Goal: Transaction & Acquisition: Purchase product/service

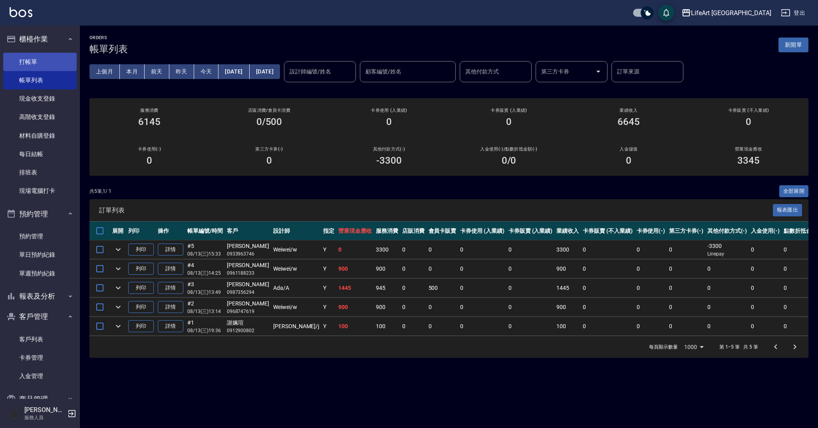
click at [37, 60] on link "打帳單" at bounding box center [39, 62] width 73 height 18
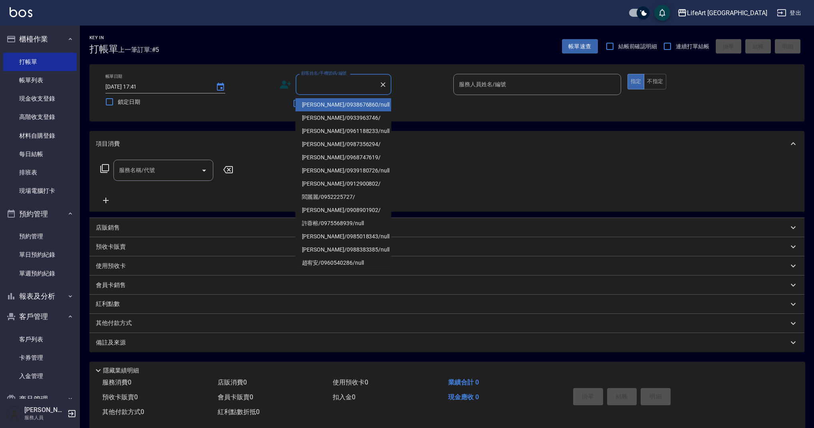
click at [329, 81] on input "顧客姓名/手機號碼/編號" at bounding box center [337, 84] width 77 height 14
click at [317, 105] on li "[PERSON_NAME]/0938676860/null" at bounding box center [344, 104] width 96 height 13
type input "[PERSON_NAME]/0938676860/null"
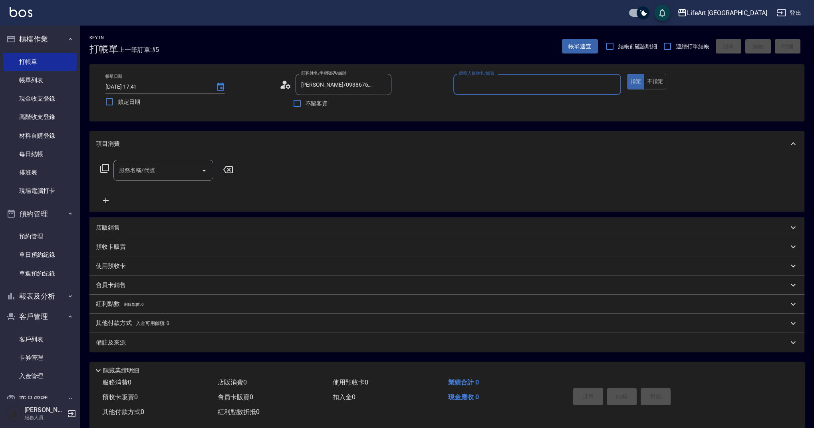
click at [285, 87] on icon at bounding box center [286, 85] width 12 height 12
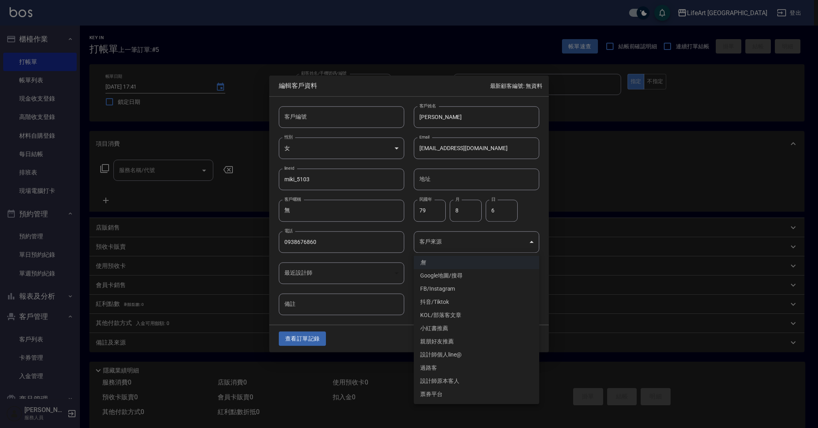
click at [532, 247] on body "LifeArt 蘆洲 登出 櫃檯作業 打帳單 帳單列表 現金收支登錄 高階收支登錄 材料自購登錄 每日結帳 排班表 現場電腦打卡 預約管理 預約管理 單日預約…" at bounding box center [409, 219] width 818 height 439
click at [428, 343] on li "親朋好友推薦" at bounding box center [476, 341] width 125 height 13
type input "親朋好友推薦"
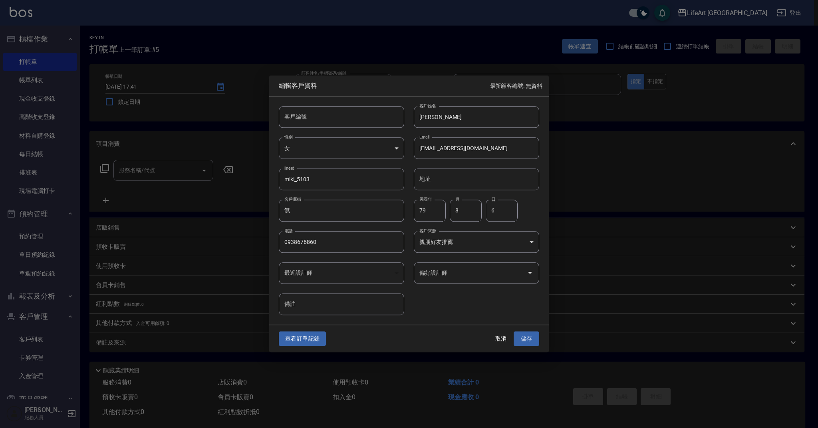
click at [434, 283] on div "偏好設計師" at bounding box center [476, 272] width 125 height 21
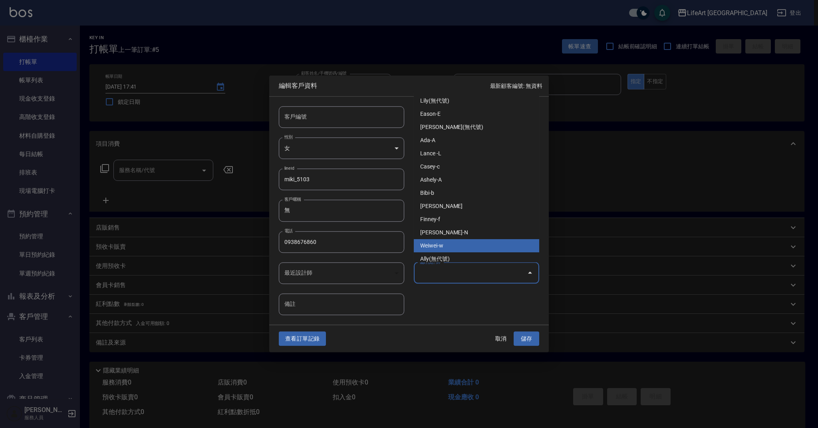
click at [462, 247] on li "Weiwei-w" at bounding box center [476, 245] width 125 height 13
type input "Weiwei"
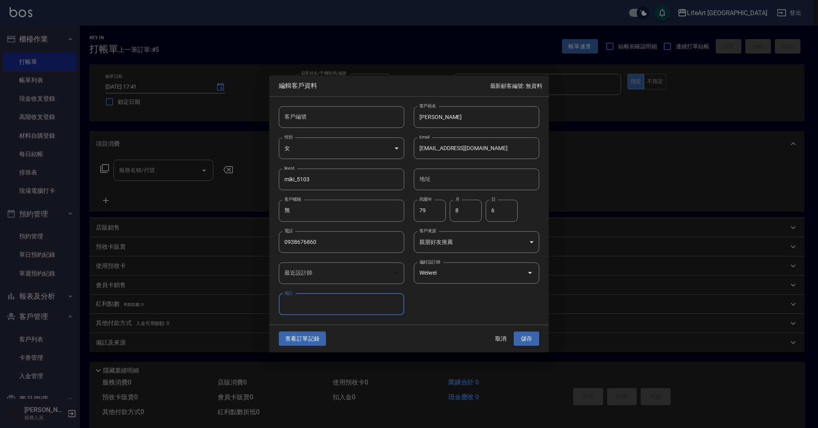
click at [535, 337] on button "儲存" at bounding box center [527, 338] width 26 height 15
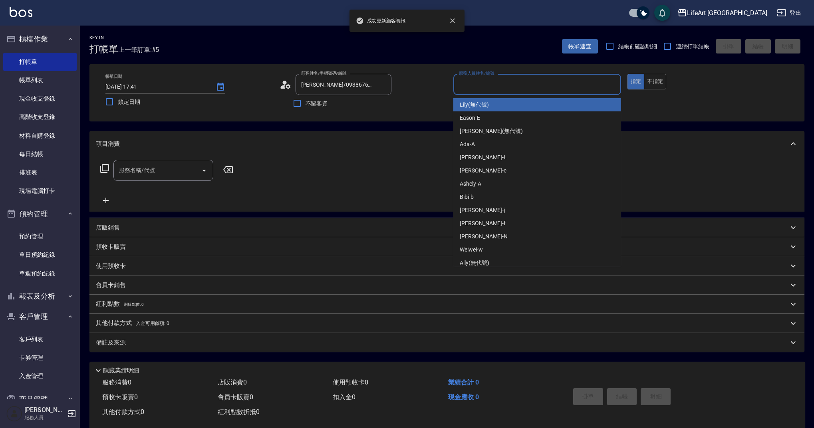
click at [520, 87] on input "服務人員姓名/編號" at bounding box center [537, 84] width 161 height 14
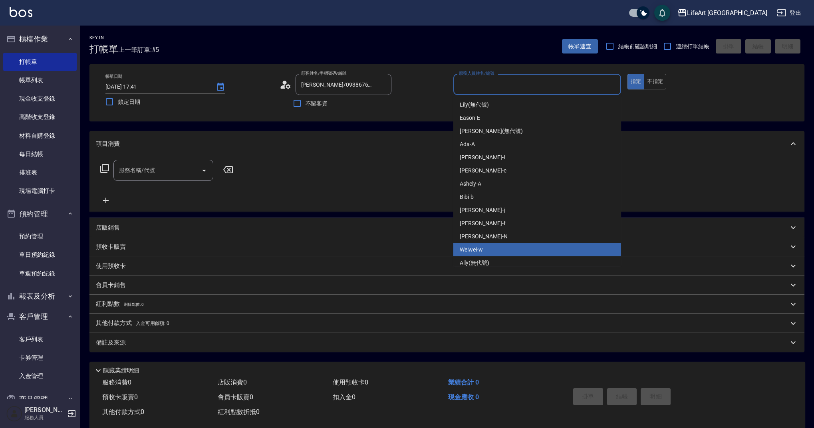
click at [470, 248] on span "Weiwei -w" at bounding box center [471, 250] width 23 height 8
type input "Weiwei-w"
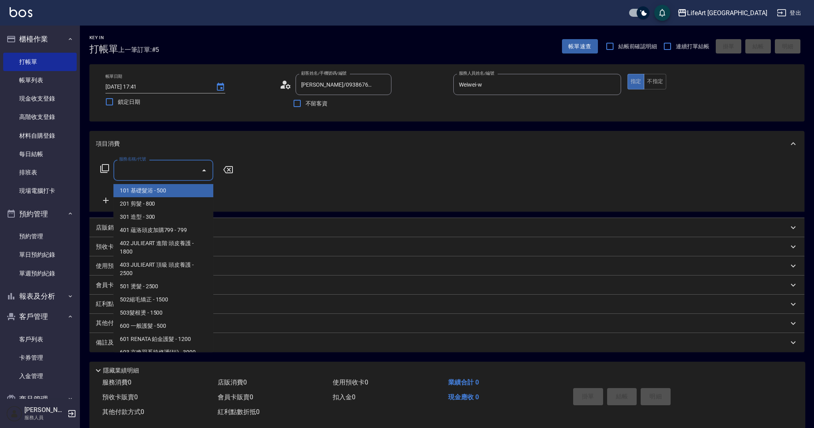
click at [165, 176] on input "服務名稱/代號" at bounding box center [157, 170] width 81 height 14
click at [150, 200] on span "201 剪髮 - 800" at bounding box center [163, 203] width 100 height 13
type input "201 剪髮(201)"
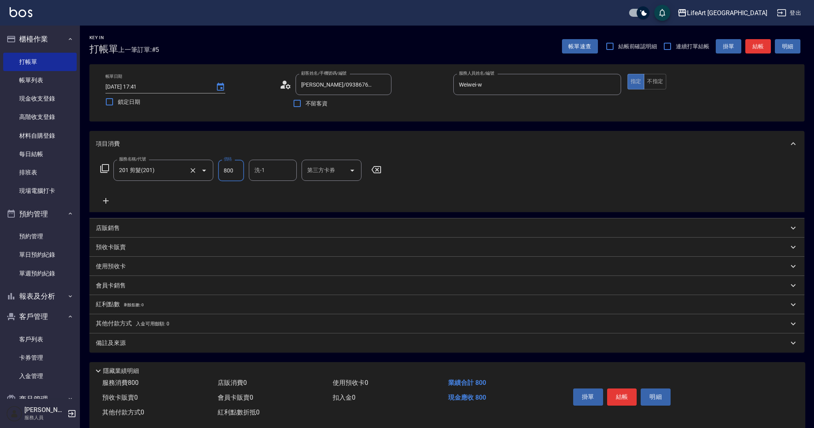
drag, startPoint x: 239, startPoint y: 171, endPoint x: 212, endPoint y: 169, distance: 26.8
click at [212, 169] on div "服務名稱/代號 201 剪髮(201) 服務名稱/代號 價格 800 價格 洗-1 洗-1 第三方卡券 第三方卡券" at bounding box center [241, 171] width 290 height 22
type input "1000"
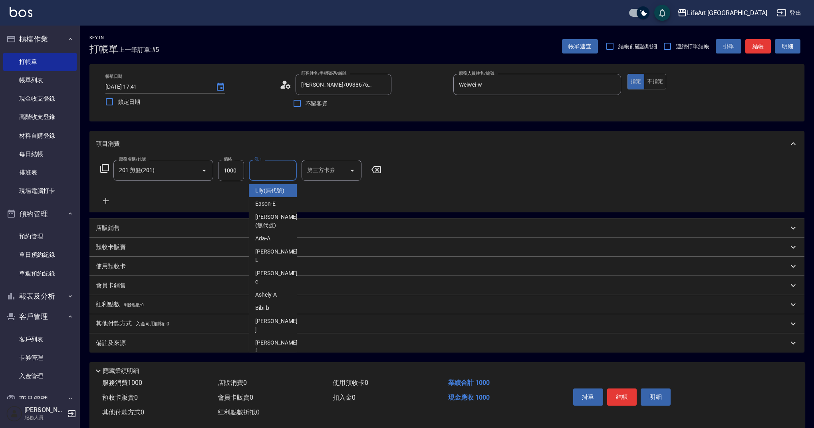
click at [276, 175] on input "洗-1" at bounding box center [272, 170] width 41 height 14
click at [276, 380] on span "Ally (無代號)" at bounding box center [270, 384] width 30 height 8
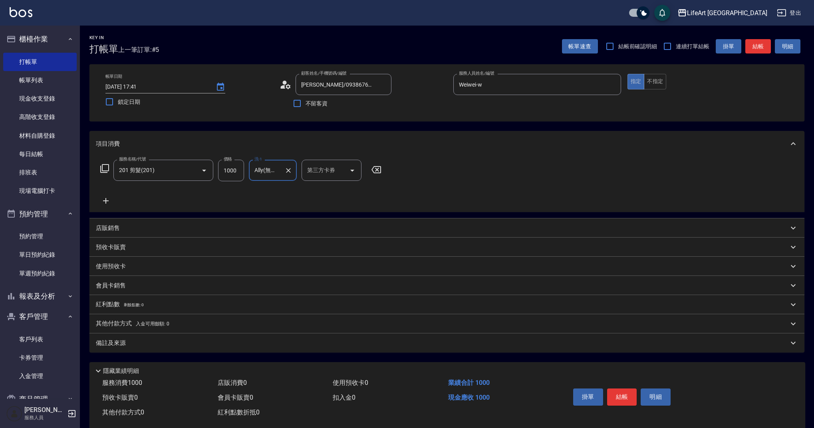
type input "Ally(無代號)"
click at [204, 346] on div "備註及來源" at bounding box center [442, 343] width 693 height 8
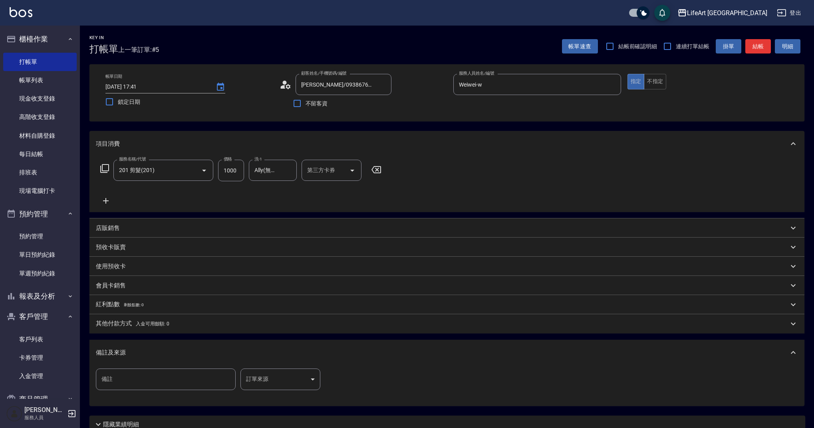
click at [286, 385] on body "LifeArt 蘆洲 登出 櫃檯作業 打帳單 帳單列表 現金收支登錄 高階收支登錄 材料自購登錄 每日結帳 排班表 現場電腦打卡 預約管理 預約管理 單日預約…" at bounding box center [407, 246] width 814 height 493
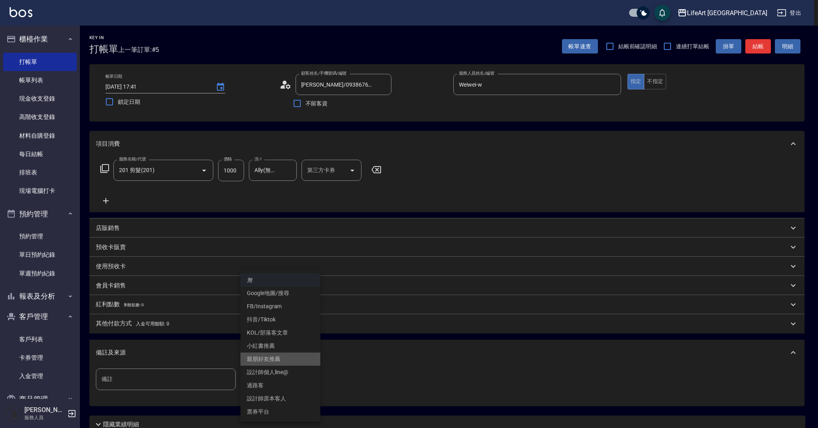
click at [278, 358] on li "親朋好友推薦" at bounding box center [280, 359] width 80 height 13
type input "親朋好友推薦"
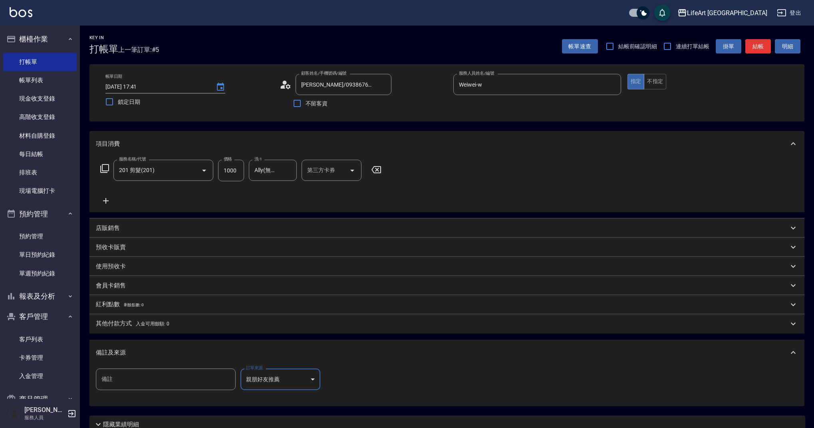
scroll to position [68, 0]
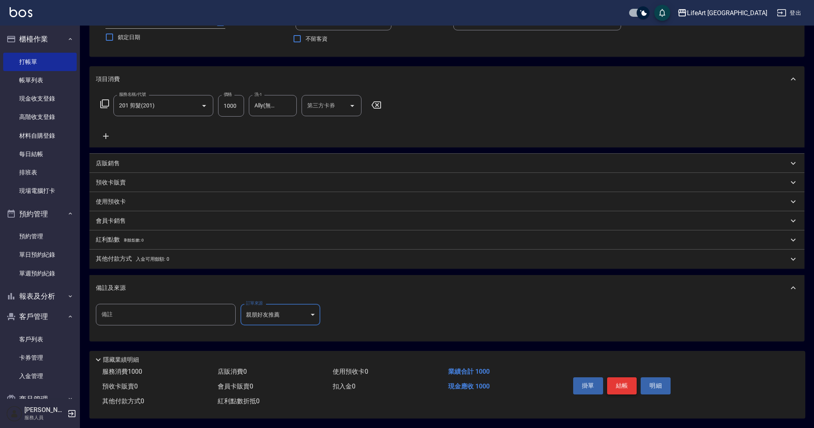
click at [623, 382] on button "結帳" at bounding box center [622, 385] width 30 height 17
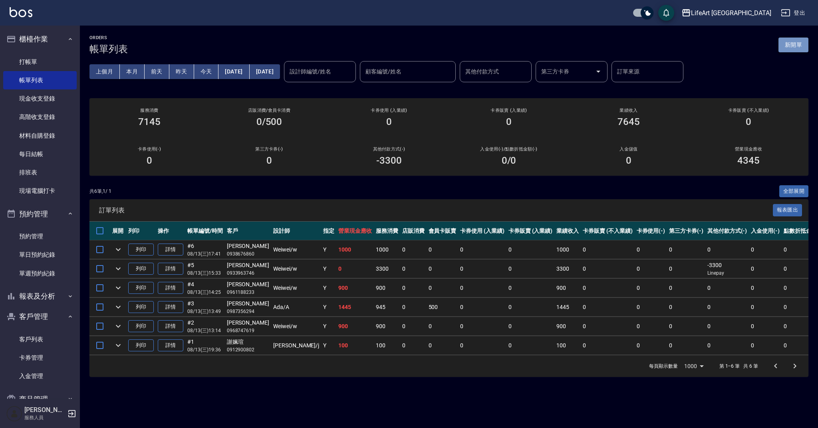
click at [801, 50] on button "新開單" at bounding box center [793, 45] width 30 height 15
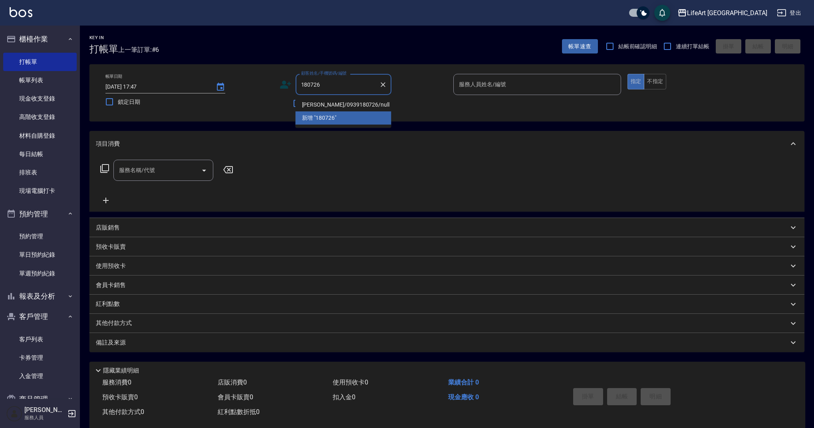
click at [343, 106] on li "林函萱/0939180726/null" at bounding box center [344, 104] width 96 height 13
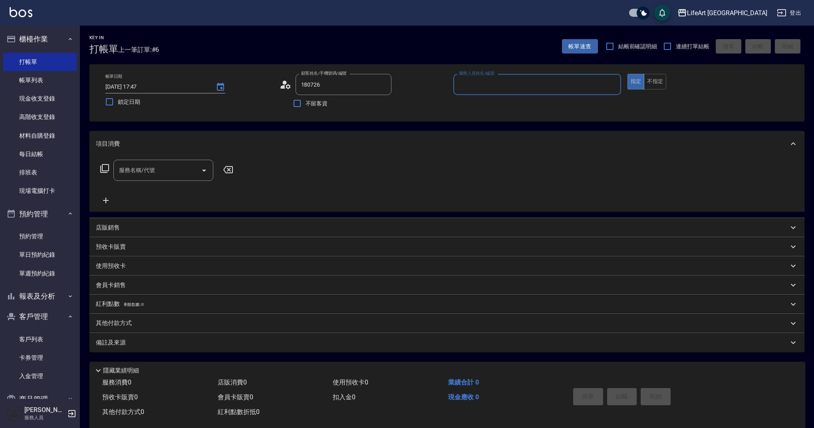
type input "林函萱/0939180726/null"
click at [291, 84] on icon at bounding box center [286, 85] width 12 height 12
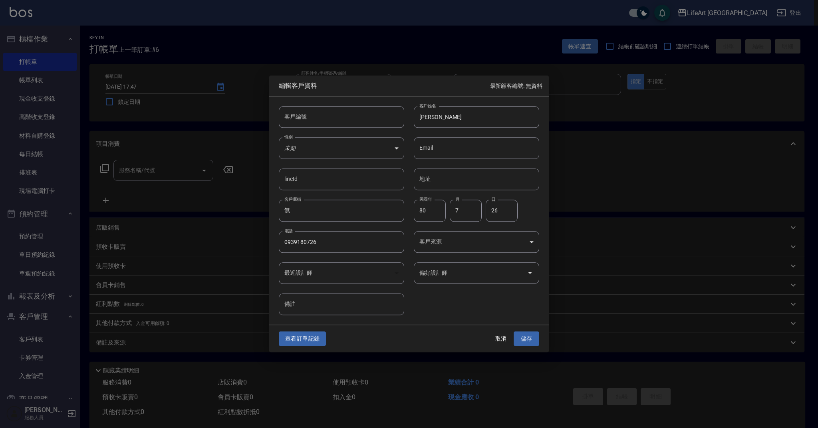
click at [451, 247] on body "LifeArt 蘆洲 登出 櫃檯作業 打帳單 帳單列表 現金收支登錄 高階收支登錄 材料自購登錄 每日結帳 排班表 現場電腦打卡 預約管理 預約管理 單日預約…" at bounding box center [409, 219] width 818 height 439
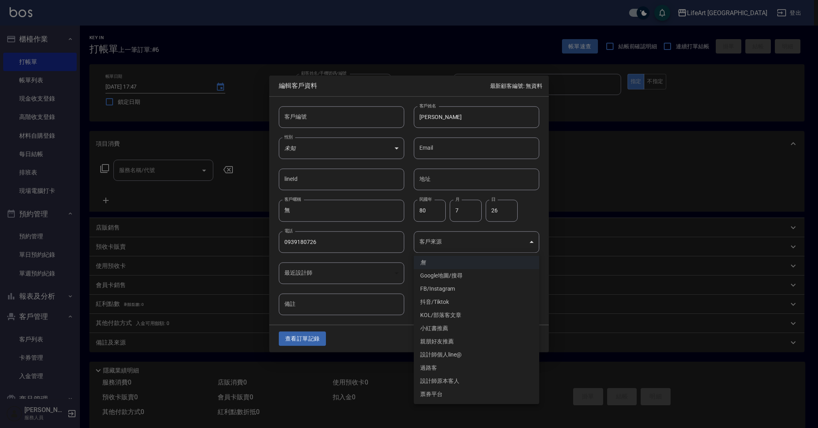
click at [445, 287] on li "FB/Instagram" at bounding box center [476, 288] width 125 height 13
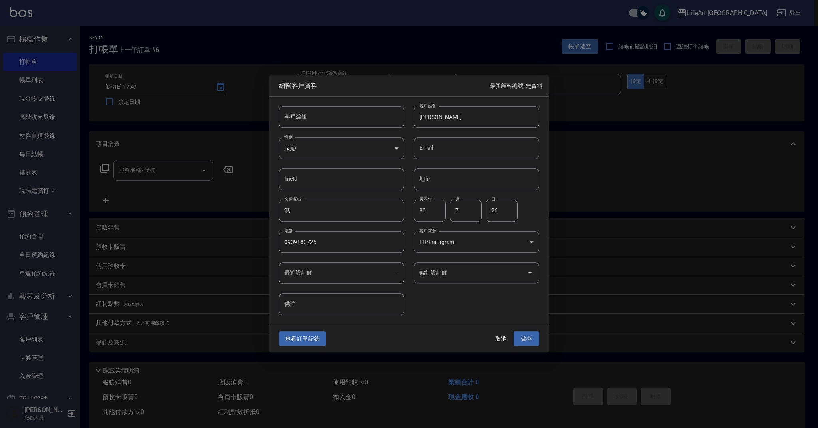
type input "FB/Instagram"
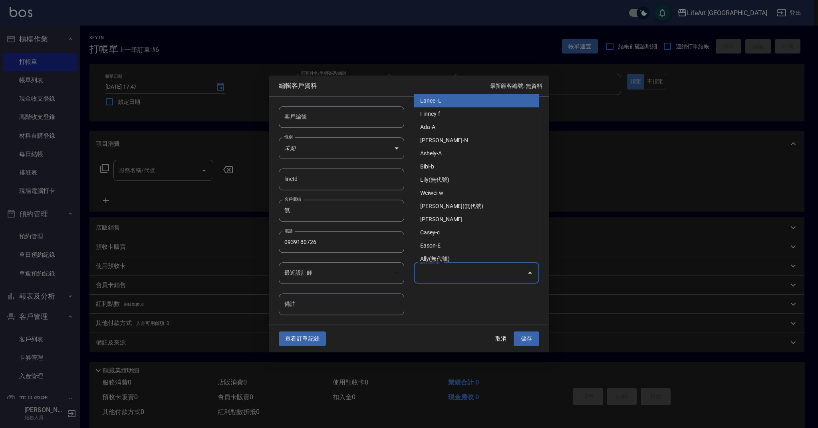
click at [440, 268] on input "偏好設計師" at bounding box center [470, 273] width 106 height 14
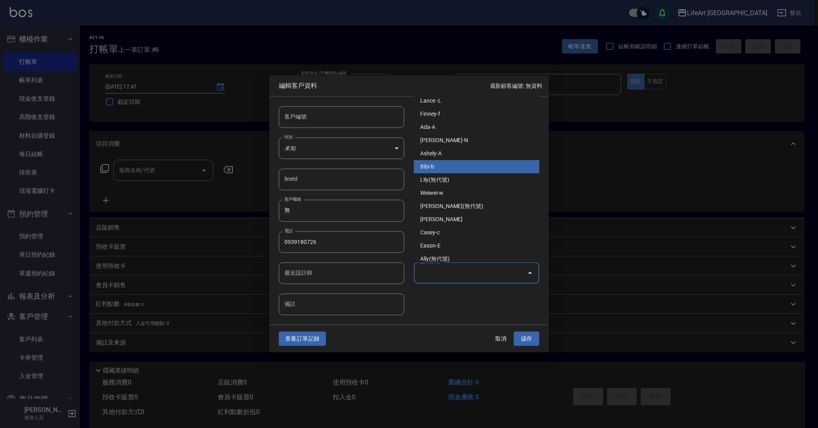
click at [437, 155] on li "Ashely-A" at bounding box center [476, 153] width 125 height 13
type input "Ashely"
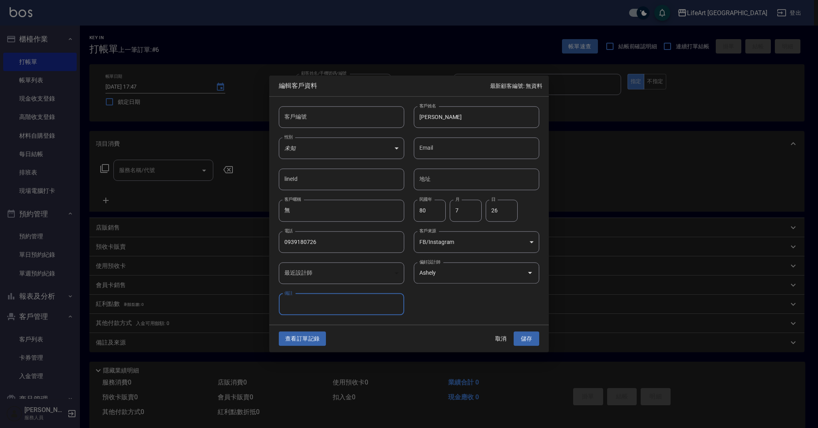
click at [538, 347] on div "查看訂單記錄 取消 儲存" at bounding box center [409, 339] width 280 height 28
click at [533, 343] on button "儲存" at bounding box center [527, 338] width 26 height 15
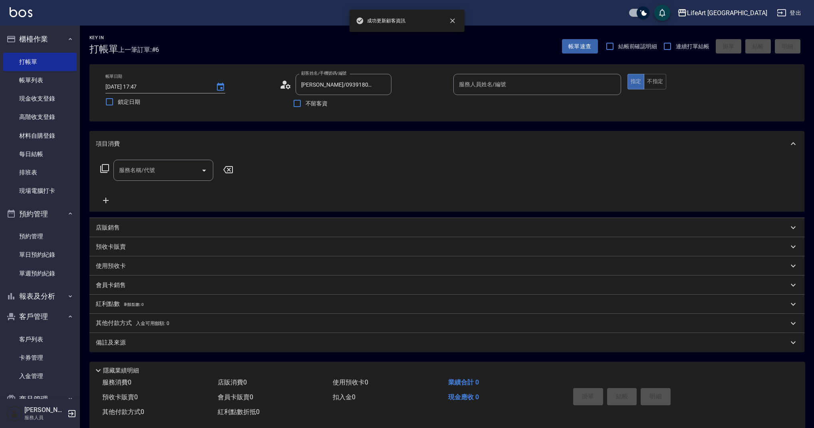
click at [480, 83] on input "服務人員姓名/編號" at bounding box center [537, 84] width 161 height 14
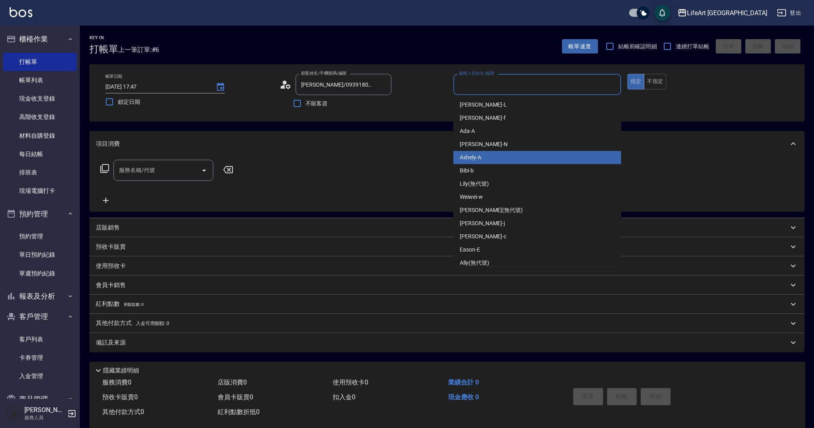
click at [482, 161] on div "Ashely -A" at bounding box center [537, 157] width 168 height 13
type input "Ashely-A"
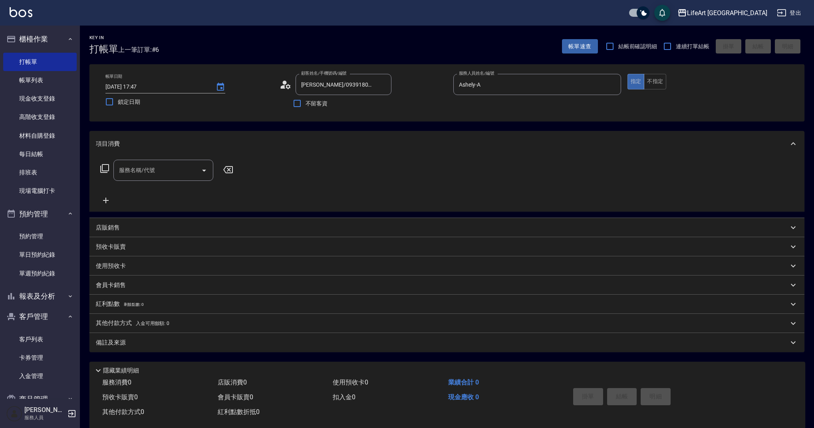
click at [154, 181] on div "服務名稱/代號 服務名稱/代號" at bounding box center [167, 183] width 142 height 46
click at [150, 172] on input "服務名稱/代號" at bounding box center [157, 170] width 81 height 14
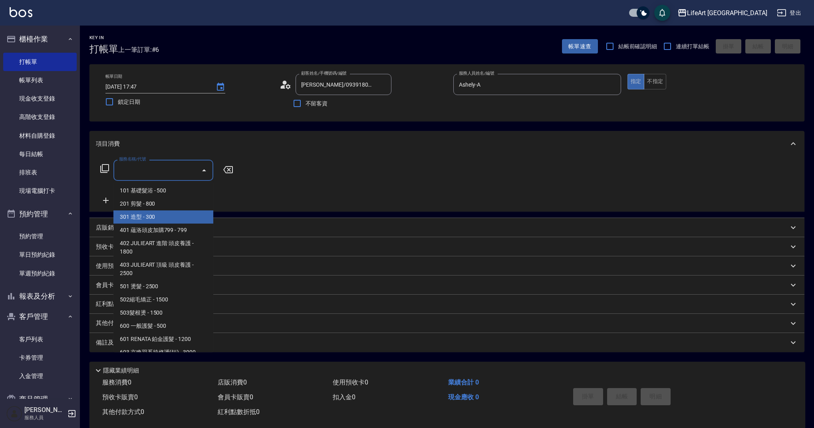
click at [153, 210] on span "301 造型 - 300" at bounding box center [163, 216] width 100 height 13
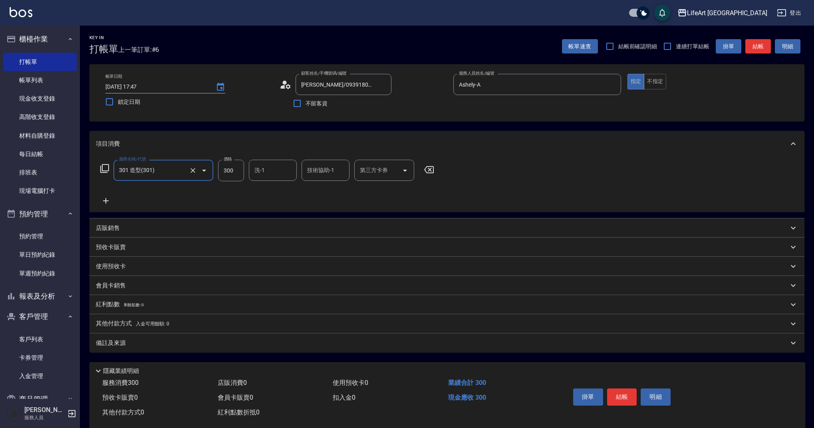
click at [161, 177] on input "301 造型(301)" at bounding box center [152, 170] width 70 height 14
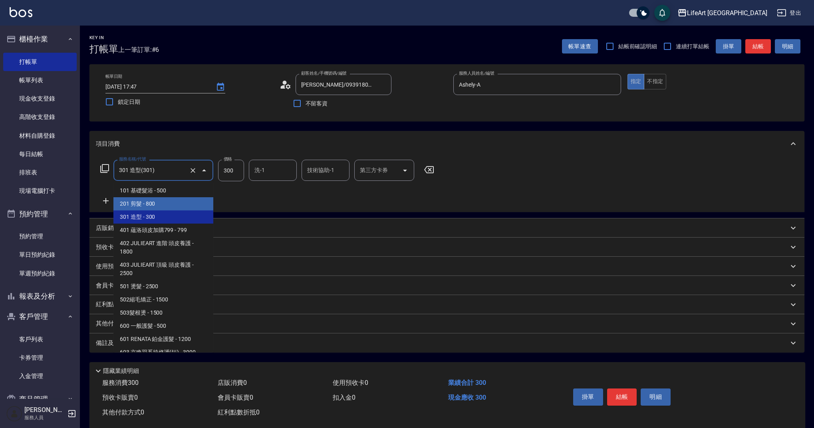
click at [163, 203] on span "201 剪髮 - 800" at bounding box center [163, 203] width 100 height 13
type input "201 剪髮(201)"
type input "800"
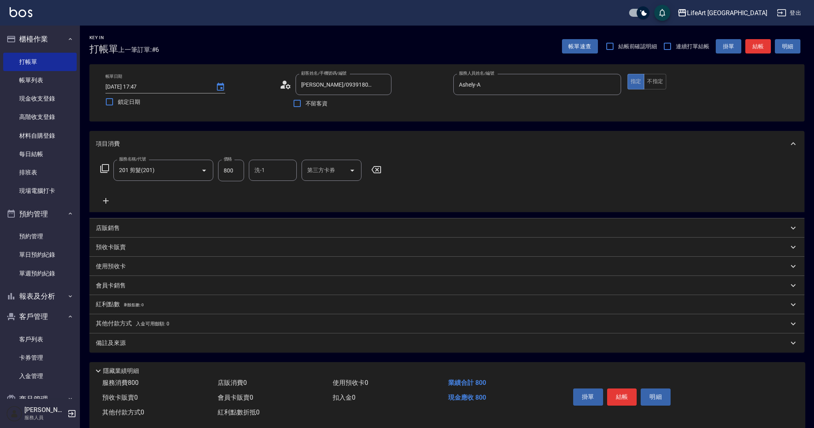
click at [107, 199] on icon at bounding box center [106, 201] width 20 height 10
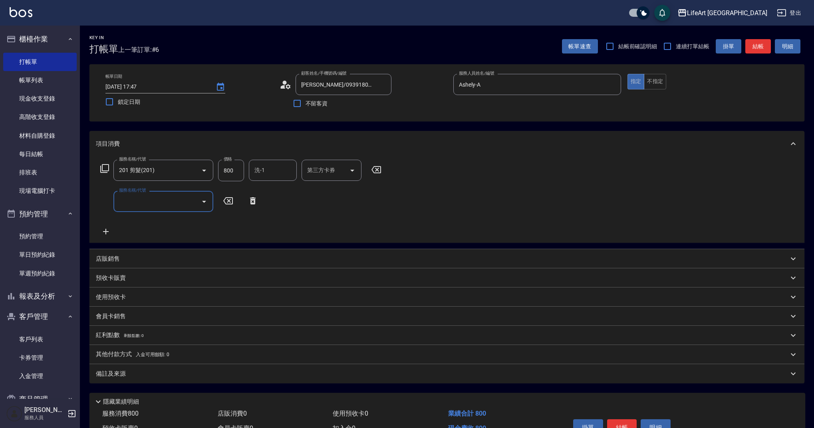
click at [132, 206] on input "服務名稱/代號" at bounding box center [157, 202] width 81 height 14
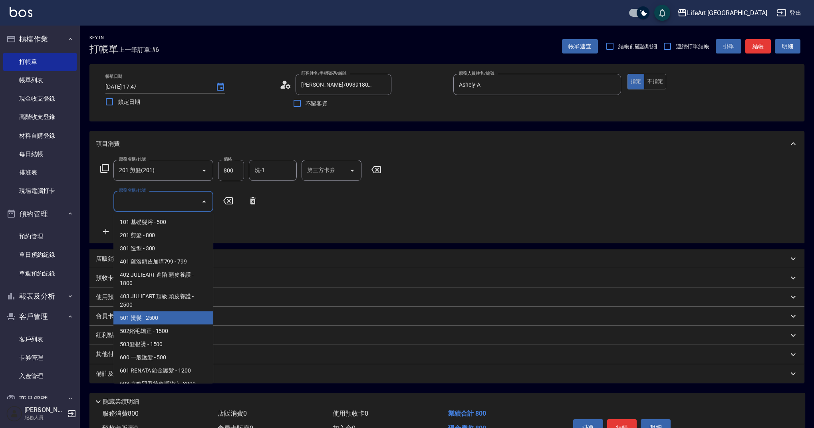
click at [178, 315] on span "501 燙髮 - 2500" at bounding box center [163, 318] width 100 height 13
type input "501 燙髮(501)"
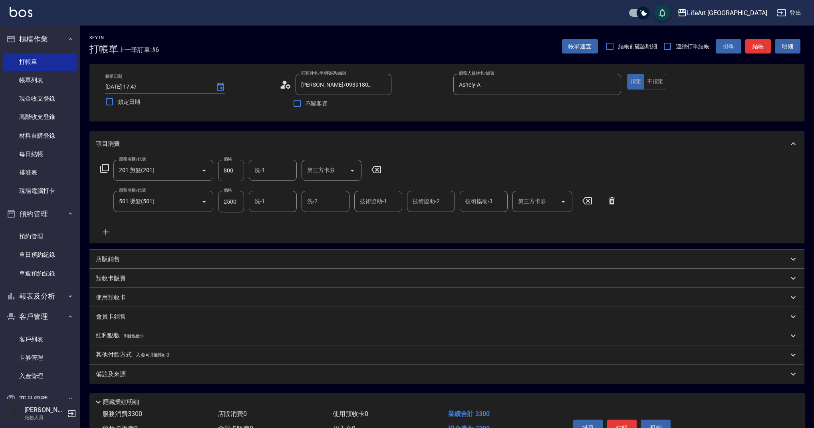
click at [104, 234] on icon at bounding box center [106, 232] width 20 height 10
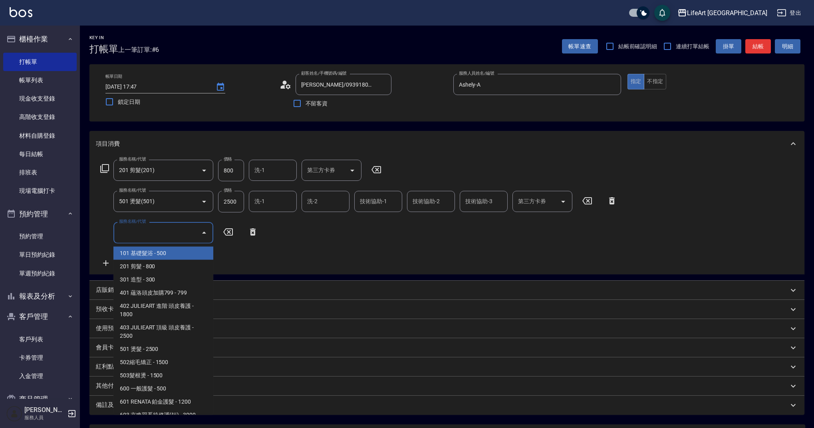
click at [137, 238] on input "服務名稱/代號" at bounding box center [157, 233] width 81 height 14
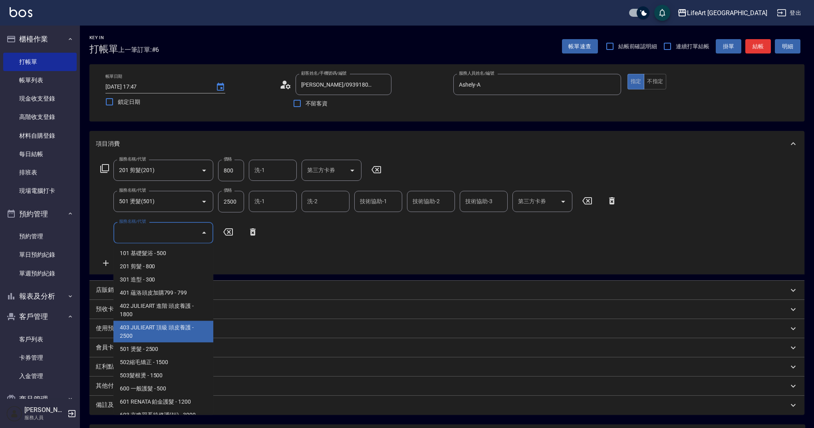
scroll to position [102, 0]
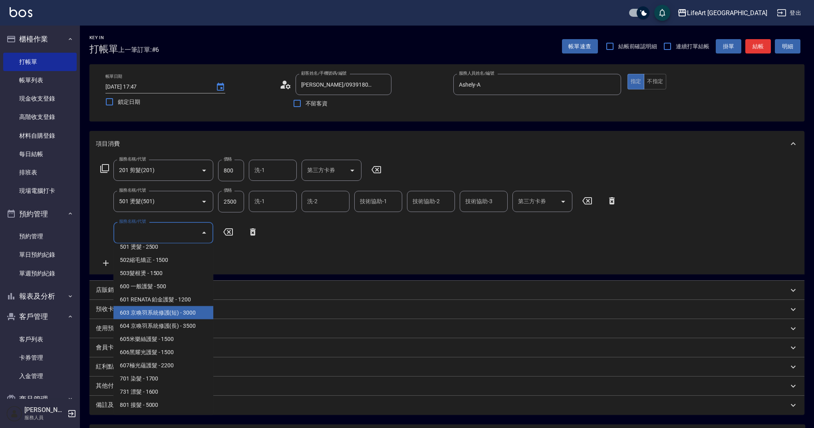
click at [194, 316] on span "603 京喚羽系統修護(短) - 3000" at bounding box center [163, 312] width 100 height 13
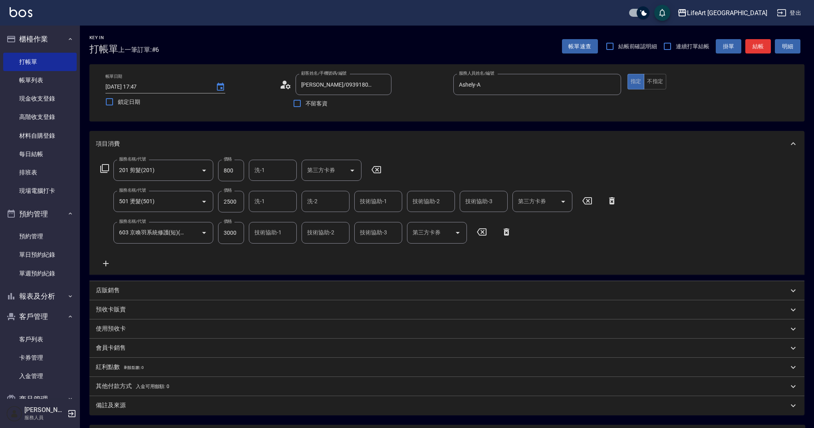
drag, startPoint x: 194, startPoint y: 316, endPoint x: 178, endPoint y: 328, distance: 20.2
click at [175, 342] on div "項目消費 服務名稱/代號 201 剪髮(201) 服務名稱/代號 價格 800 價格 洗-1 洗-1 第三方卡券 第三方卡券 服務名稱/代號 501 燙髮(5…" at bounding box center [446, 273] width 715 height 284
click at [181, 244] on div "服務名稱/代號 201 剪髮(201) 服務名稱/代號 價格 800 價格 洗-1 洗-1 第三方卡券 第三方卡券 服務名稱/代號 501 燙髮(501) 服…" at bounding box center [359, 214] width 526 height 108
click at [185, 234] on input "603 京喚羽系統修護(短)(603)" at bounding box center [152, 233] width 70 height 14
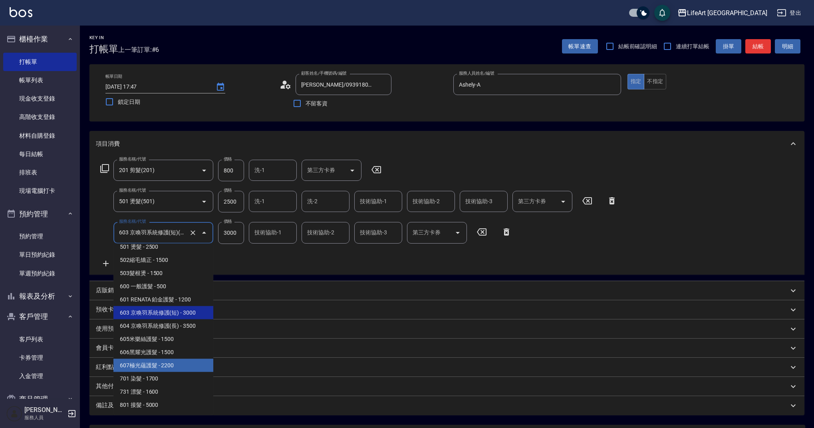
click at [183, 369] on span "607極光蘊護髮 - 2200" at bounding box center [163, 365] width 100 height 13
type input "607極光蘊護髮(607)"
type input "2200"
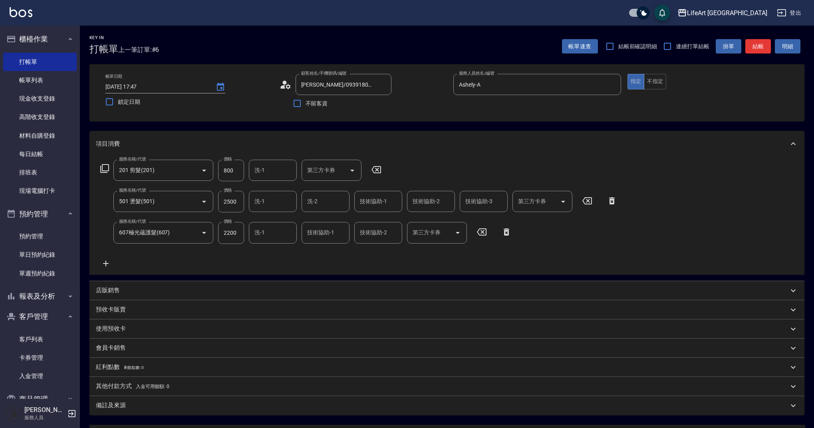
click at [131, 291] on div "店販銷售" at bounding box center [442, 290] width 693 height 8
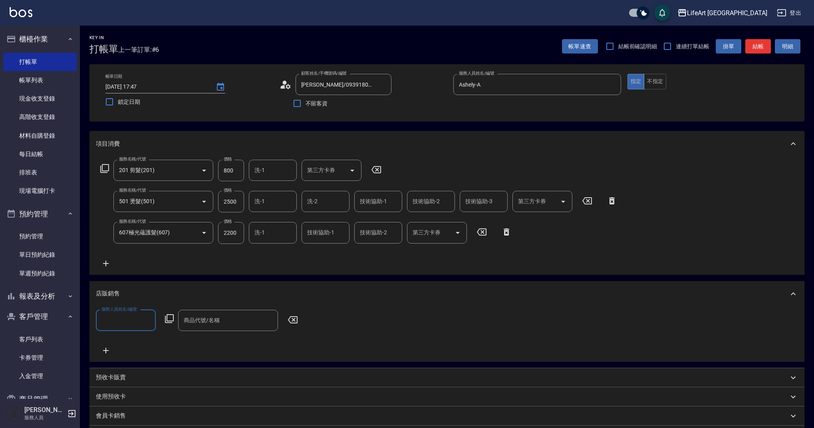
click at [121, 314] on input "服務人員姓名/編號" at bounding box center [125, 321] width 53 height 14
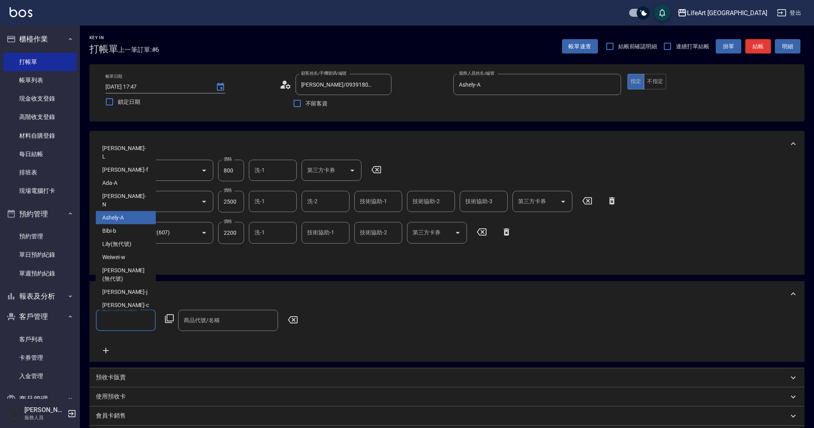
click at [131, 211] on div "Ashely -A" at bounding box center [126, 217] width 60 height 13
type input "Ashely-A"
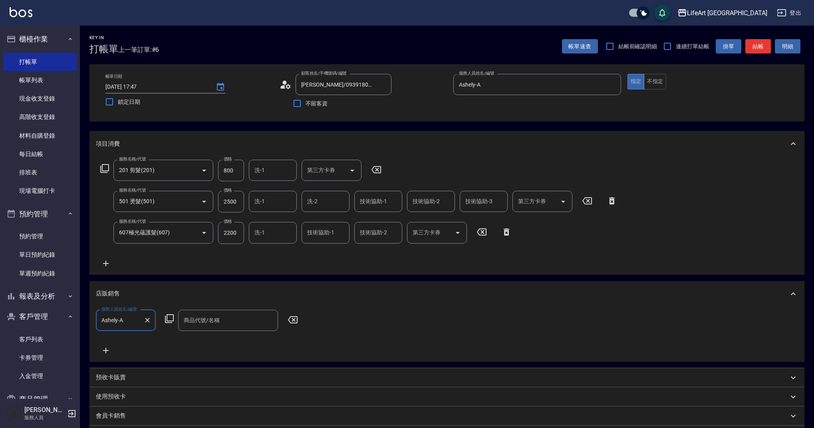
click at [195, 321] on input "商品代號/名稱" at bounding box center [228, 321] width 93 height 14
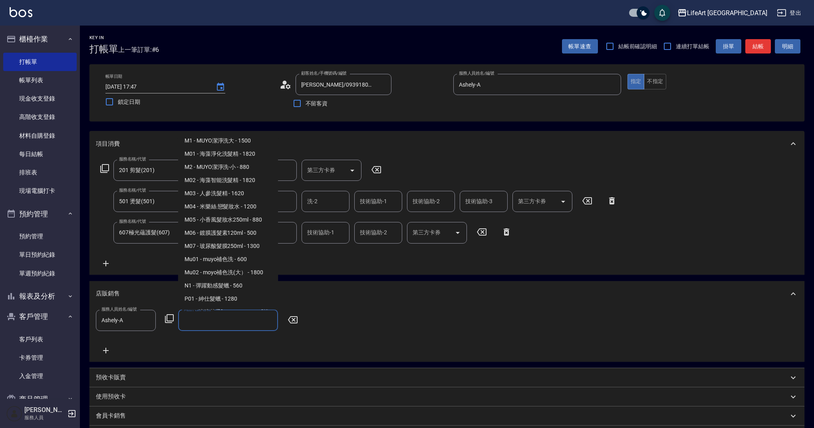
scroll to position [403, 0]
click at [250, 162] on span "M1 - MUYO潔淨洗大 - 1500" at bounding box center [228, 155] width 100 height 13
type input "MUYO潔淨洗大"
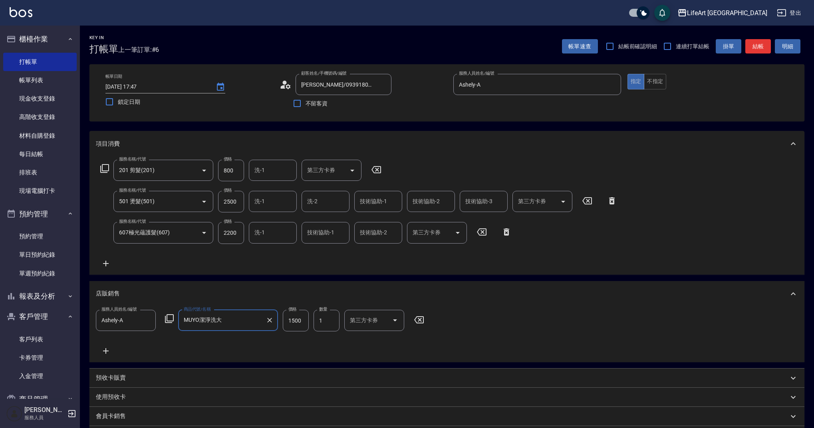
click at [105, 353] on icon at bounding box center [106, 351] width 20 height 10
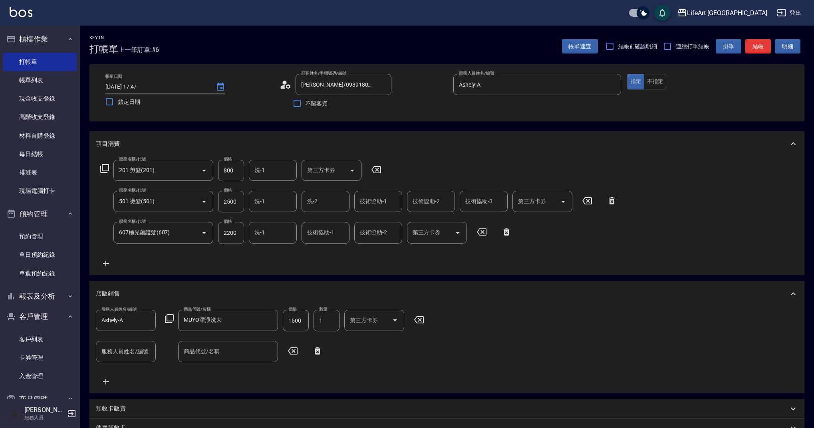
click at [130, 337] on div "服務人員姓名/編號 Ashely-A 服務人員姓名/編號 商品代號/名稱 MUYO潔淨洗大 商品代號/名稱 價格 1500 價格 數量 1 數量 第三方卡券 …" at bounding box center [447, 348] width 702 height 77
click at [130, 348] on div "服務人員姓名/編號 服務人員姓名/編號" at bounding box center [126, 351] width 60 height 21
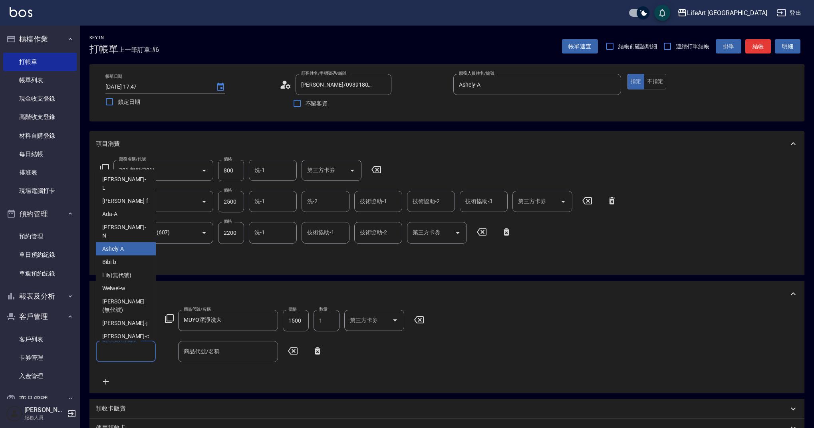
click at [143, 242] on div "Ashely -A" at bounding box center [126, 248] width 60 height 13
type input "Ashely-A"
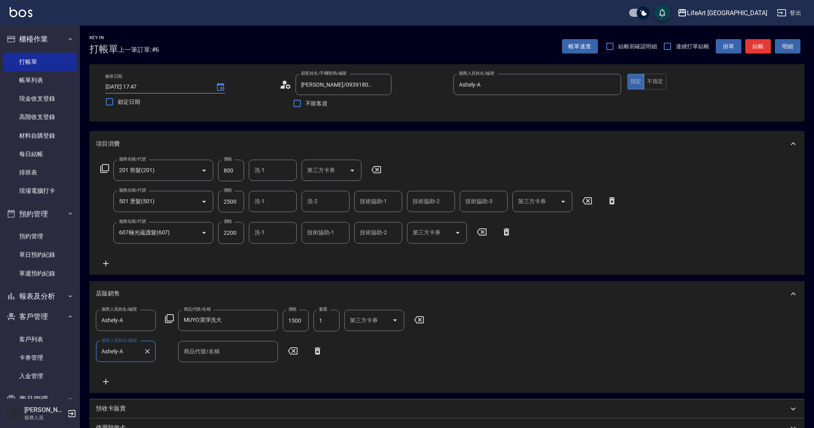
click at [105, 385] on icon at bounding box center [106, 382] width 20 height 10
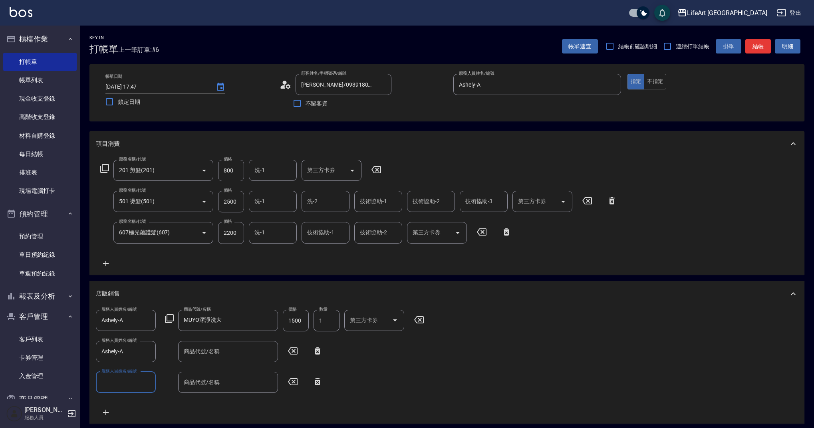
click at [115, 381] on input "服務人員姓名/編號" at bounding box center [125, 382] width 53 height 14
click at [120, 276] on span "Ashely -A" at bounding box center [113, 280] width 22 height 8
type input "Ashely-A"
click at [234, 355] on input "商品代號/名稱" at bounding box center [228, 352] width 93 height 14
click at [233, 354] on input "商品代號/名稱" at bounding box center [228, 352] width 93 height 14
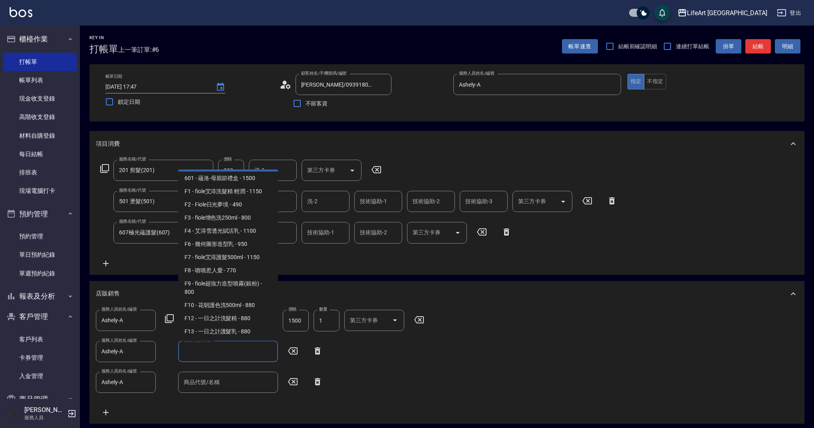
scroll to position [17, 0]
click at [255, 257] on span "F7 - fiole艾淂護髮500ml - 1150" at bounding box center [228, 254] width 100 height 13
type input "fiole艾淂護髮500ml"
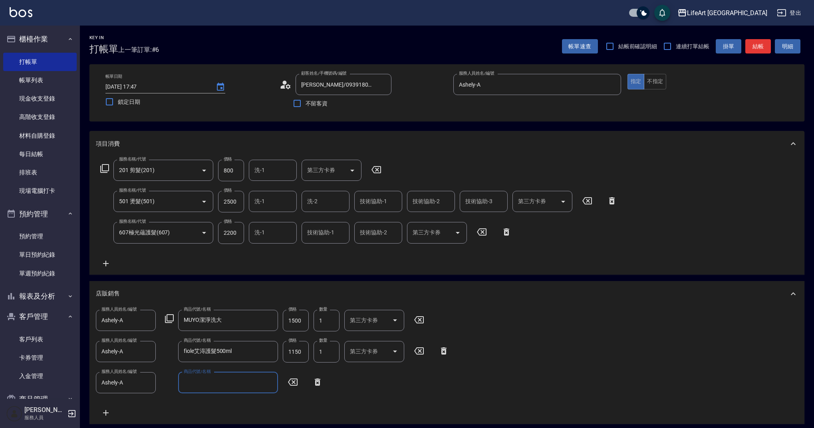
click at [237, 383] on input "商品代號/名稱" at bounding box center [228, 383] width 93 height 14
click at [227, 392] on div "商品代號/名稱" at bounding box center [228, 382] width 100 height 21
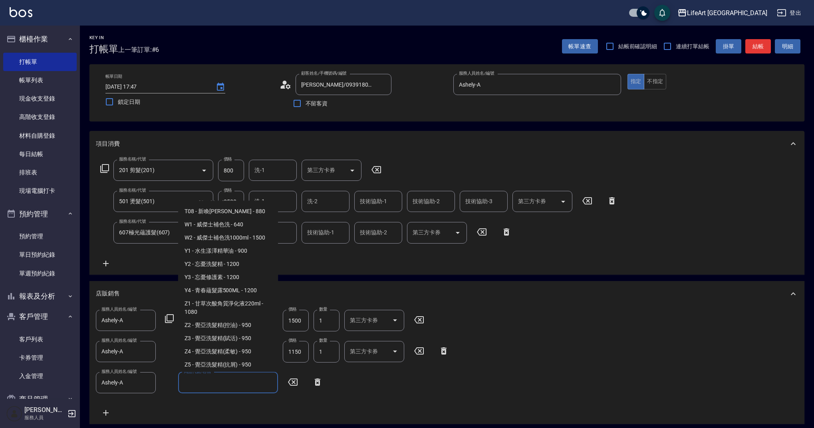
scroll to position [714, 0]
click at [238, 259] on span "Y1 - 水生漾澤精華油 - 900" at bounding box center [228, 265] width 100 height 13
type input "水生漾澤精華油"
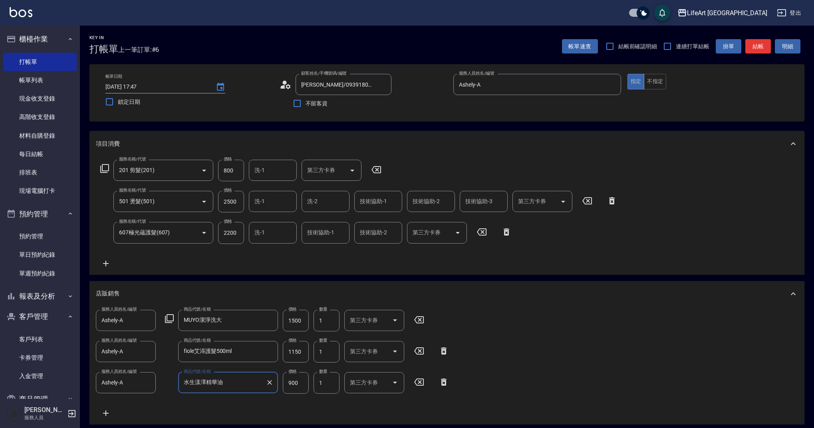
click at [302, 377] on input "900" at bounding box center [296, 383] width 26 height 22
type input "810"
click at [302, 354] on input "1150" at bounding box center [296, 352] width 26 height 22
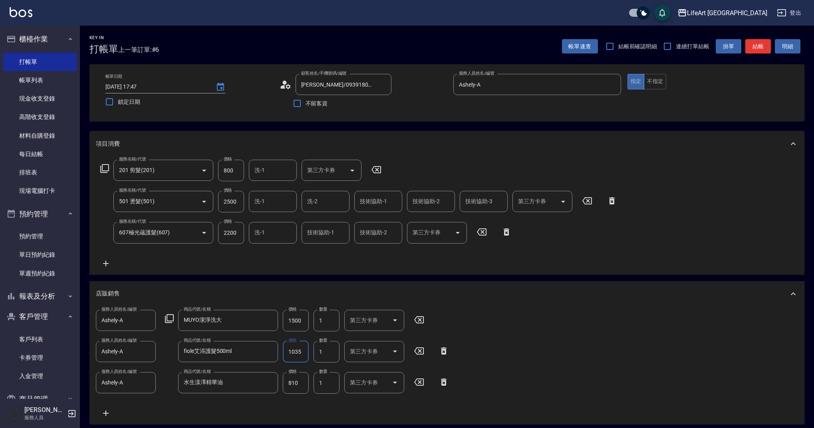
type input "1035"
click at [294, 325] on input "1500" at bounding box center [296, 321] width 26 height 22
type input "1350"
click at [235, 202] on input "2500" at bounding box center [231, 202] width 26 height 22
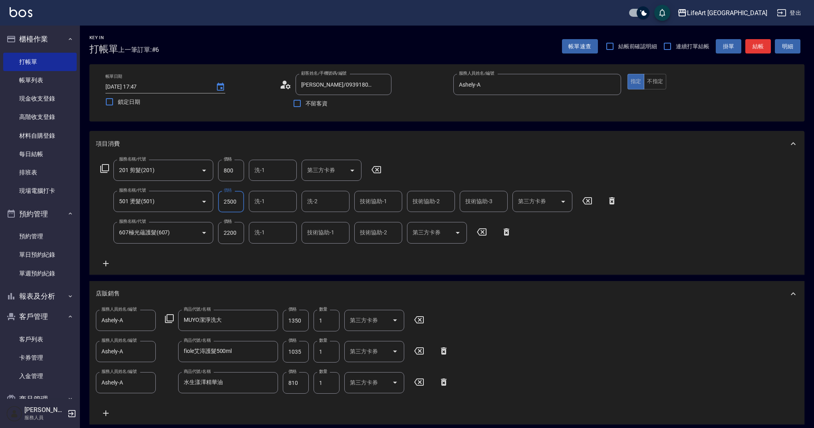
click at [235, 202] on input "2500" at bounding box center [231, 202] width 26 height 22
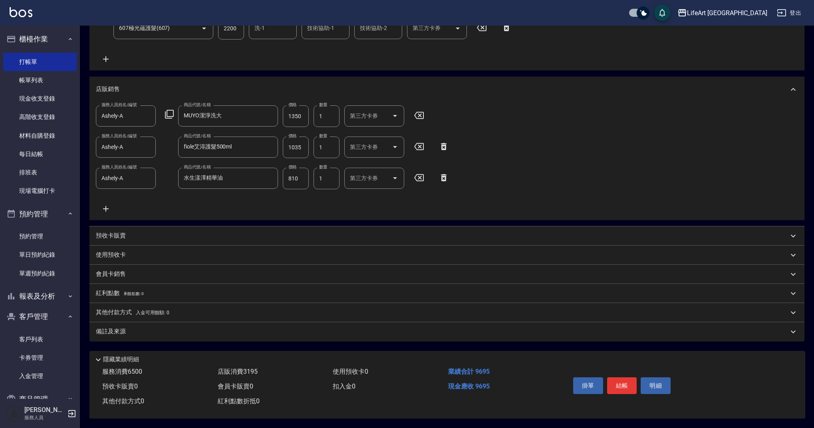
type input "3500"
click at [132, 273] on div "會員卡銷售" at bounding box center [442, 274] width 693 height 8
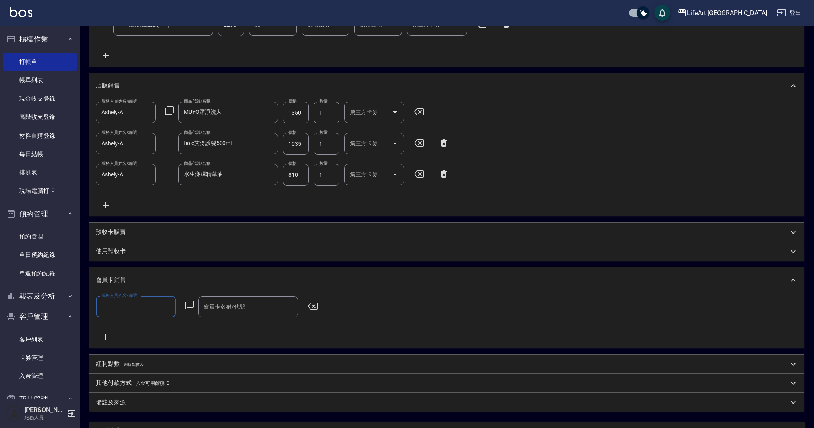
click at [143, 316] on div "服務人員姓名/編號" at bounding box center [136, 306] width 80 height 21
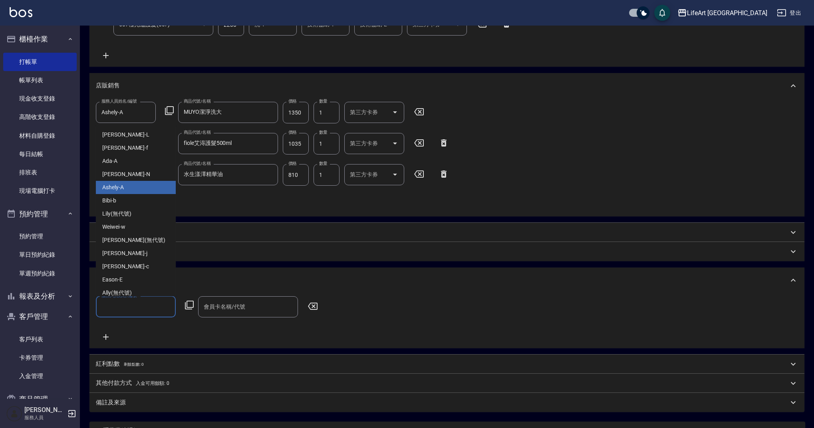
click at [142, 191] on div "Ashely -A" at bounding box center [136, 187] width 80 height 13
type input "Ashely-A"
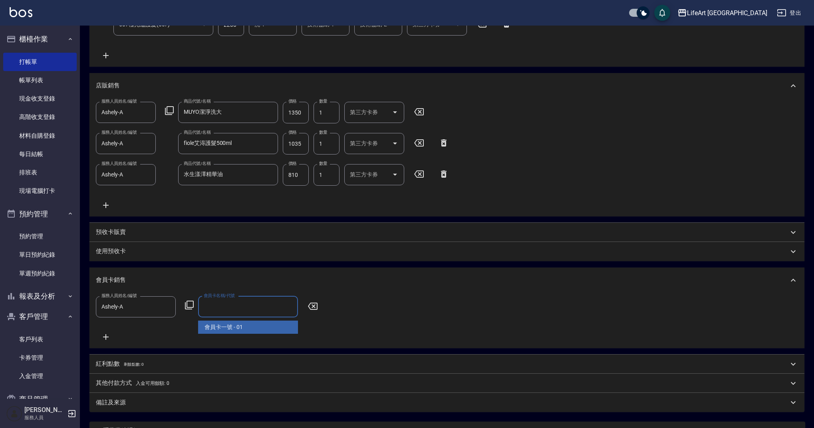
click at [242, 308] on input "會員卡名稱/代號" at bounding box center [248, 307] width 93 height 14
click at [254, 331] on span "會員卡一號 - 01" at bounding box center [248, 327] width 100 height 13
type input "會員卡一號-365天"
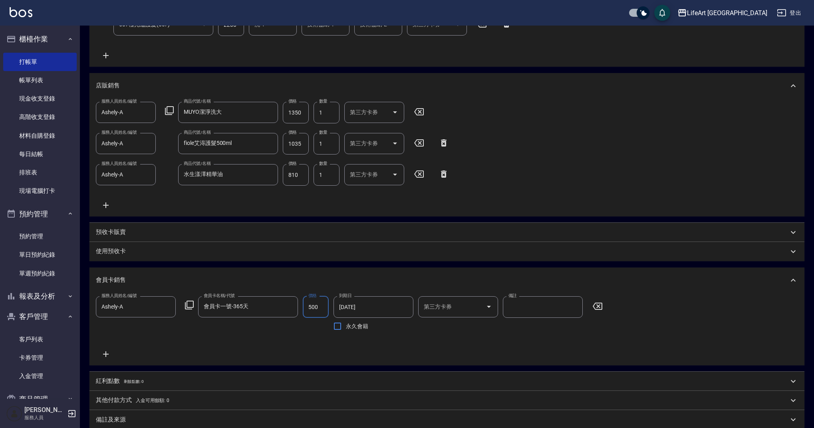
type input "500"
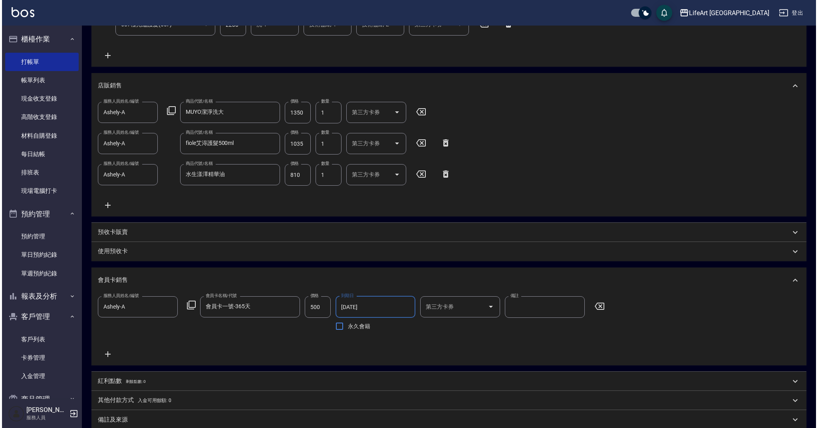
scroll to position [300, 0]
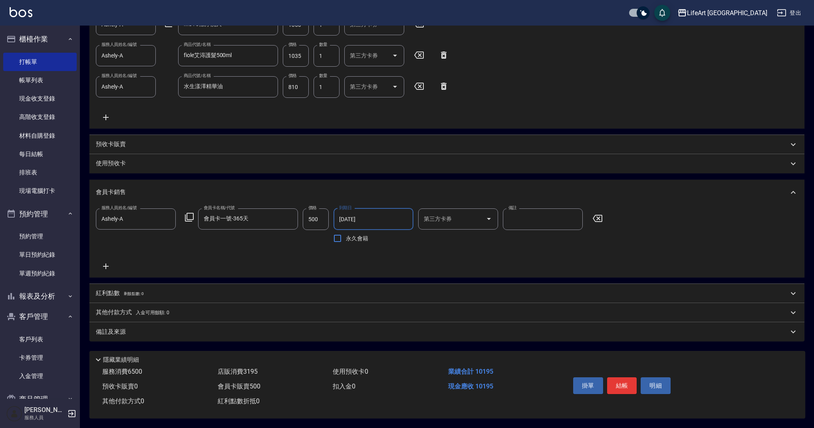
click at [762, 395] on div "掛單 結帳 明細" at bounding box center [677, 387] width 235 height 44
click at [135, 297] on div "紅利點數 剩餘點數: 0" at bounding box center [446, 293] width 715 height 19
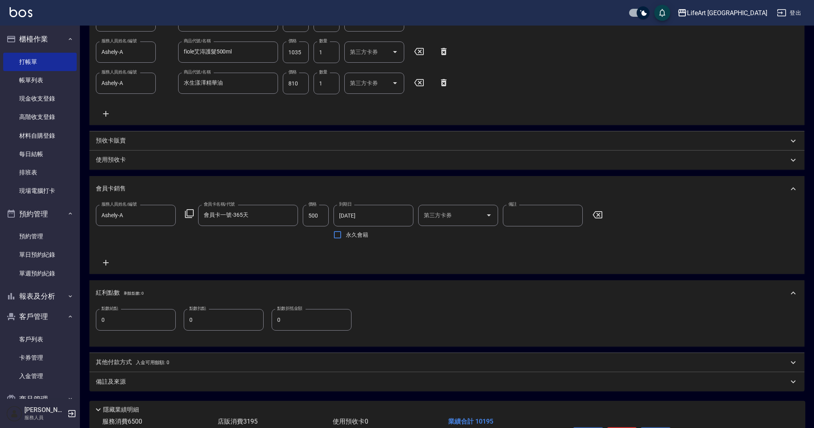
click at [124, 331] on div "點數給點 0 點數給點 點數扣點 0 點數扣點 點數折抵金額 0 點數折抵金額" at bounding box center [447, 324] width 702 height 31
click at [130, 322] on input "0" at bounding box center [136, 320] width 80 height 22
type input "20"
click at [174, 379] on div "備註及來源" at bounding box center [442, 382] width 693 height 8
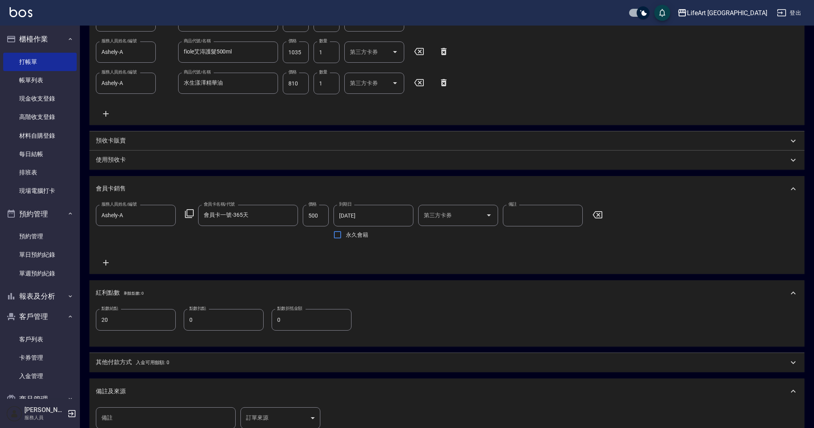
click at [271, 411] on div "備註 備註 訂單來源 ​ 訂單來源" at bounding box center [446, 424] width 715 height 41
click at [279, 412] on body "LifeArt 蘆洲 登出 櫃檯作業 打帳單 帳單列表 現金收支登錄 高階收支登錄 材料自購登錄 每日結帳 排班表 現場電腦打卡 預約管理 預約管理 單日預約…" at bounding box center [407, 115] width 814 height 831
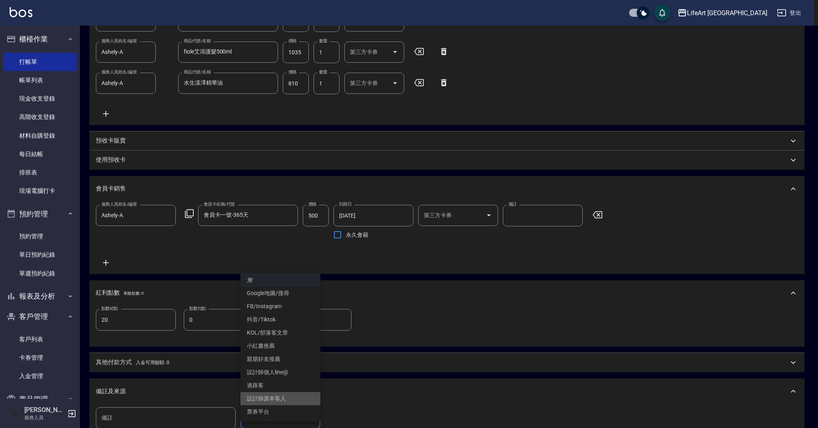
click at [292, 401] on li "設計師原本客人" at bounding box center [280, 398] width 80 height 13
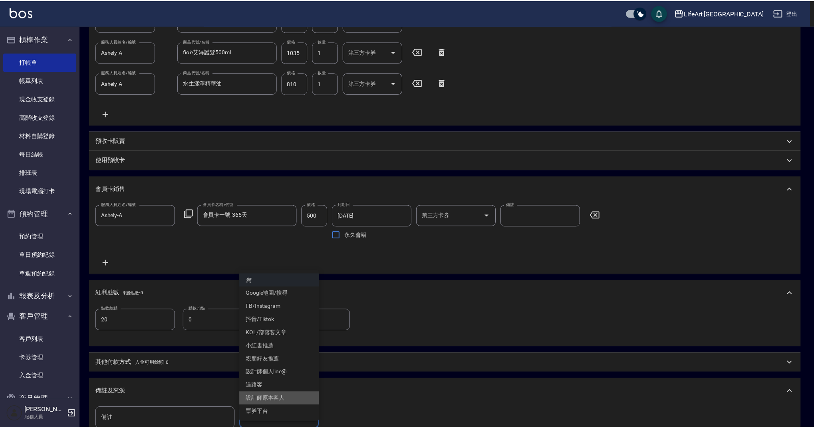
scroll to position [300, 0]
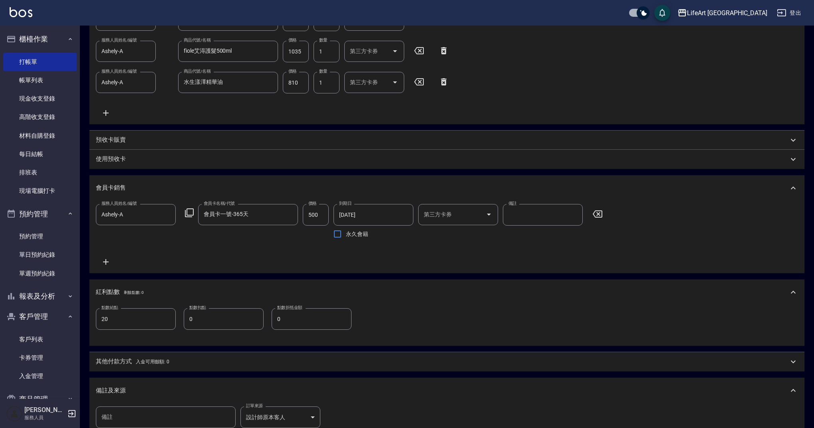
click at [270, 405] on div "備註 備註 訂單來源 設計師原本客人 設計師原本客人 訂單來源" at bounding box center [446, 423] width 715 height 41
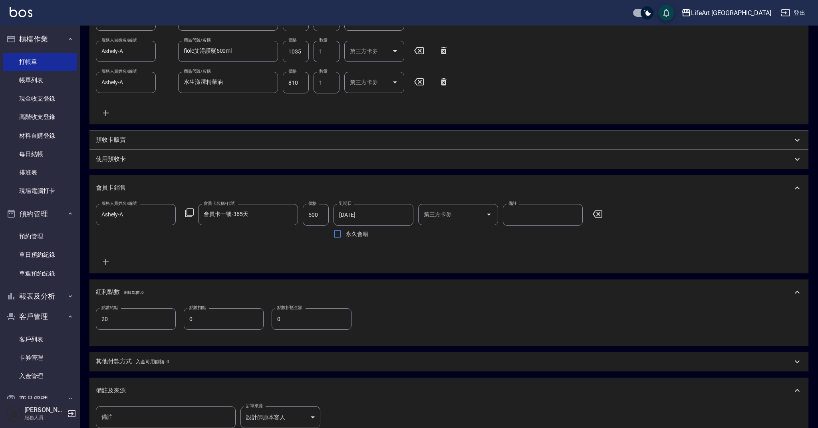
click at [271, 411] on body "LifeArt 蘆洲 登出 櫃檯作業 打帳單 帳單列表 現金收支登錄 高階收支登錄 材料自購登錄 每日結帳 排班表 現場電腦打卡 預約管理 預約管理 單日預約…" at bounding box center [409, 115] width 818 height 831
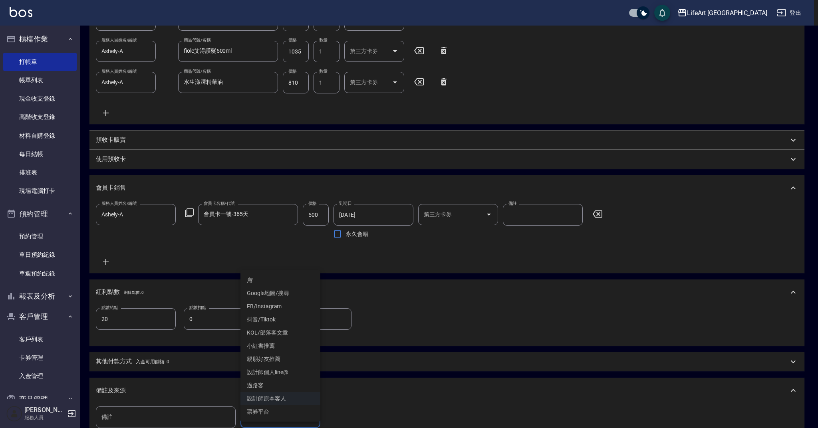
click at [276, 305] on li "FB/Instagram" at bounding box center [280, 306] width 80 height 13
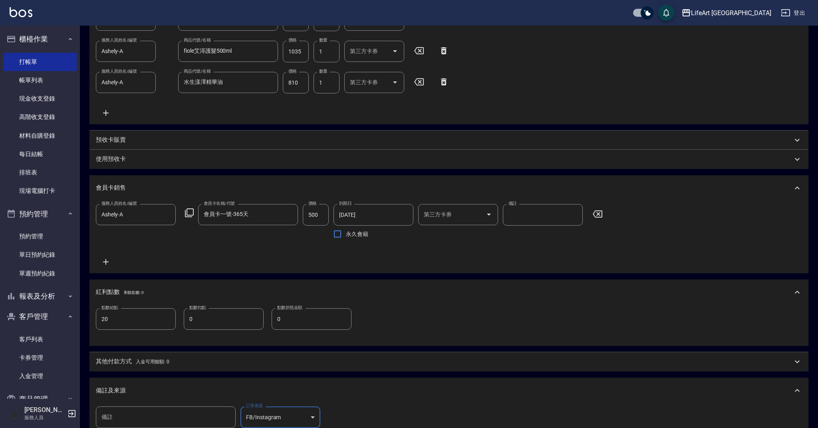
type input "FB/Instagram"
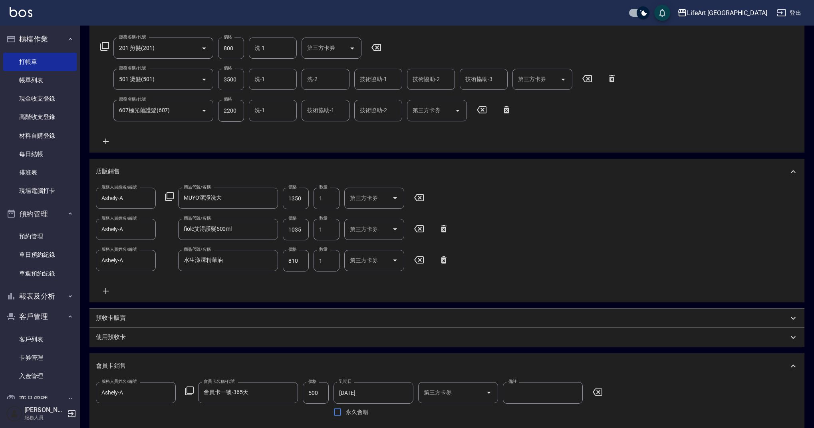
scroll to position [121, 0]
click at [281, 80] on input "洗-1" at bounding box center [272, 81] width 41 height 14
click at [278, 101] on div "Jessica -j" at bounding box center [273, 106] width 48 height 22
click at [274, 82] on input "Jessica-j" at bounding box center [266, 81] width 29 height 14
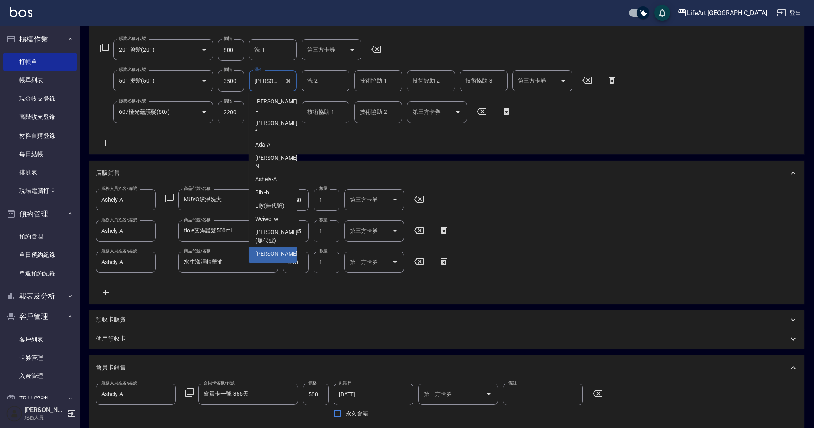
click at [274, 82] on input "Jessica-j" at bounding box center [266, 81] width 29 height 14
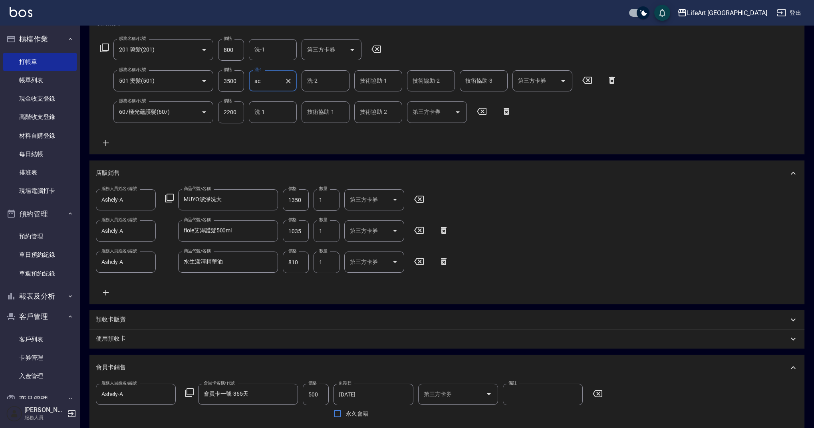
click at [274, 88] on div "ac 洗-1" at bounding box center [273, 80] width 48 height 21
type input "acca"
click at [290, 80] on icon "Clear" at bounding box center [288, 81] width 8 height 8
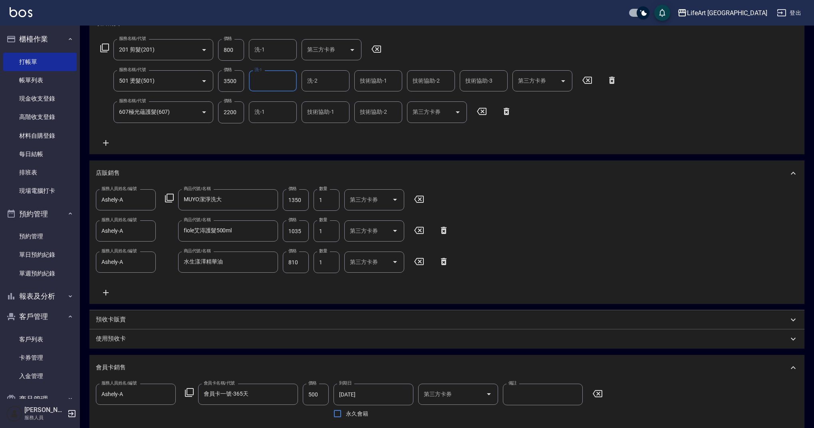
click at [290, 80] on input "洗-1" at bounding box center [272, 81] width 41 height 14
click at [282, 117] on div "Casey -c" at bounding box center [273, 128] width 48 height 22
type input "Casey-c"
click at [400, 78] on div "技術協助-1" at bounding box center [378, 80] width 48 height 21
click at [385, 98] on div "Casey -c" at bounding box center [378, 106] width 48 height 22
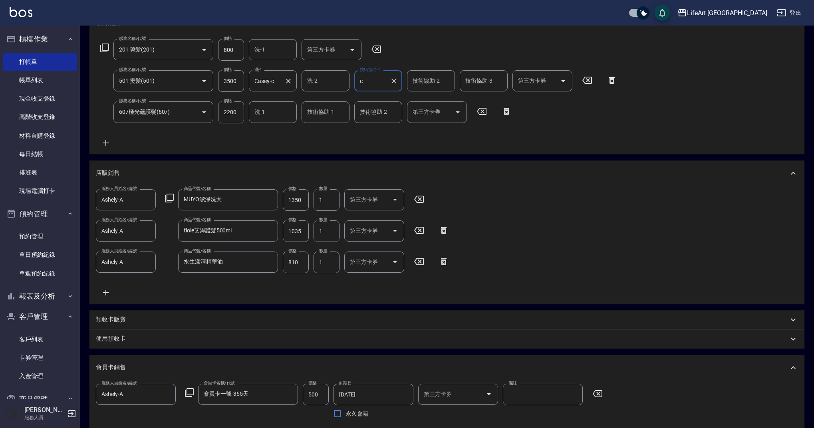
type input "Casey-c"
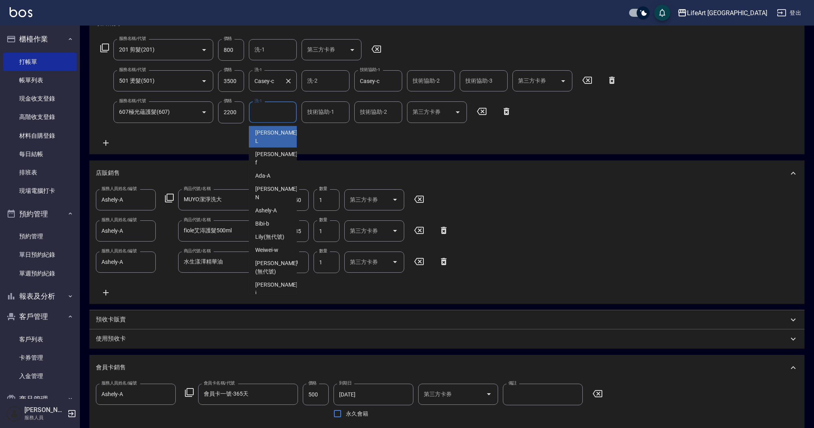
click at [283, 111] on input "洗-1" at bounding box center [272, 112] width 41 height 14
click at [280, 133] on div "Casey -c" at bounding box center [273, 137] width 48 height 22
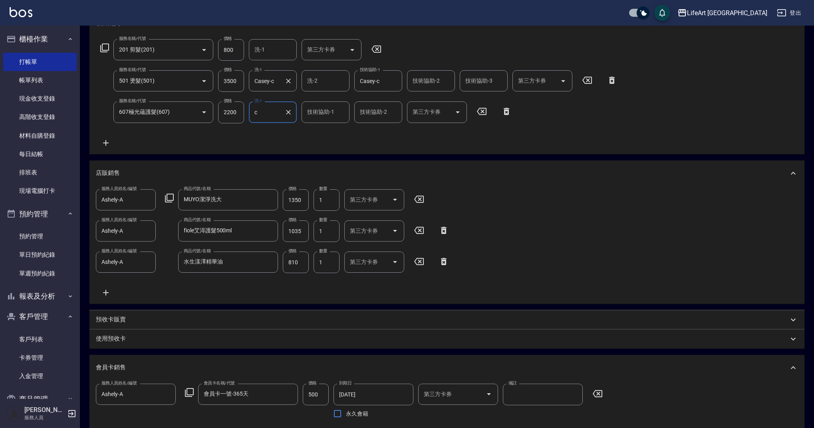
type input "Casey-c"
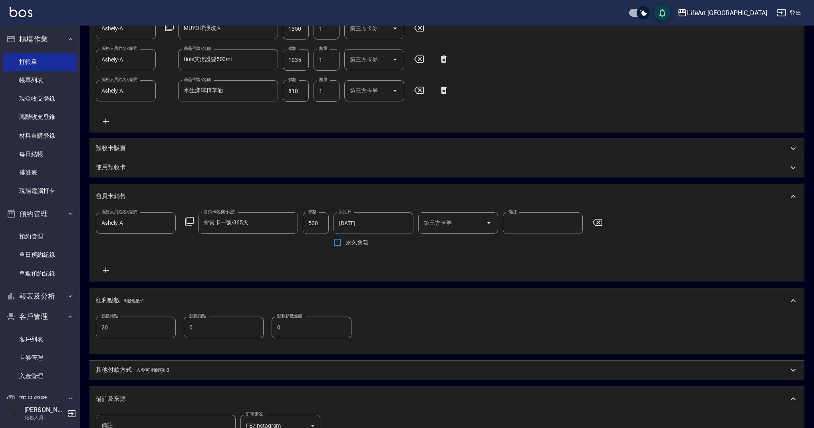
scroll to position [407, 0]
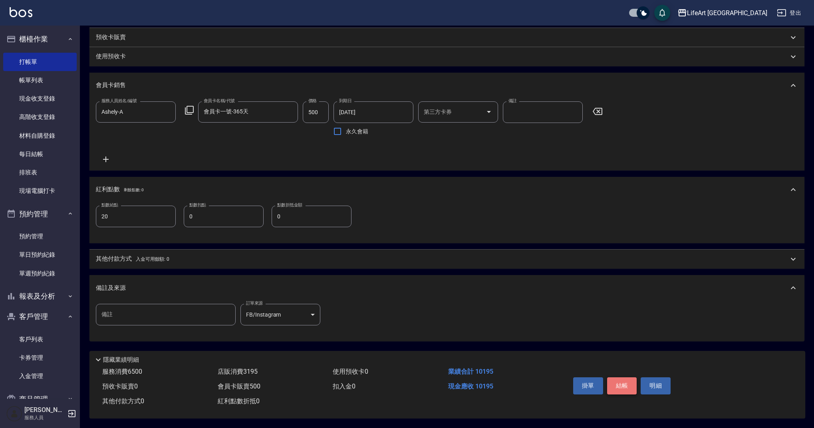
click at [632, 386] on button "結帳" at bounding box center [622, 385] width 30 height 17
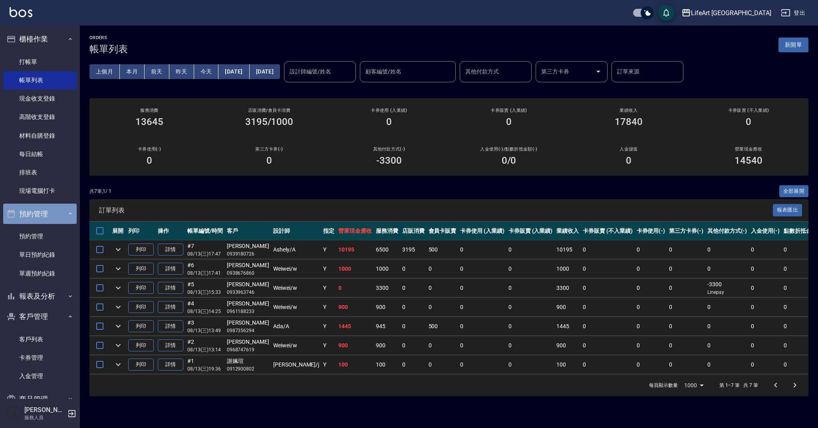
click at [56, 209] on button "預約管理" at bounding box center [39, 214] width 73 height 21
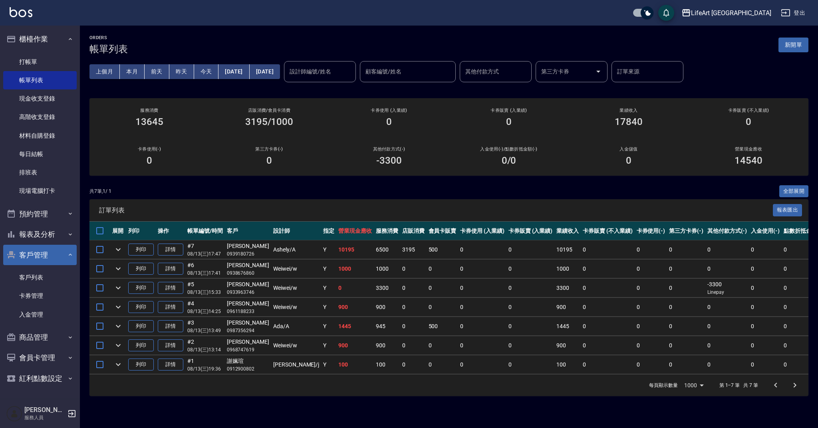
click at [57, 257] on button "客戶管理" at bounding box center [39, 255] width 73 height 21
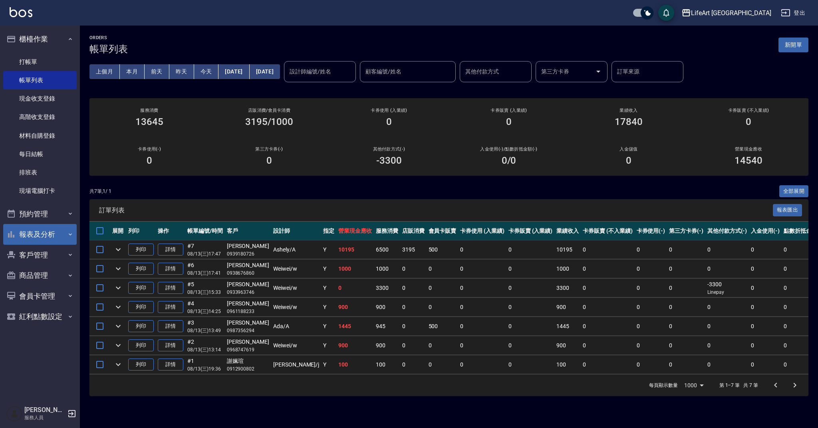
click at [53, 235] on button "報表及分析" at bounding box center [39, 234] width 73 height 21
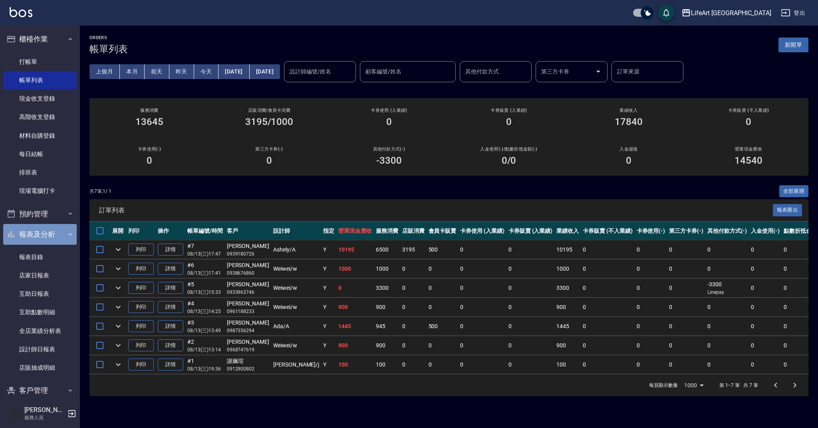
click at [54, 239] on button "報表及分析" at bounding box center [39, 234] width 73 height 21
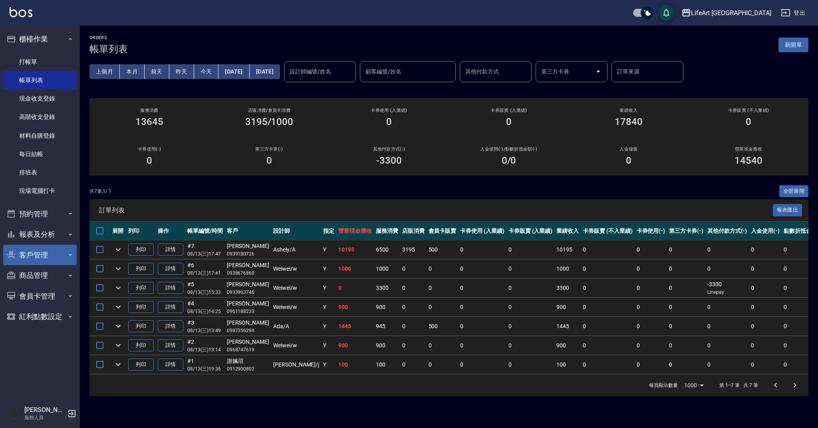
click at [53, 254] on button "客戶管理" at bounding box center [39, 255] width 73 height 21
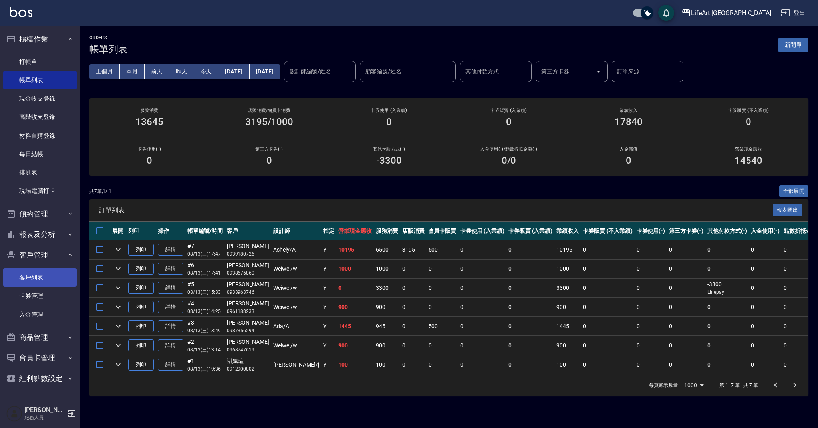
click at [55, 278] on link "客戶列表" at bounding box center [39, 277] width 73 height 18
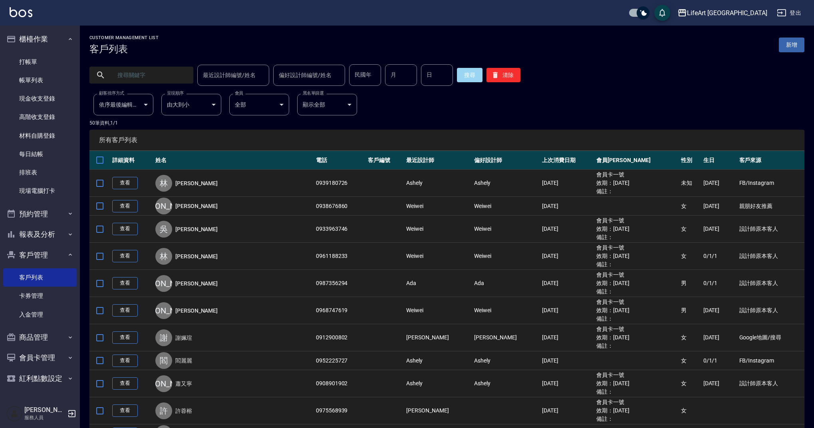
click at [151, 75] on input "text" at bounding box center [149, 75] width 75 height 22
type input "t"
type input "陳世"
click at [470, 79] on button "搜尋" at bounding box center [470, 75] width 26 height 14
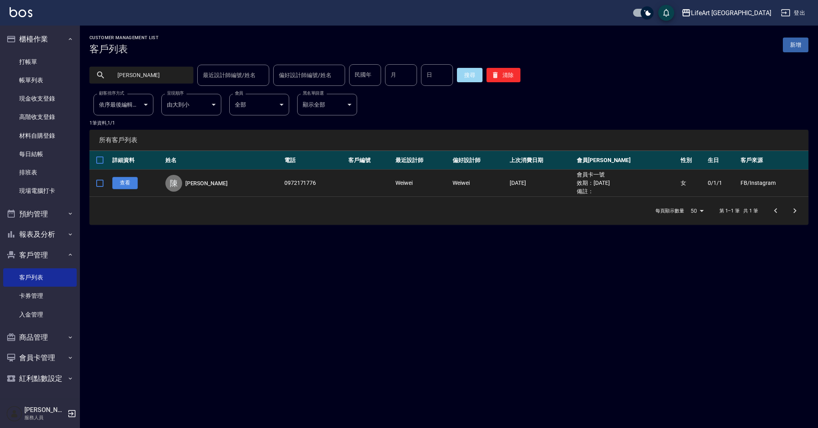
click at [136, 183] on link "查看" at bounding box center [125, 183] width 26 height 12
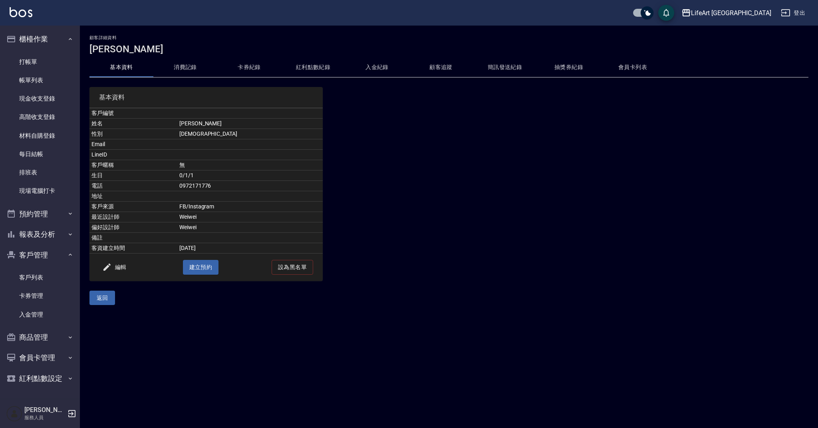
click at [184, 77] on button "消費記錄" at bounding box center [185, 67] width 64 height 19
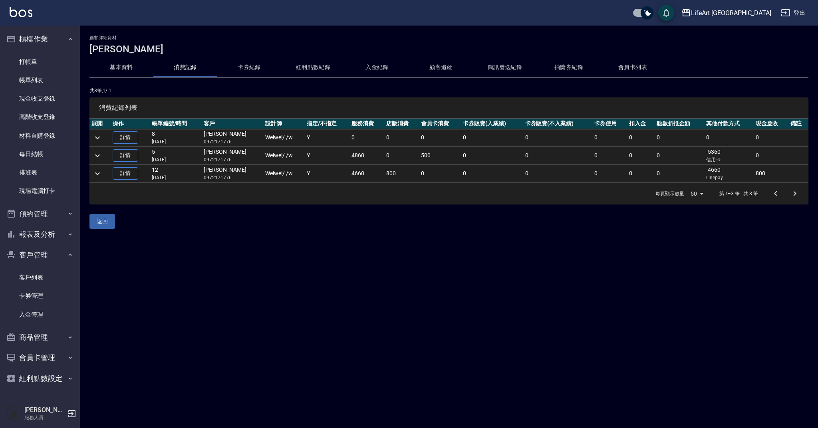
click at [103, 137] on td at bounding box center [99, 138] width 21 height 18
click at [101, 137] on icon "expand row" at bounding box center [98, 138] width 10 height 10
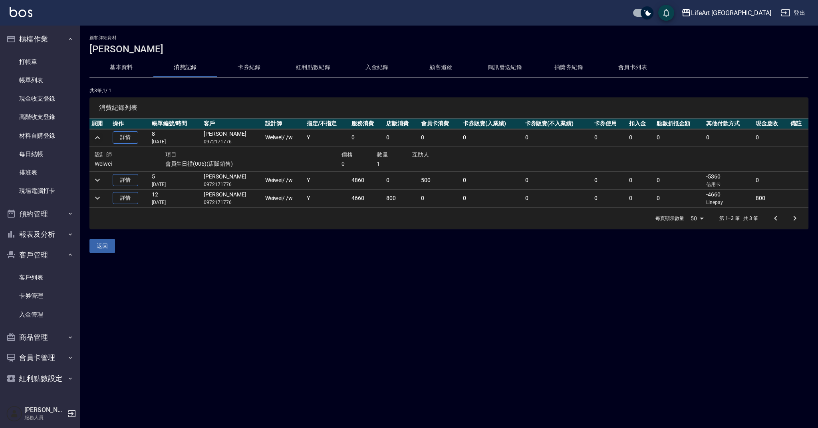
click at [101, 137] on icon "expand row" at bounding box center [98, 138] width 10 height 10
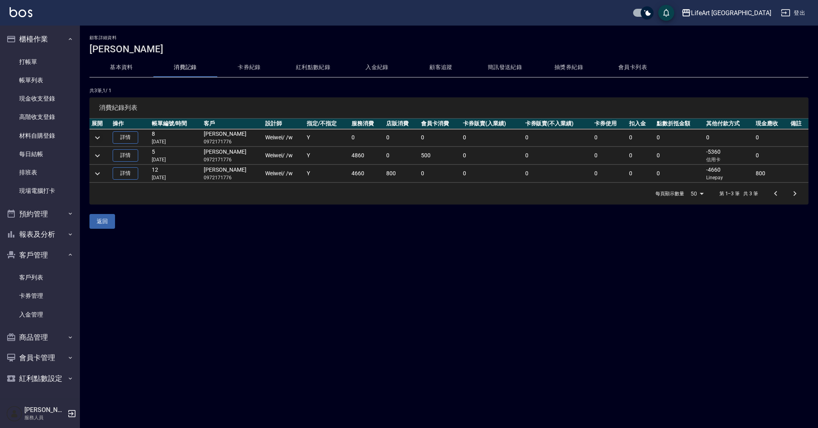
click at [196, 212] on div "顧客詳細資料 陳世縈 基本資料 消費記錄 卡券紀錄 紅利點數紀錄 入金紀錄 顧客追蹤 簡訊發送紀錄 抽獎券紀錄 會員卡列表 共 3 筆, 1 / 1 消費紀錄…" at bounding box center [449, 132] width 738 height 194
click at [42, 79] on link "帳單列表" at bounding box center [39, 80] width 73 height 18
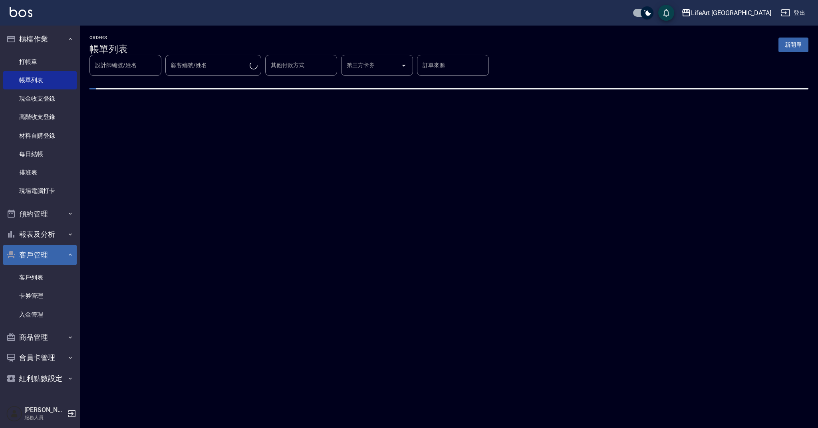
click at [62, 253] on button "客戶管理" at bounding box center [39, 255] width 73 height 21
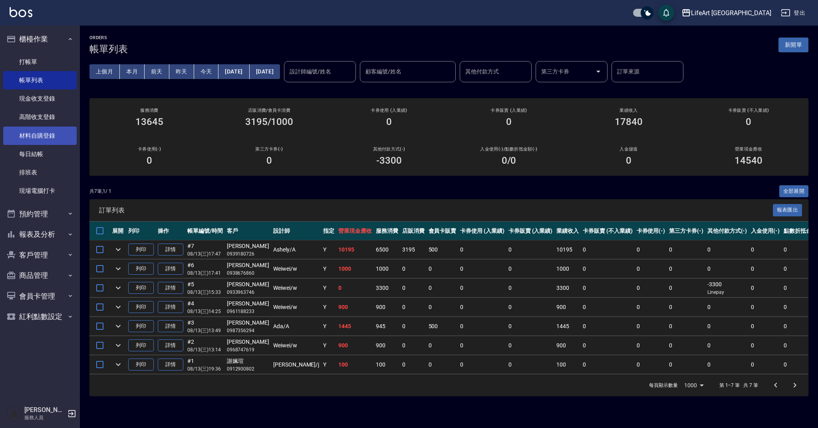
click at [57, 144] on link "材料自購登錄" at bounding box center [39, 136] width 73 height 18
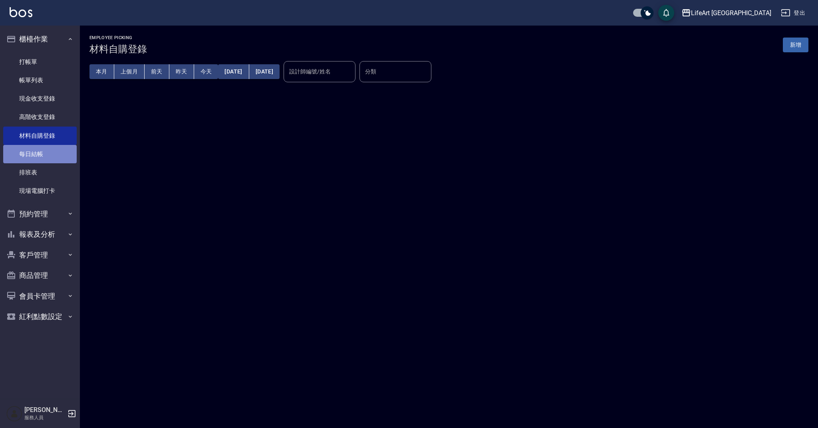
click at [56, 156] on link "每日結帳" at bounding box center [39, 154] width 73 height 18
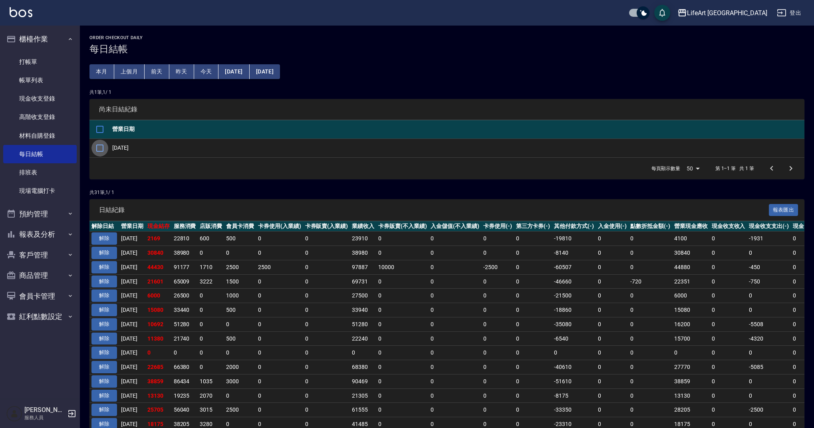
click at [98, 145] on input "checkbox" at bounding box center [99, 148] width 17 height 17
checkbox input "true"
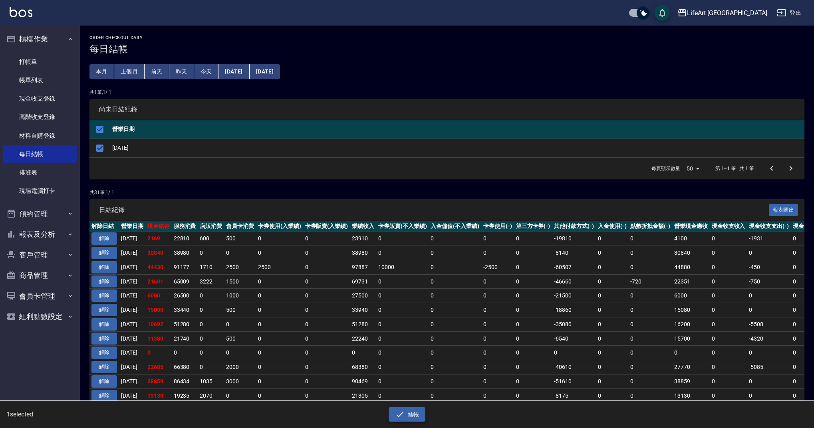
click at [409, 417] on button "結帳" at bounding box center [407, 414] width 37 height 15
click at [371, 32] on button "確定" at bounding box center [378, 32] width 26 height 12
checkbox input "false"
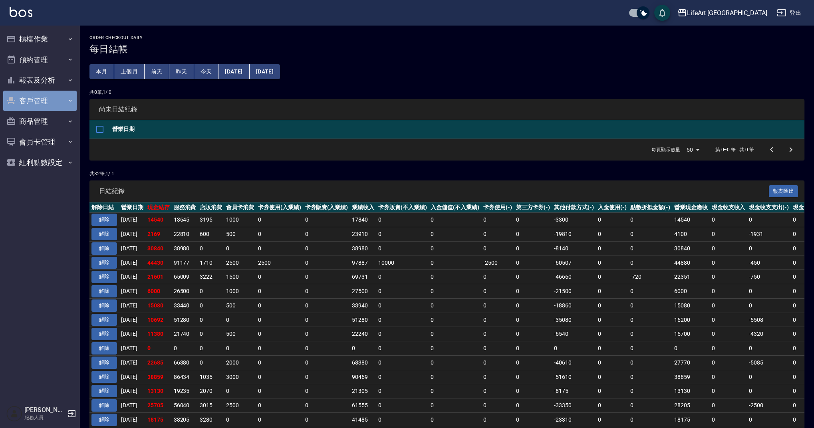
click at [38, 100] on button "客戶管理" at bounding box center [39, 101] width 73 height 21
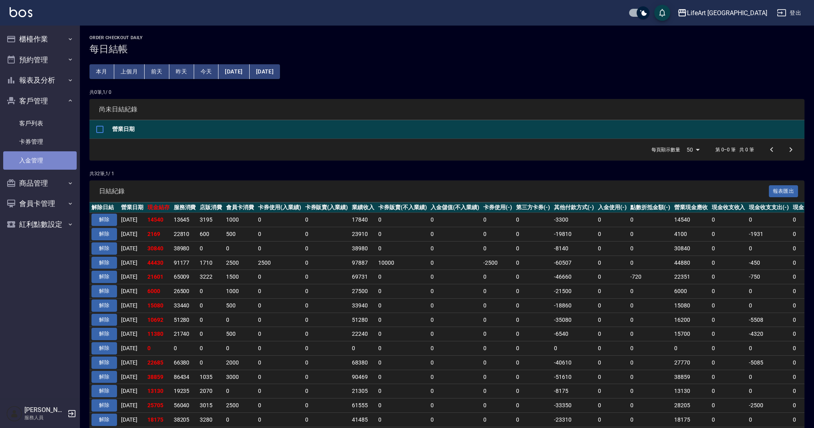
click at [39, 159] on link "入金管理" at bounding box center [39, 160] width 73 height 18
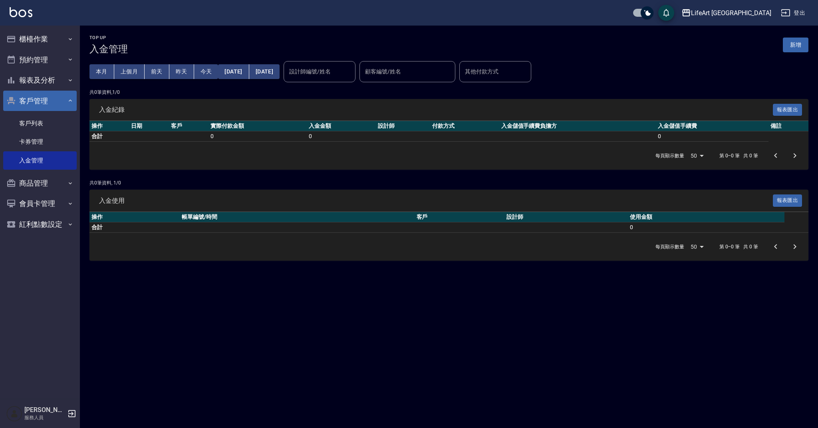
click at [46, 103] on button "客戶管理" at bounding box center [39, 101] width 73 height 21
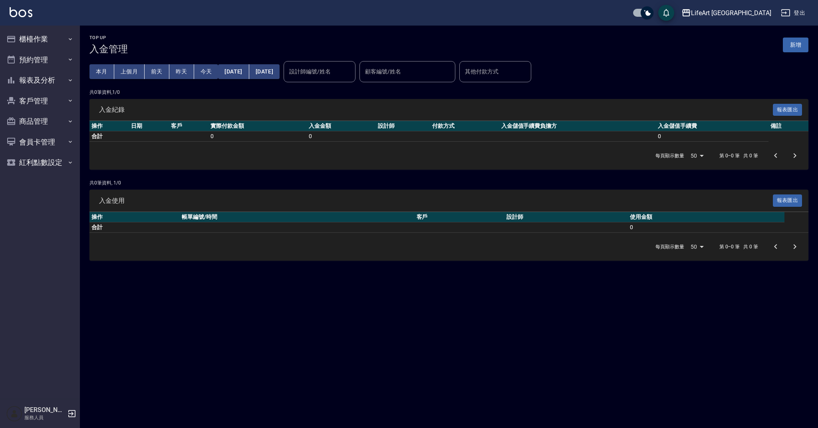
click at [73, 409] on icon "button" at bounding box center [72, 414] width 10 height 10
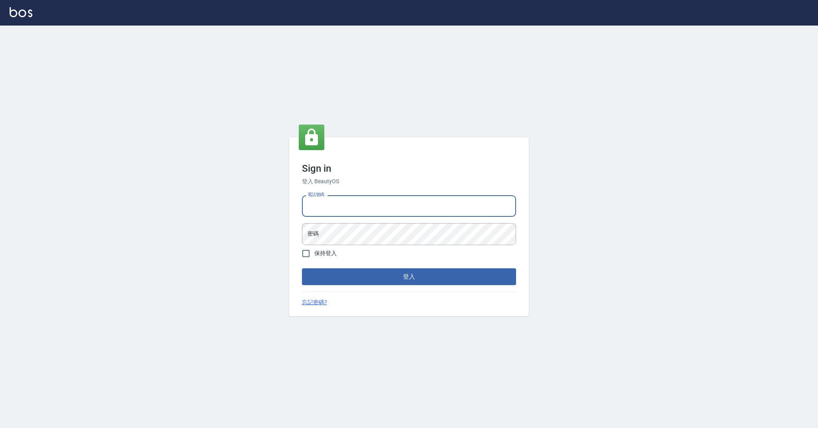
type input "0958051258"
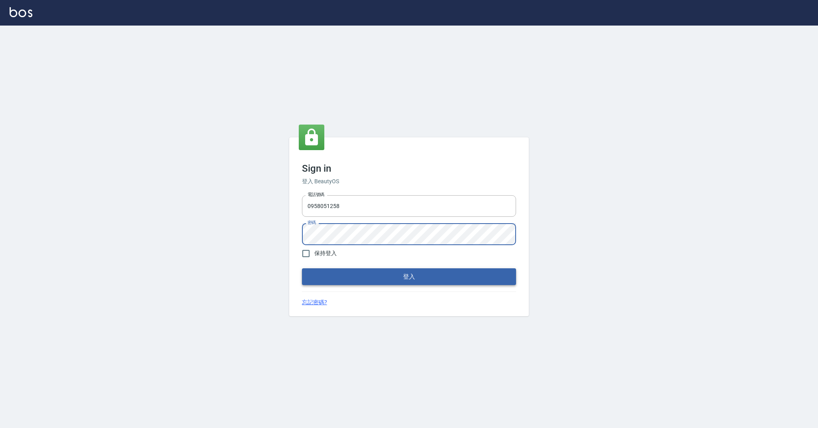
click at [395, 277] on button "登入" at bounding box center [409, 276] width 214 height 17
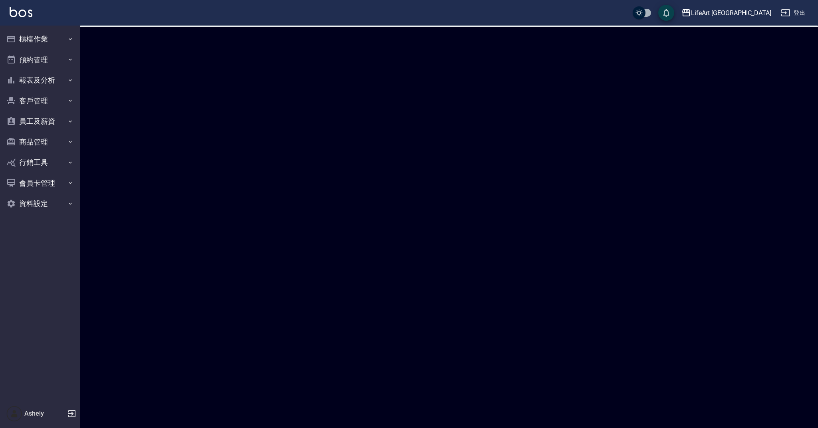
checkbox input "true"
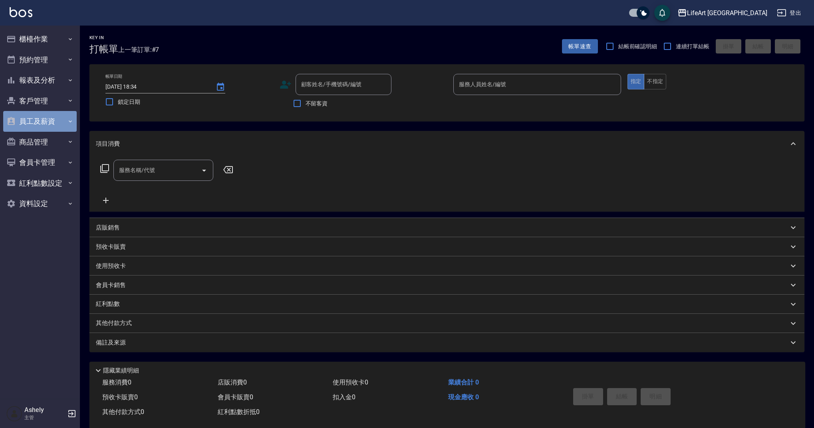
click at [48, 122] on button "員工及薪資" at bounding box center [39, 121] width 73 height 21
click at [52, 79] on button "報表及分析" at bounding box center [39, 80] width 73 height 21
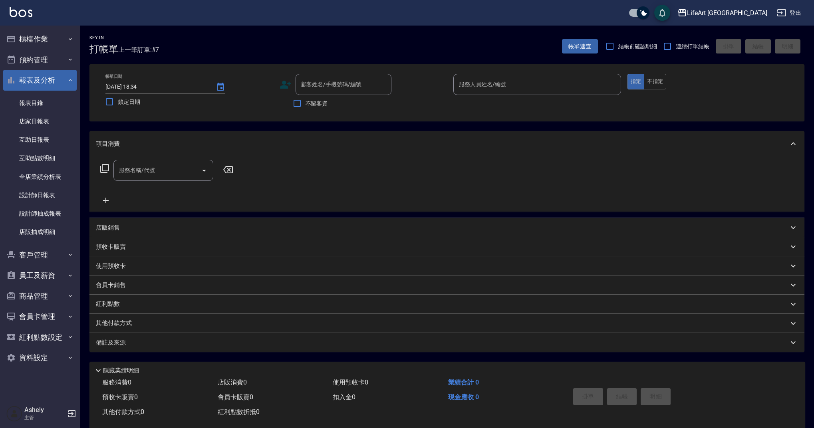
click at [57, 79] on button "報表及分析" at bounding box center [39, 80] width 73 height 21
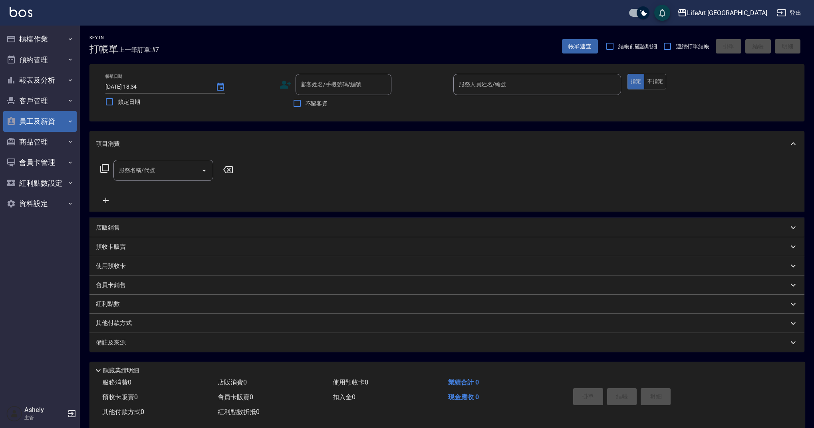
click at [54, 111] on button "員工及薪資" at bounding box center [39, 121] width 73 height 21
click at [54, 112] on button "員工及薪資" at bounding box center [39, 121] width 73 height 21
click at [53, 103] on button "客戶管理" at bounding box center [39, 101] width 73 height 21
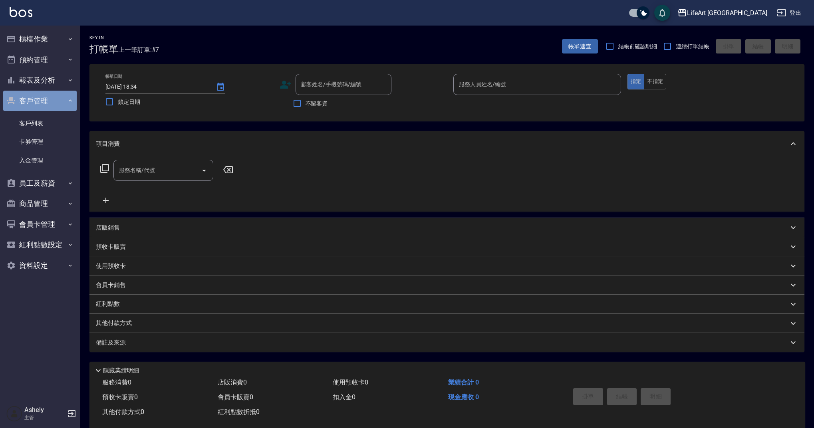
click at [53, 103] on button "客戶管理" at bounding box center [39, 101] width 73 height 21
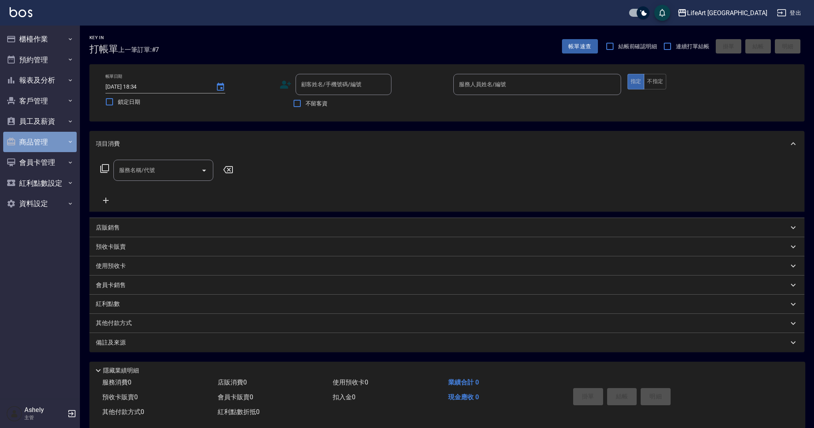
click at [54, 143] on button "商品管理" at bounding box center [39, 142] width 73 height 21
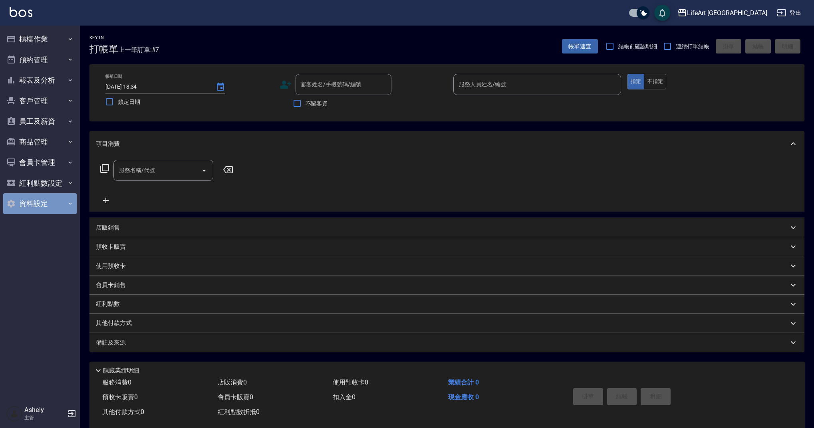
click at [52, 200] on button "資料設定" at bounding box center [39, 203] width 73 height 21
click at [56, 180] on button "紅利點數設定" at bounding box center [39, 183] width 73 height 21
click at [56, 181] on button "紅利點數設定" at bounding box center [39, 183] width 73 height 21
click at [50, 201] on button "資料設定" at bounding box center [39, 203] width 73 height 21
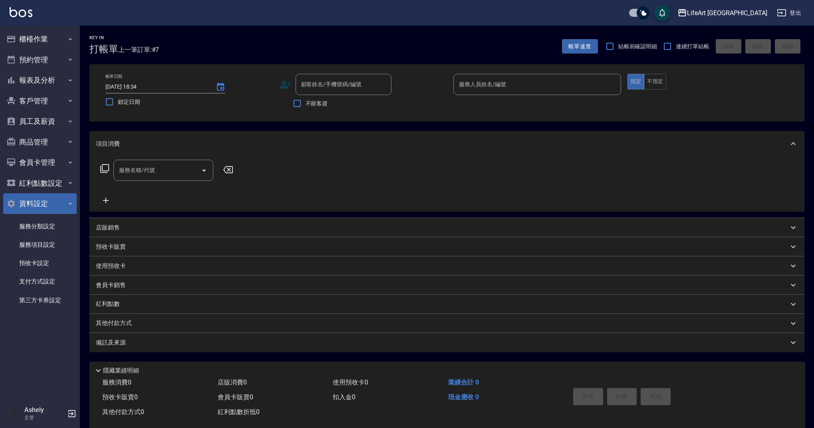
click at [50, 201] on button "資料設定" at bounding box center [39, 203] width 73 height 21
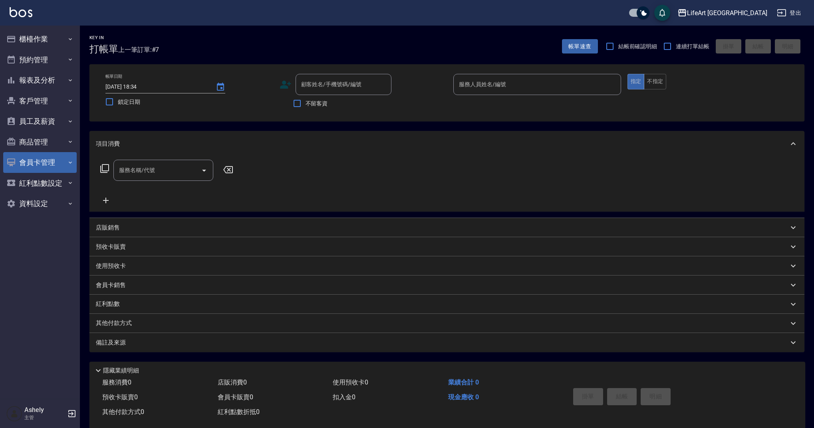
click at [47, 160] on button "會員卡管理" at bounding box center [39, 162] width 73 height 21
click at [48, 156] on button "會員卡管理" at bounding box center [39, 162] width 73 height 21
click at [53, 143] on button "商品管理" at bounding box center [39, 142] width 73 height 21
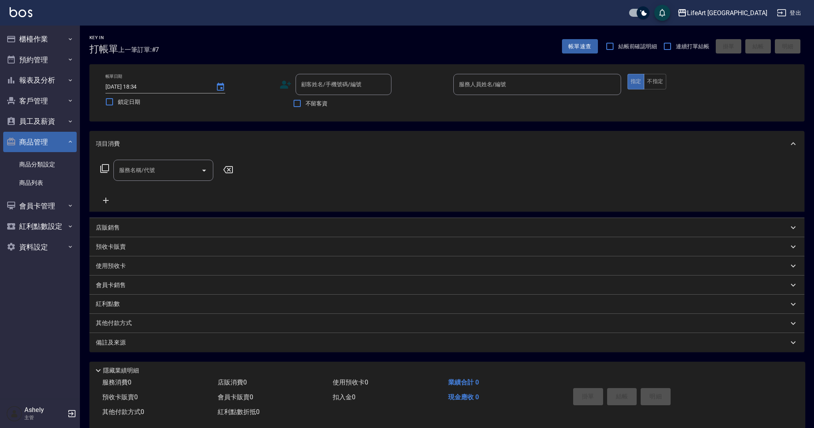
click at [53, 143] on button "商品管理" at bounding box center [39, 142] width 73 height 21
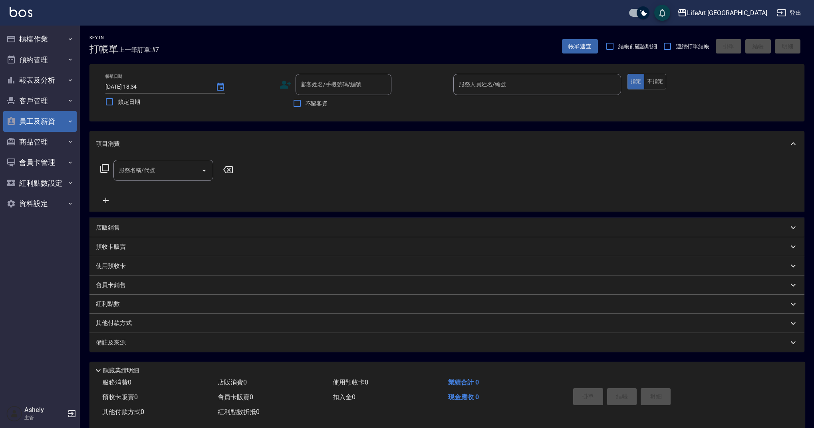
click at [51, 117] on button "員工及薪資" at bounding box center [39, 121] width 73 height 21
click at [56, 104] on button "客戶管理" at bounding box center [39, 101] width 73 height 21
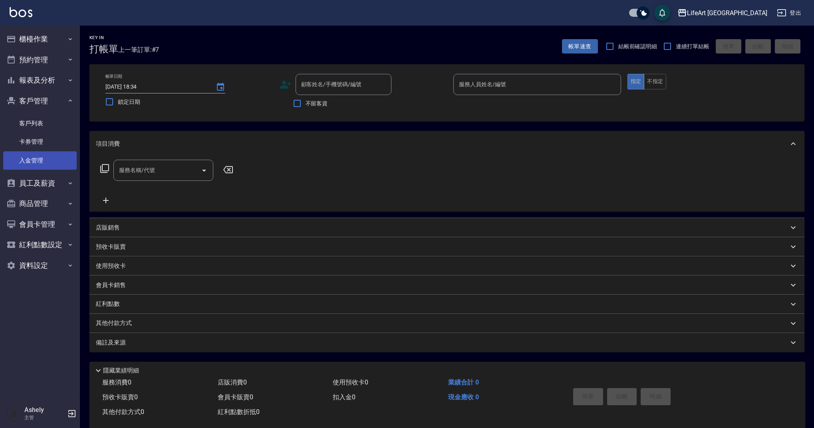
click at [58, 159] on link "入金管理" at bounding box center [39, 160] width 73 height 18
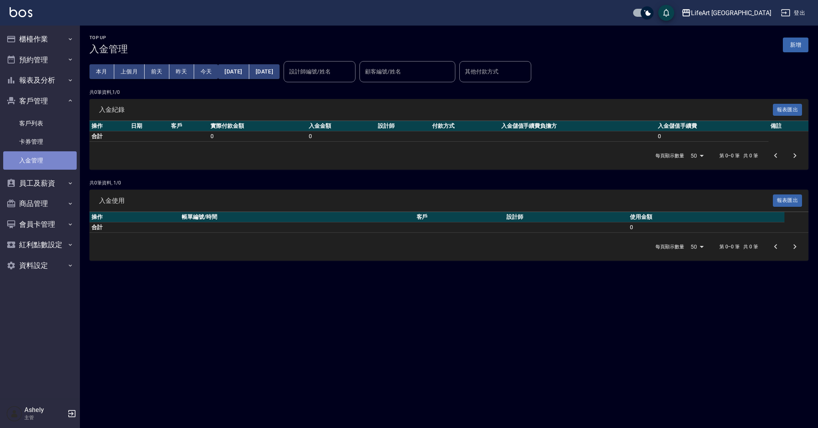
click at [52, 154] on link "入金管理" at bounding box center [39, 160] width 73 height 18
click at [51, 141] on link "卡券管理" at bounding box center [39, 142] width 73 height 18
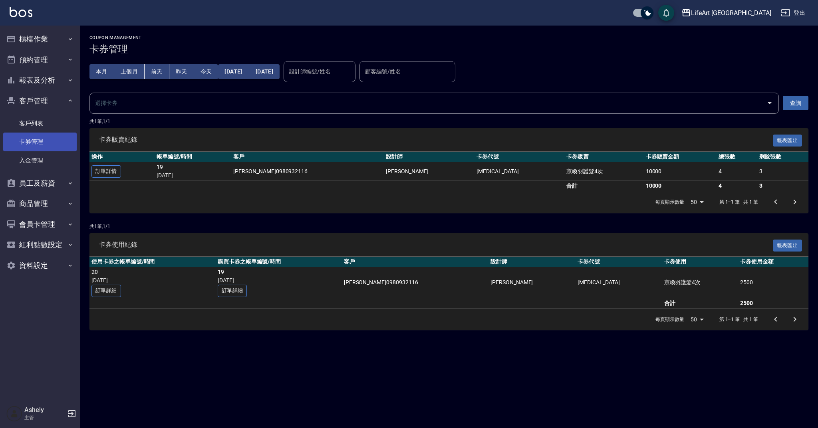
click at [50, 139] on link "卡券管理" at bounding box center [39, 142] width 73 height 18
click at [47, 122] on link "客戶列表" at bounding box center [39, 123] width 73 height 18
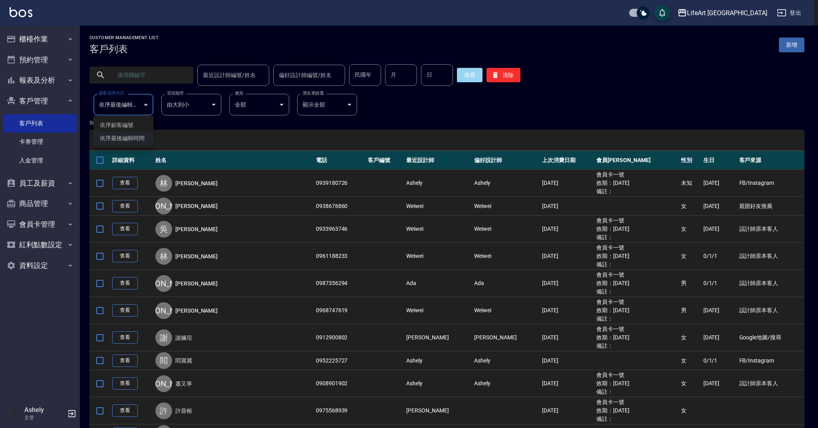
click at [149, 103] on div at bounding box center [409, 214] width 818 height 428
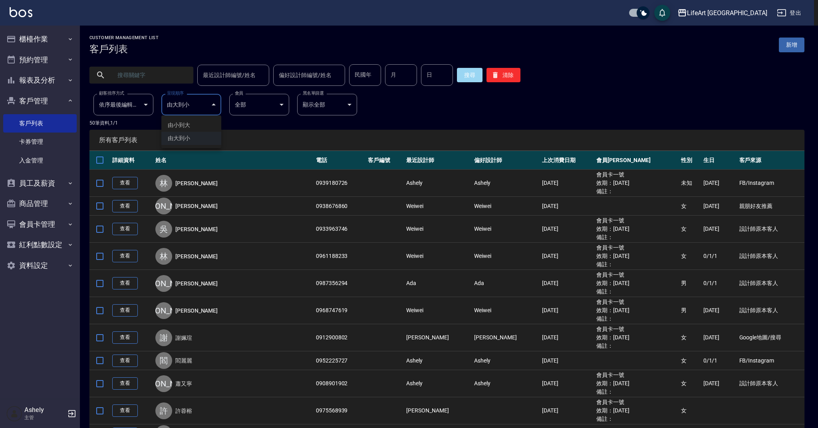
click at [184, 103] on div at bounding box center [409, 214] width 818 height 428
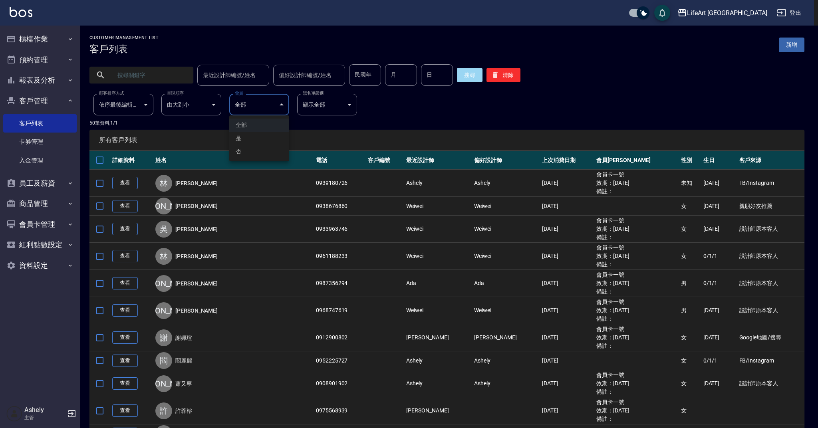
click at [244, 103] on div at bounding box center [409, 214] width 818 height 428
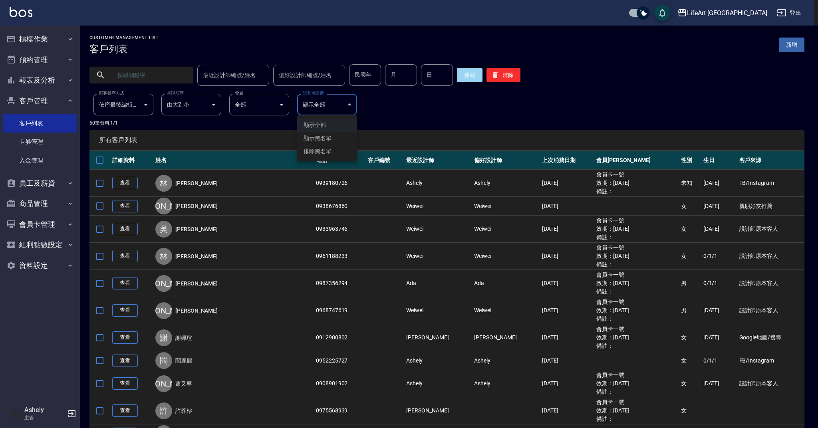
click at [332, 108] on div at bounding box center [409, 214] width 818 height 428
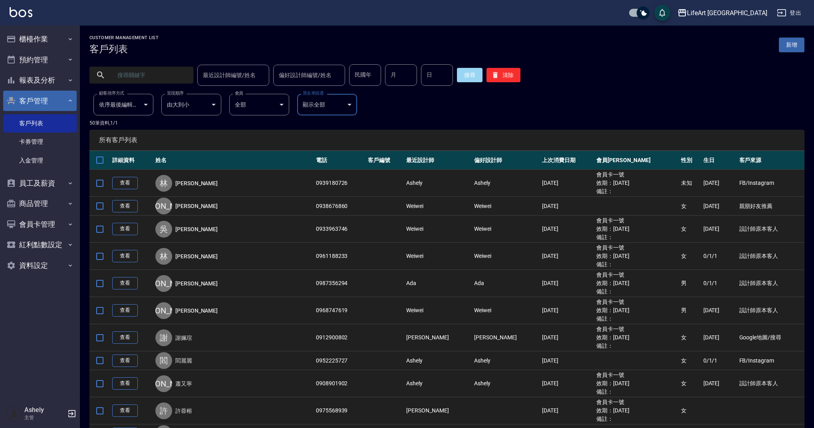
click at [54, 103] on button "客戶管理" at bounding box center [39, 101] width 73 height 21
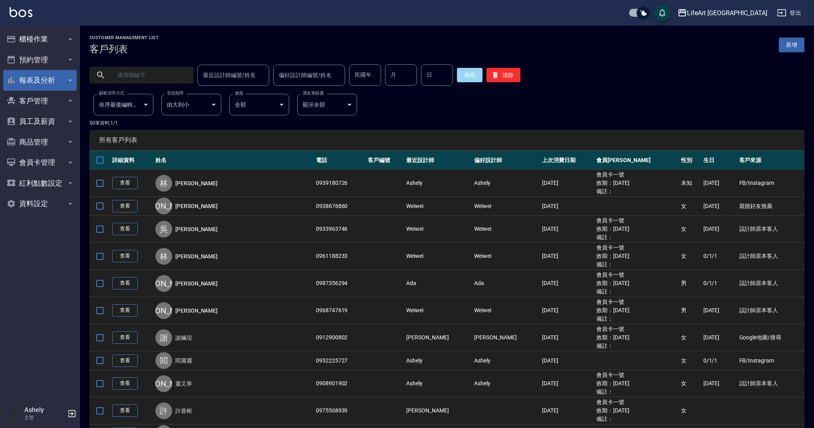
click at [55, 87] on button "報表及分析" at bounding box center [39, 80] width 73 height 21
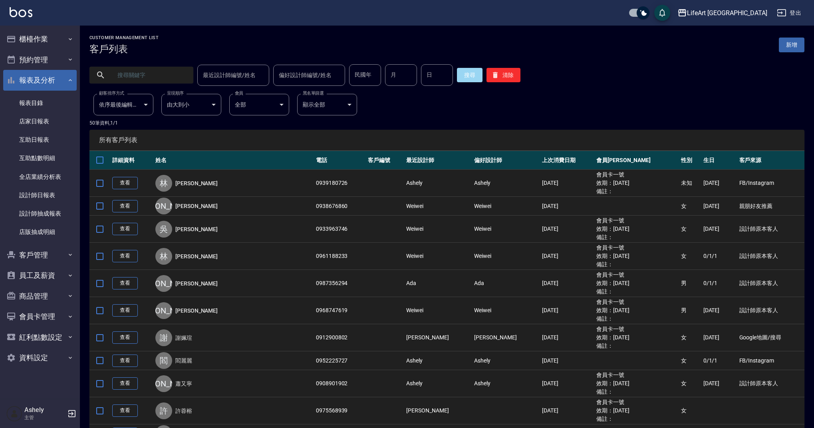
click at [43, 78] on button "報表及分析" at bounding box center [39, 80] width 73 height 21
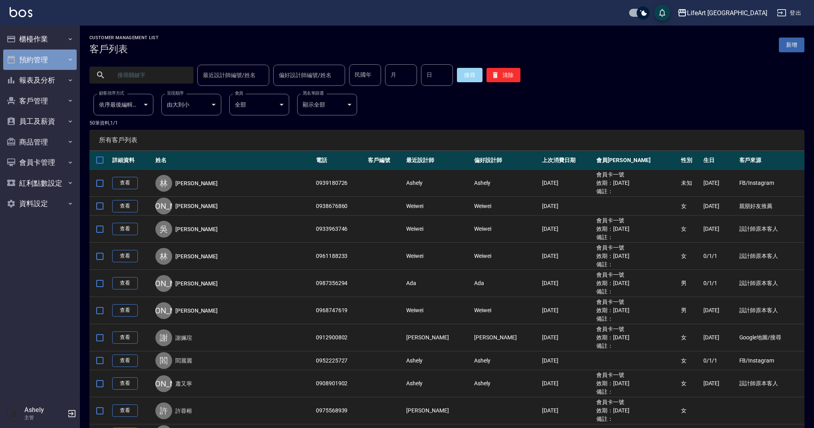
click at [40, 60] on button "預約管理" at bounding box center [39, 60] width 73 height 21
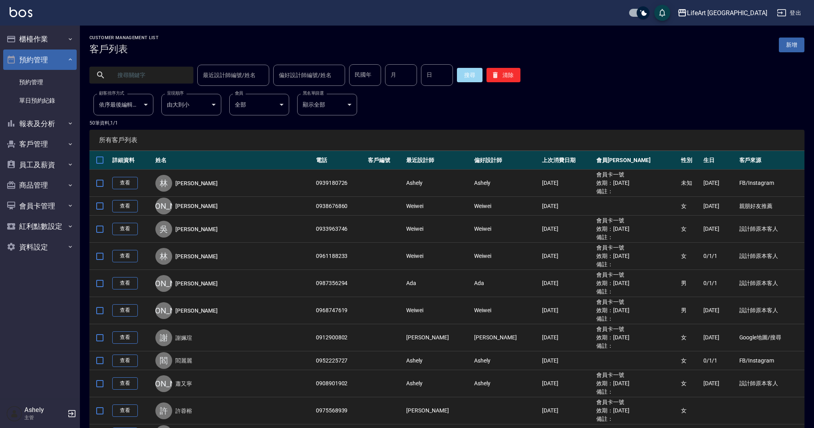
click at [40, 60] on button "預約管理" at bounding box center [39, 60] width 73 height 21
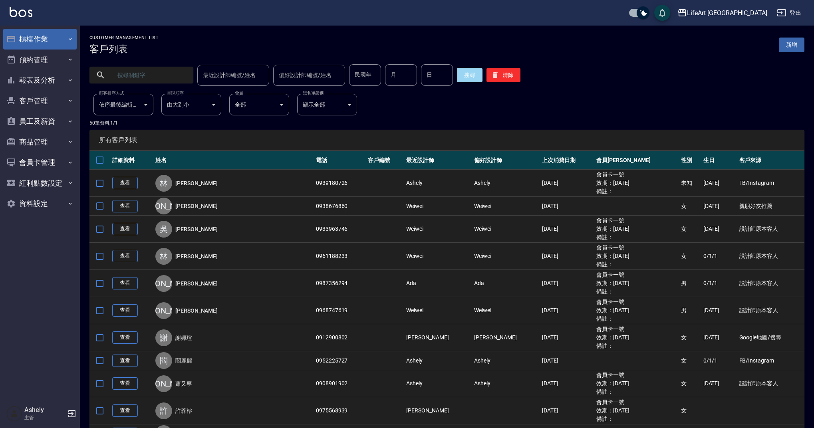
click at [48, 38] on button "櫃檯作業" at bounding box center [39, 39] width 73 height 21
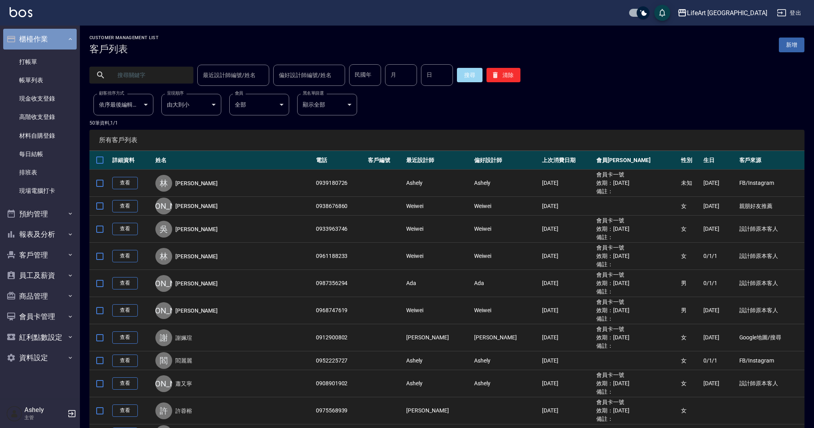
click at [48, 38] on button "櫃檯作業" at bounding box center [39, 39] width 73 height 21
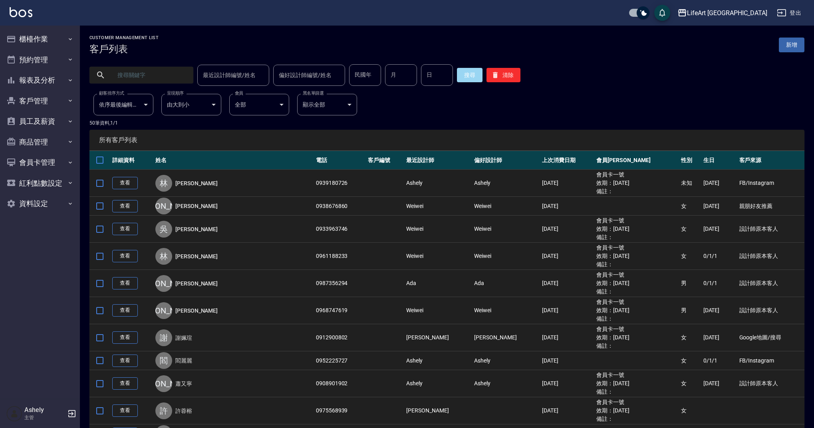
click at [152, 75] on input "text" at bounding box center [149, 75] width 75 height 22
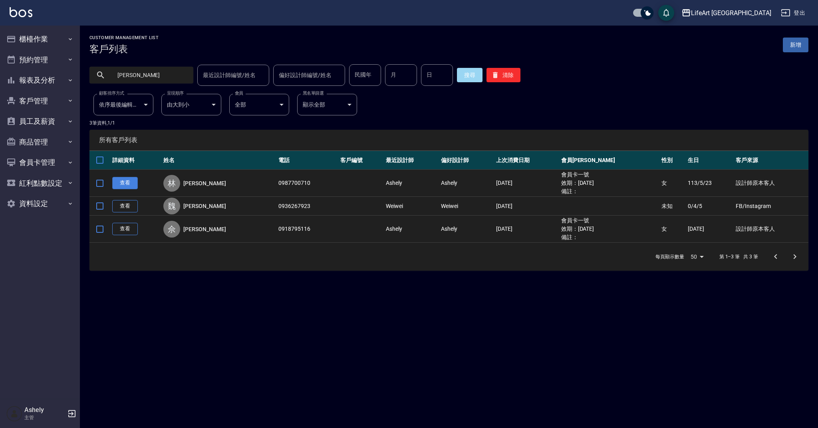
type input "安琪"
click at [120, 182] on link "查看" at bounding box center [125, 183] width 26 height 12
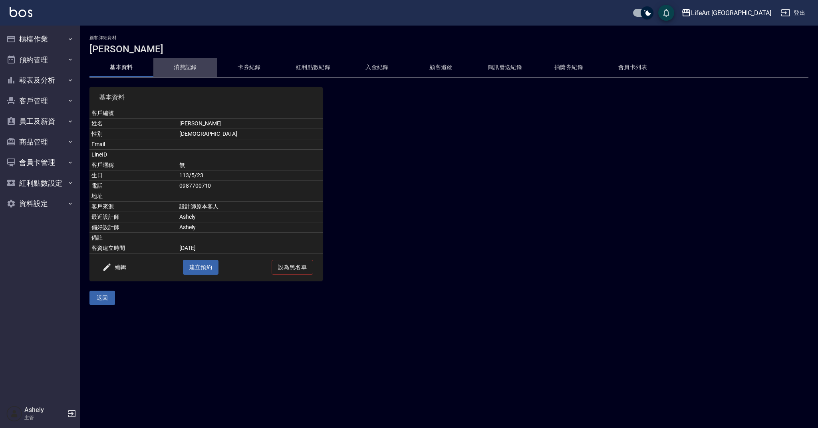
click at [193, 73] on button "消費記錄" at bounding box center [185, 67] width 64 height 19
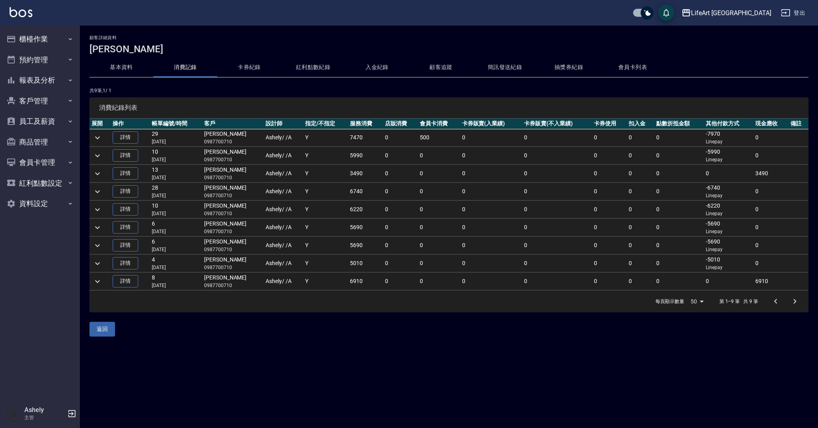
click at [102, 174] on button "expand row" at bounding box center [97, 174] width 12 height 12
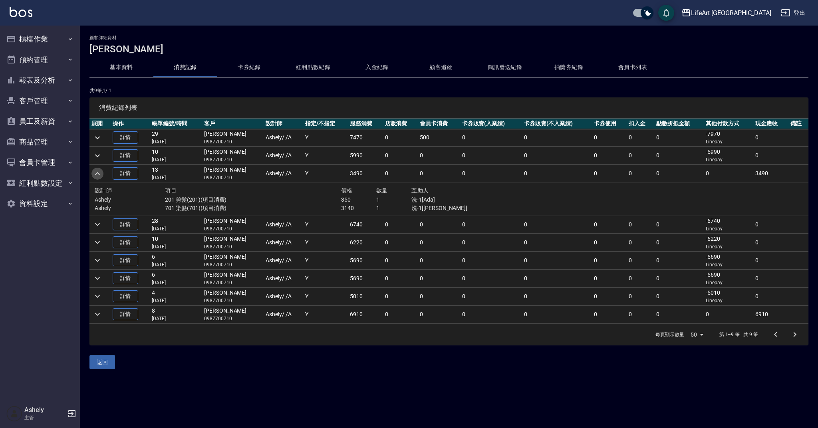
click at [93, 174] on icon "expand row" at bounding box center [98, 174] width 10 height 10
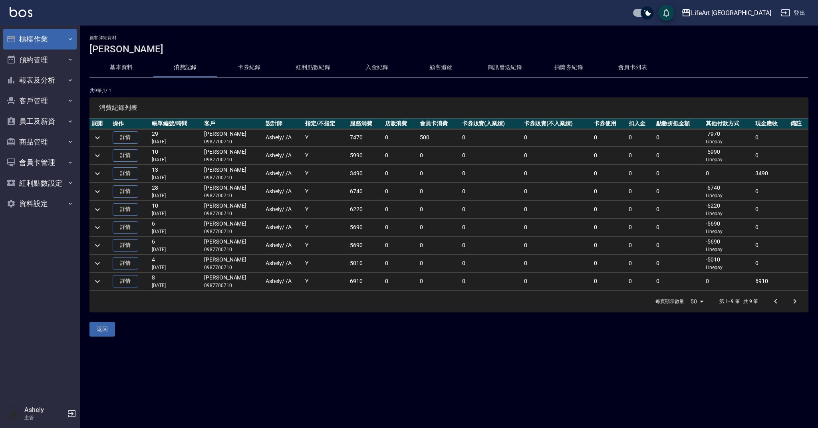
click at [39, 34] on button "櫃檯作業" at bounding box center [39, 39] width 73 height 21
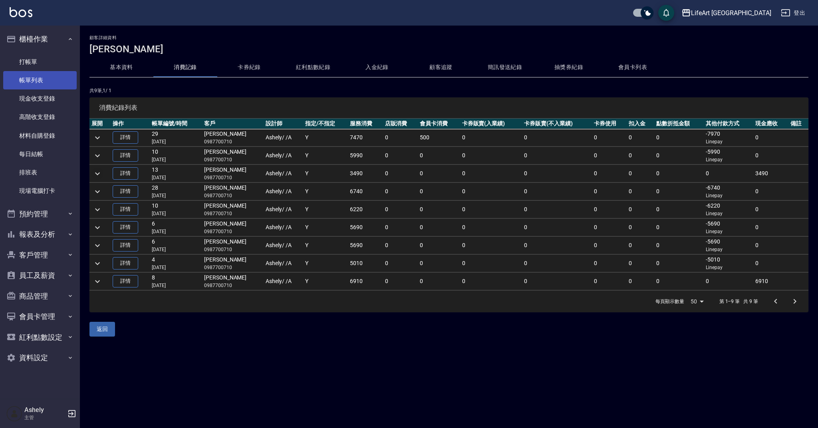
click at [44, 78] on link "帳單列表" at bounding box center [39, 80] width 73 height 18
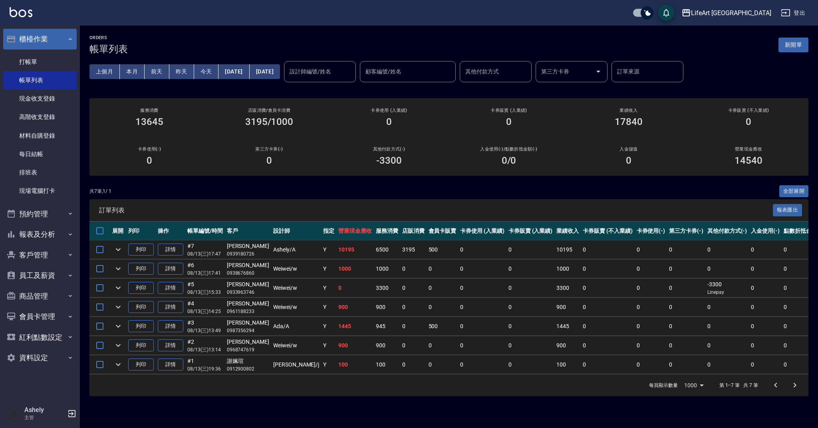
click at [43, 35] on button "櫃檯作業" at bounding box center [39, 39] width 73 height 21
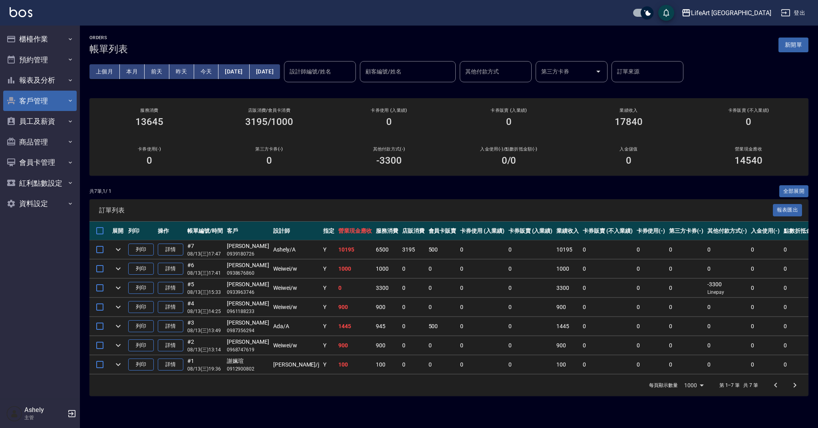
click at [47, 106] on button "客戶管理" at bounding box center [39, 101] width 73 height 21
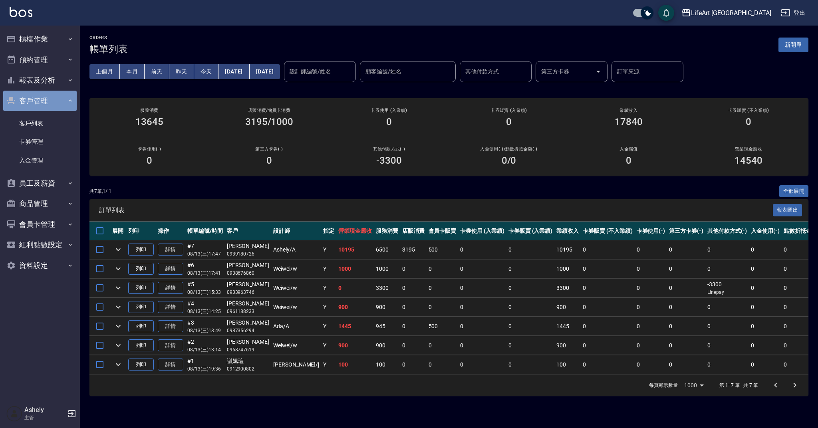
click at [48, 105] on button "客戶管理" at bounding box center [39, 101] width 73 height 21
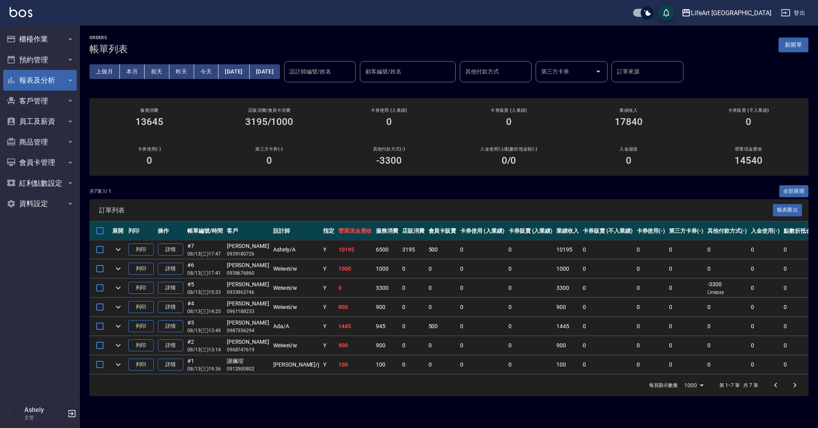
click at [59, 73] on button "報表及分析" at bounding box center [39, 80] width 73 height 21
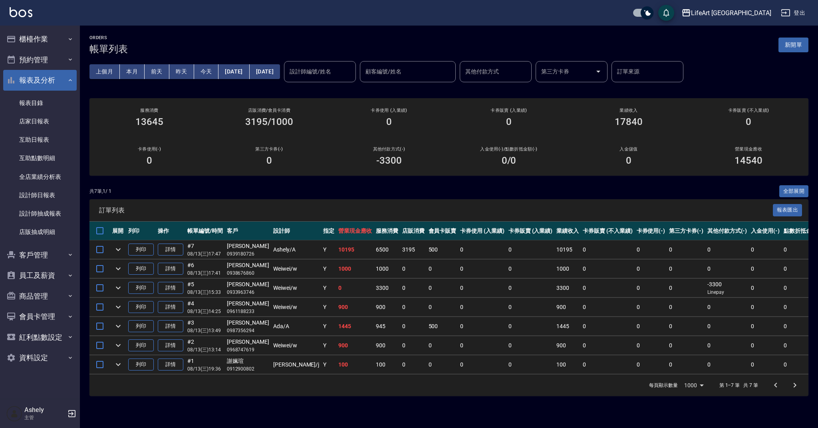
click at [59, 73] on button "報表及分析" at bounding box center [39, 80] width 73 height 21
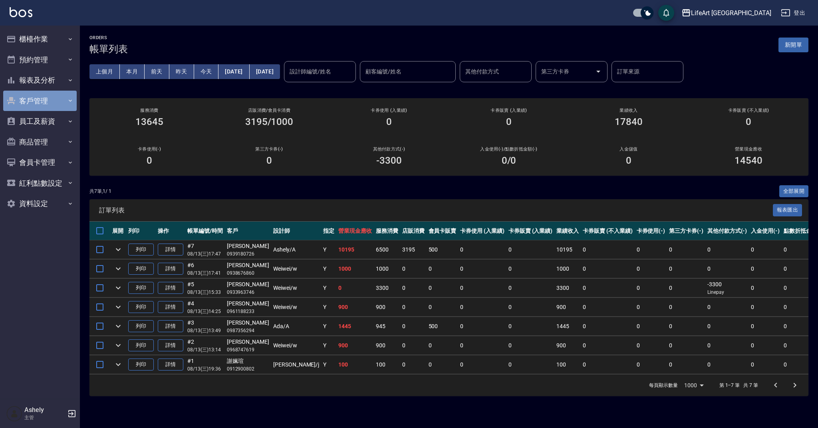
click at [49, 101] on button "客戶管理" at bounding box center [39, 101] width 73 height 21
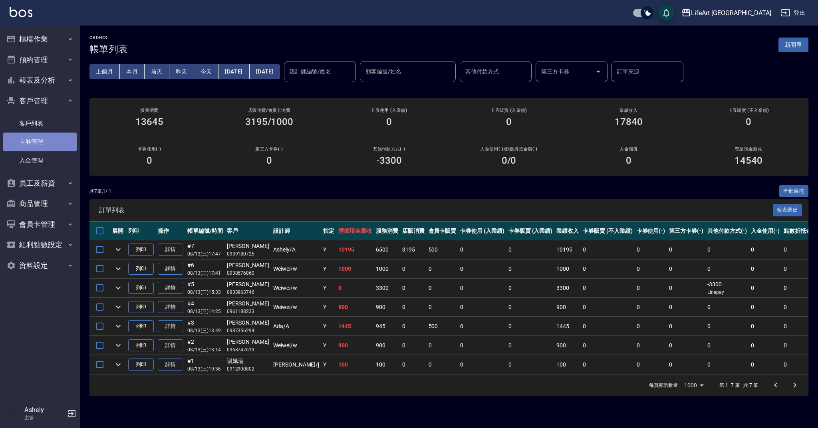
click at [43, 133] on link "卡券管理" at bounding box center [39, 142] width 73 height 18
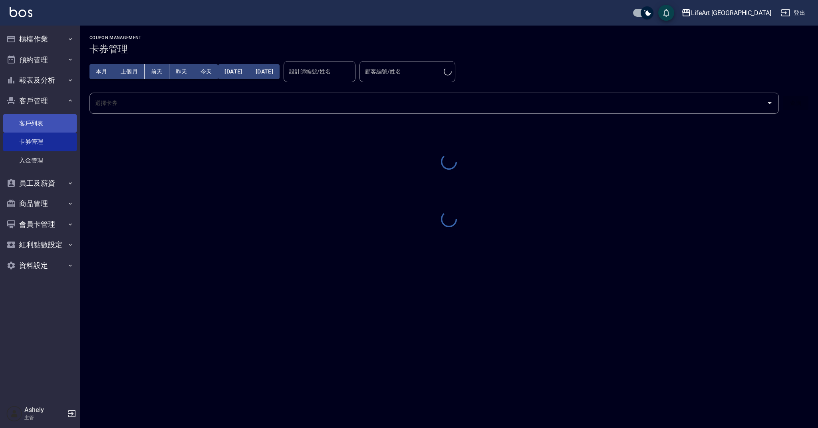
click at [43, 121] on link "客戶列表" at bounding box center [39, 123] width 73 height 18
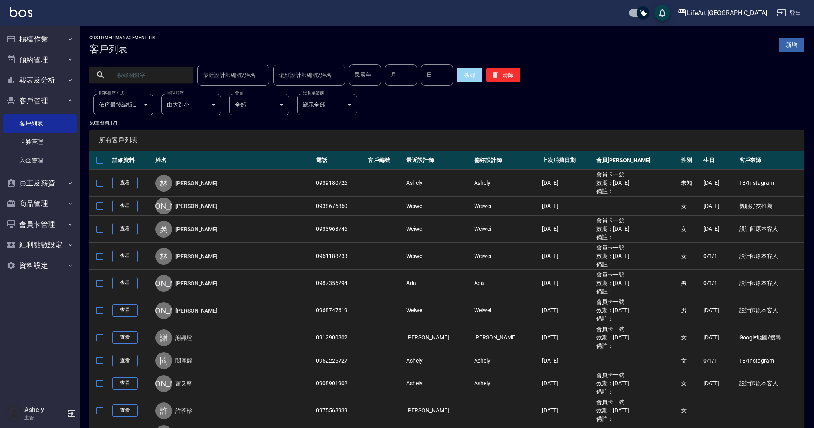
click at [138, 76] on input "text" at bounding box center [149, 75] width 75 height 22
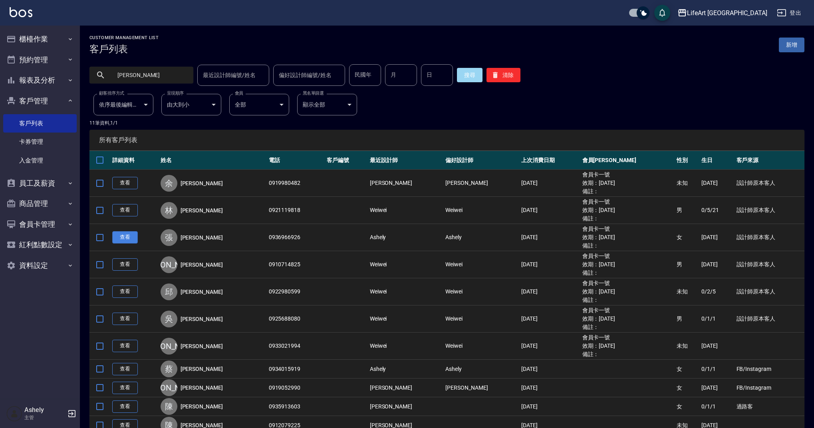
type input "明"
click at [125, 238] on link "查看" at bounding box center [125, 237] width 26 height 12
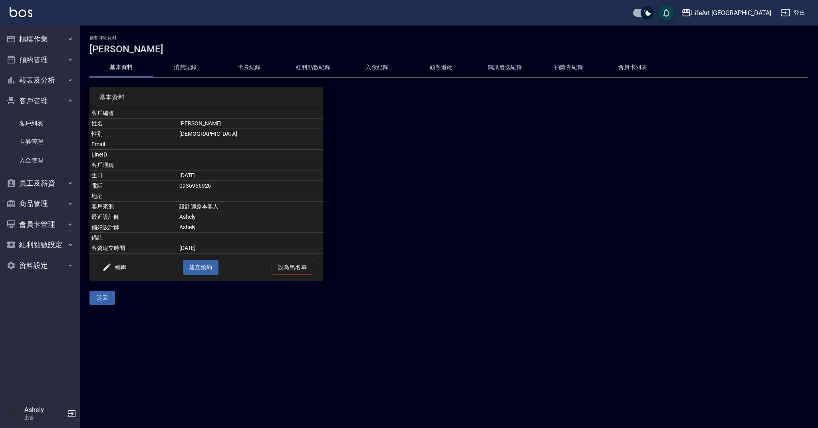
click at [303, 62] on button "紅利點數紀錄" at bounding box center [313, 67] width 64 height 19
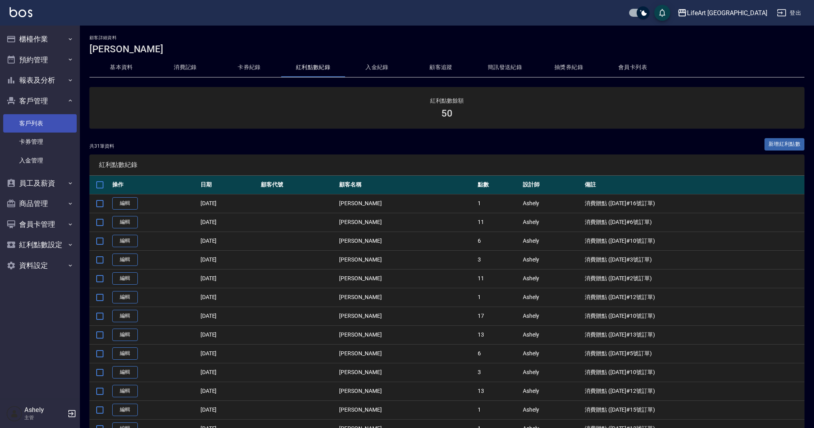
click at [26, 121] on link "客戶列表" at bounding box center [39, 123] width 73 height 18
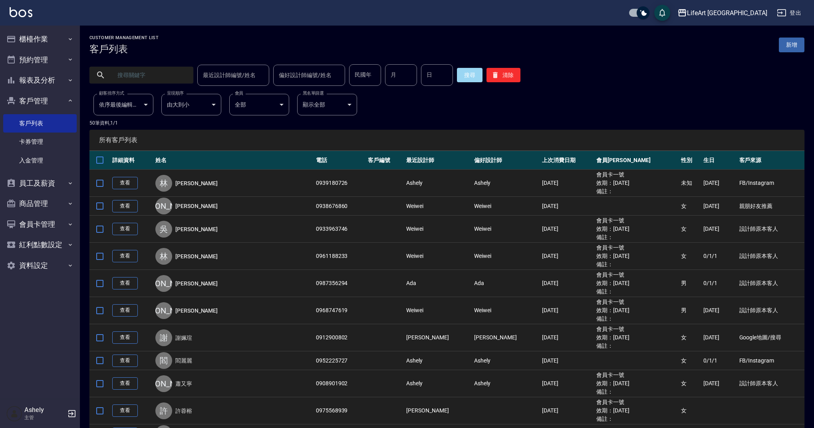
click at [155, 75] on input "text" at bounding box center [149, 75] width 75 height 22
type input "g"
type input "淑"
click at [464, 75] on button "搜尋" at bounding box center [470, 75] width 26 height 14
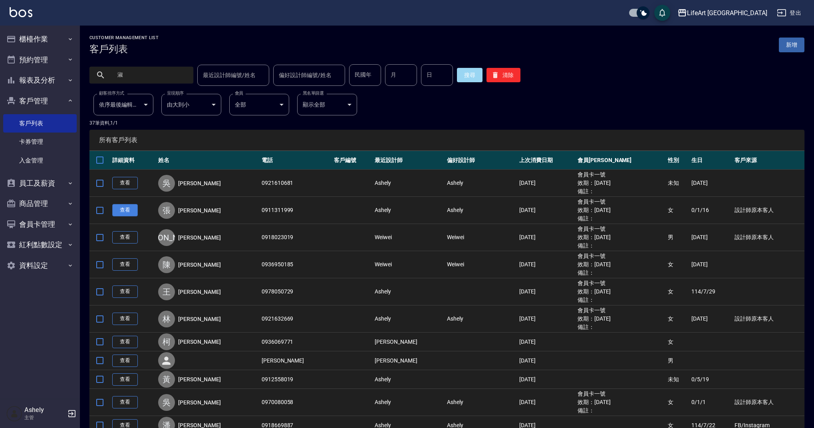
click at [123, 210] on link "查看" at bounding box center [125, 210] width 26 height 12
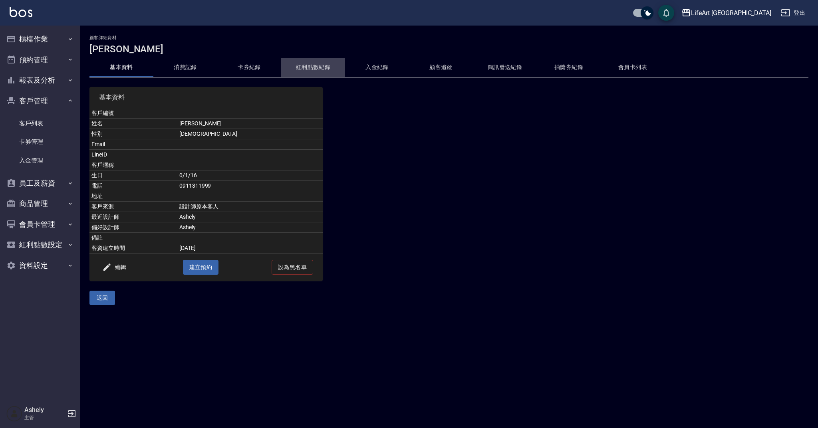
click at [314, 68] on button "紅利點數紀錄" at bounding box center [313, 67] width 64 height 19
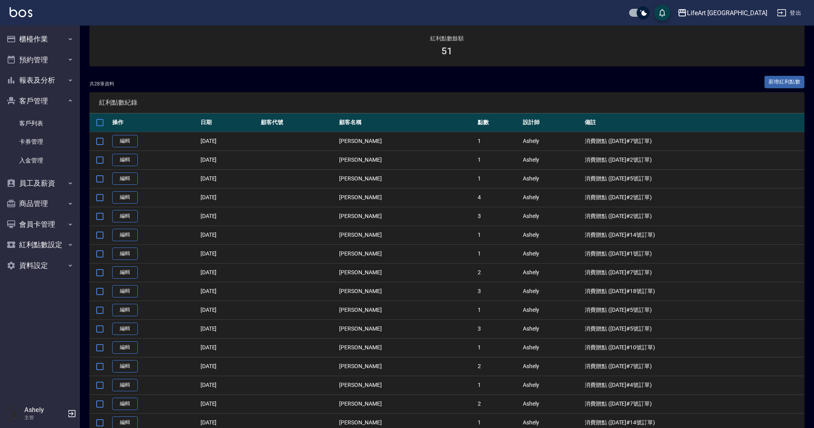
scroll to position [15, 0]
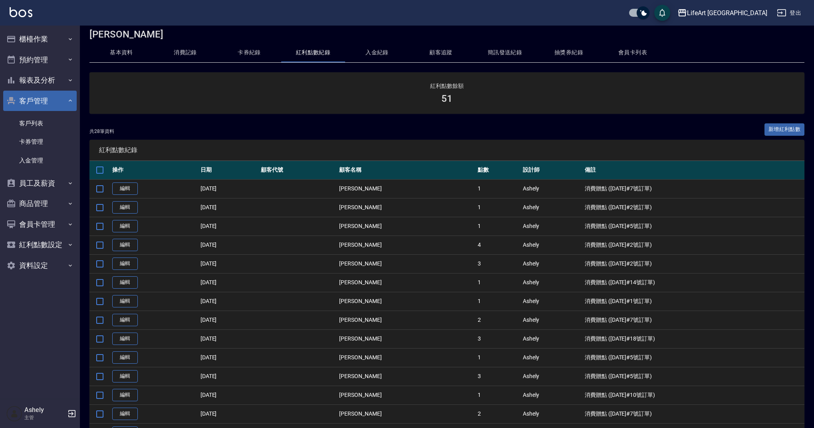
click at [40, 95] on button "客戶管理" at bounding box center [39, 101] width 73 height 21
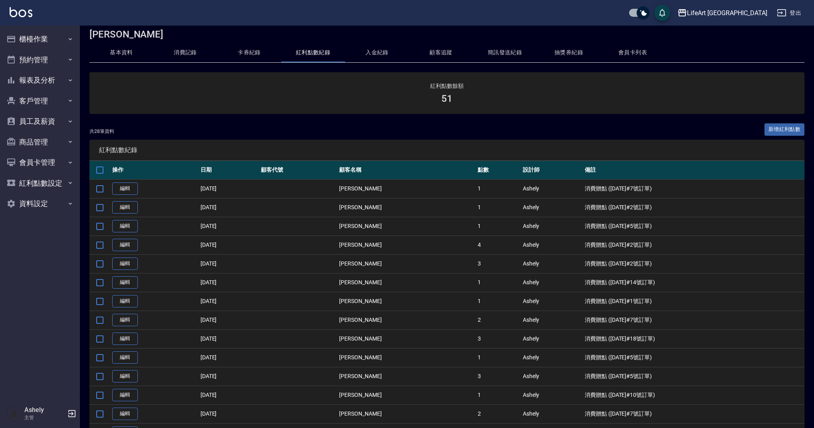
click at [633, 48] on button "會員卡列表" at bounding box center [633, 52] width 64 height 19
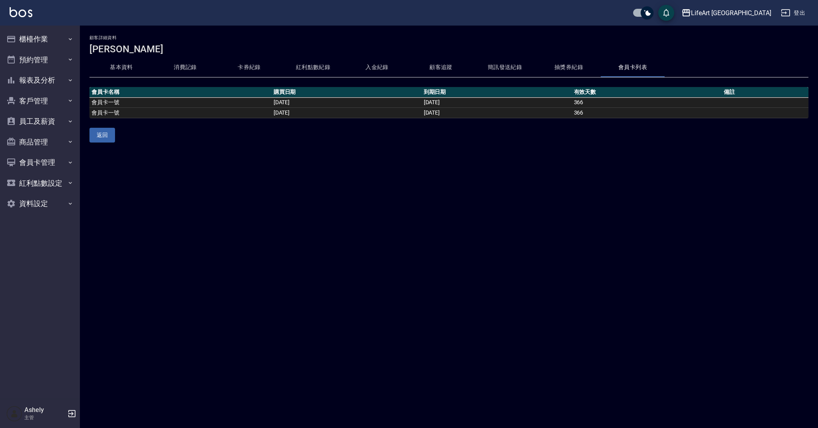
click at [567, 66] on button "抽獎券紀錄" at bounding box center [569, 67] width 64 height 19
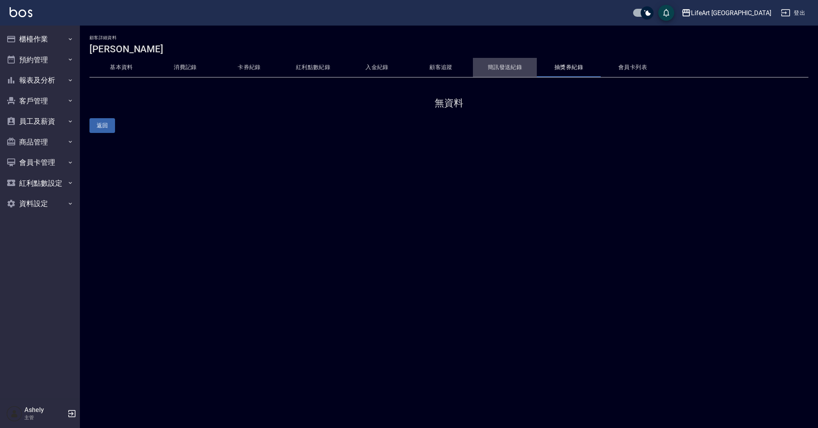
click at [492, 64] on button "簡訊發送紀錄" at bounding box center [505, 67] width 64 height 19
click at [439, 65] on button "顧客追蹤" at bounding box center [441, 67] width 64 height 19
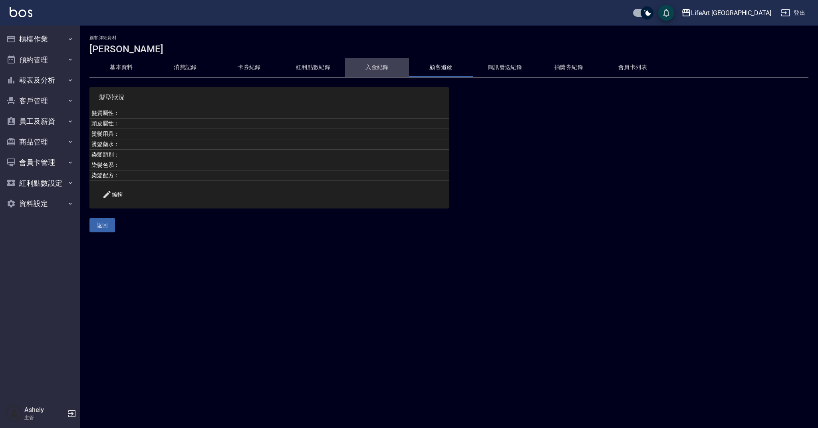
click at [387, 66] on button "入金紀錄" at bounding box center [377, 67] width 64 height 19
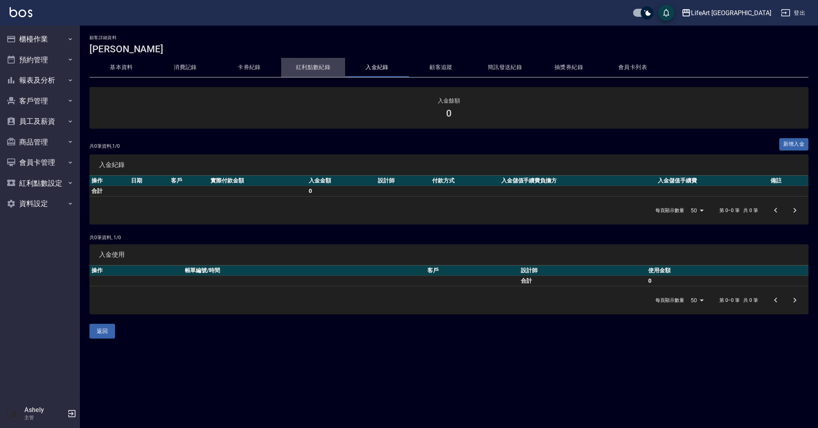
click at [315, 61] on button "紅利點數紀錄" at bounding box center [313, 67] width 64 height 19
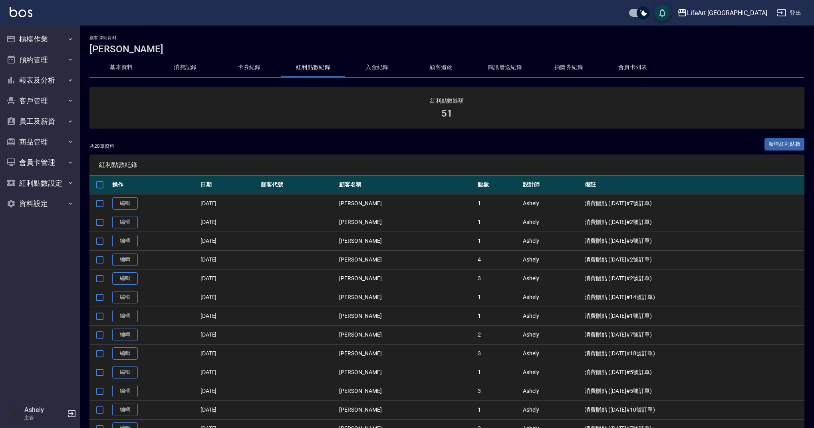
click at [246, 69] on button "卡券紀錄" at bounding box center [249, 67] width 64 height 19
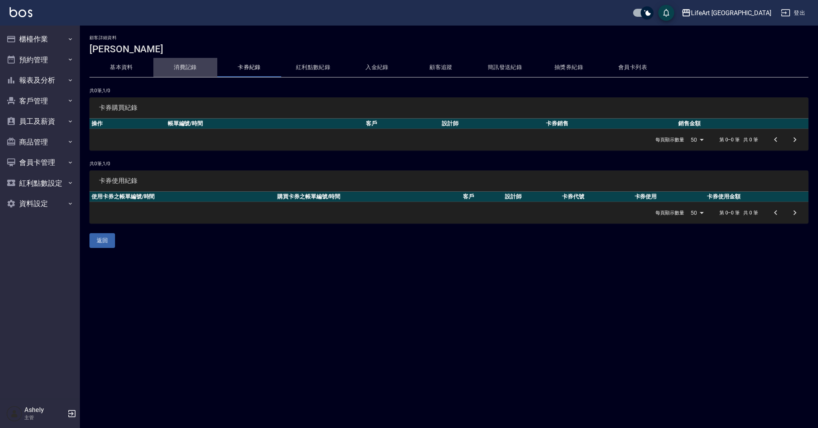
click at [196, 66] on button "消費記錄" at bounding box center [185, 67] width 64 height 19
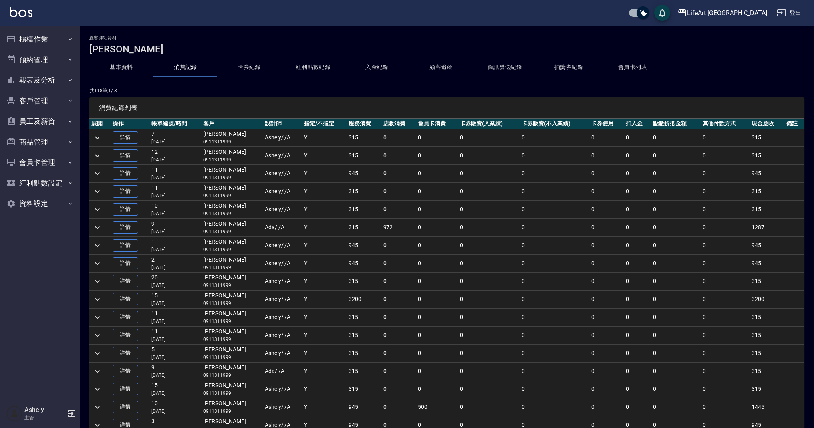
click at [131, 65] on button "基本資料" at bounding box center [121, 67] width 64 height 19
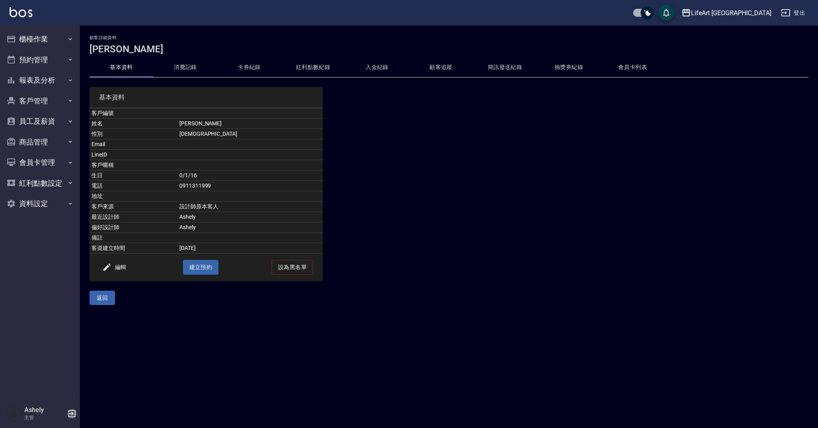
click at [71, 413] on icon "button" at bounding box center [71, 413] width 7 height 7
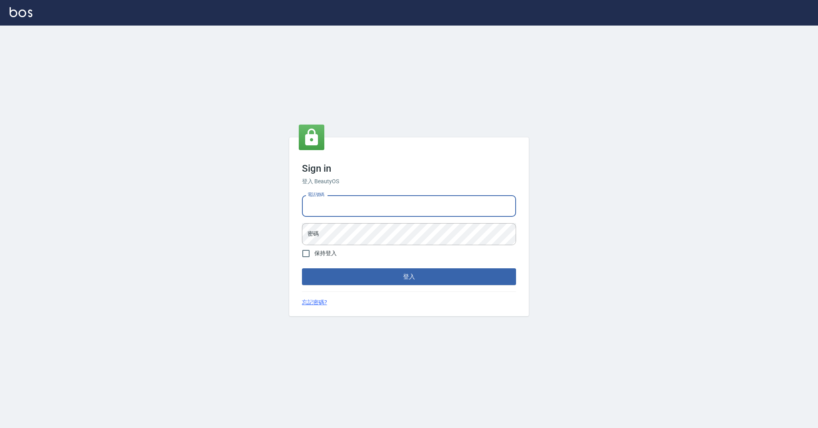
type input "0989368139"
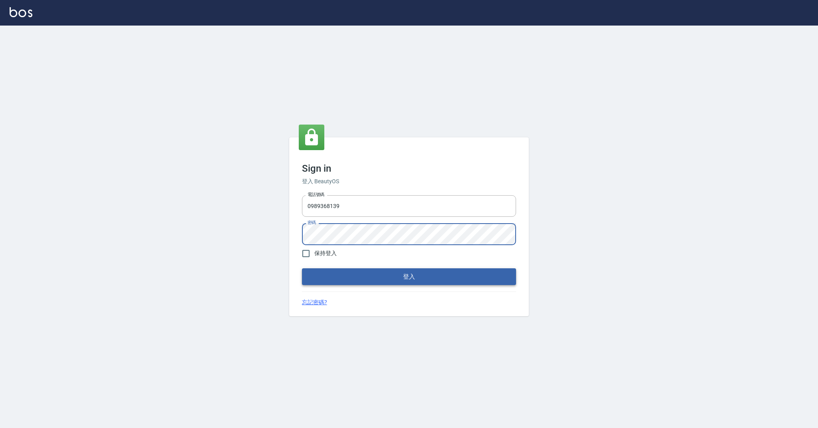
click at [429, 276] on button "登入" at bounding box center [409, 276] width 214 height 17
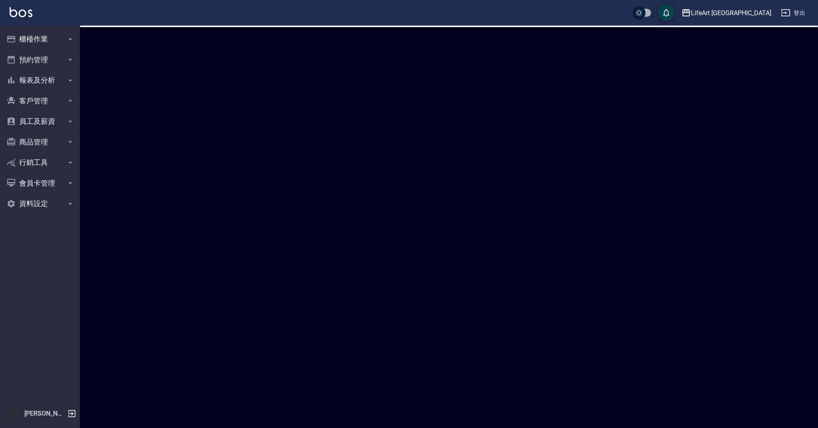
checkbox input "true"
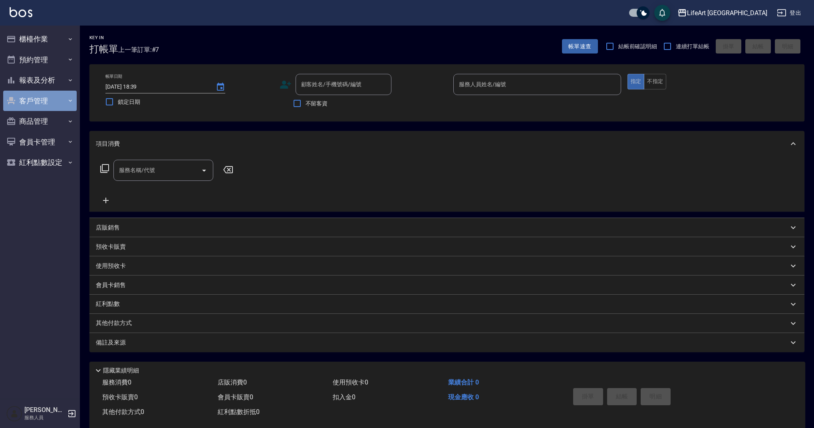
click at [33, 98] on button "客戶管理" at bounding box center [39, 101] width 73 height 21
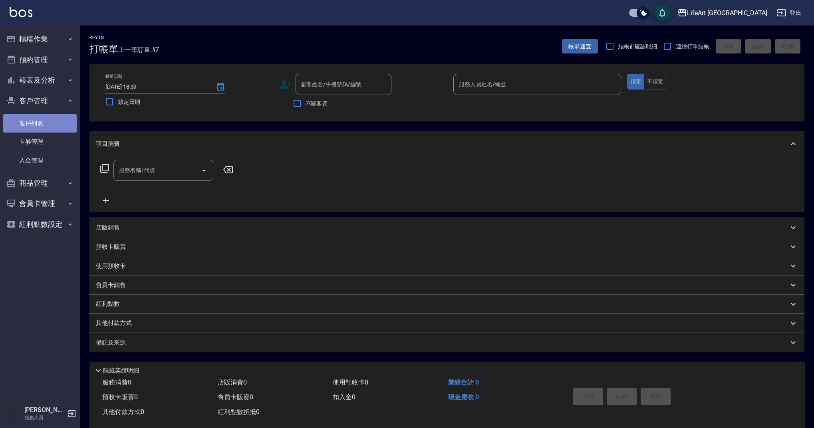
click at [39, 128] on link "客戶列表" at bounding box center [39, 123] width 73 height 18
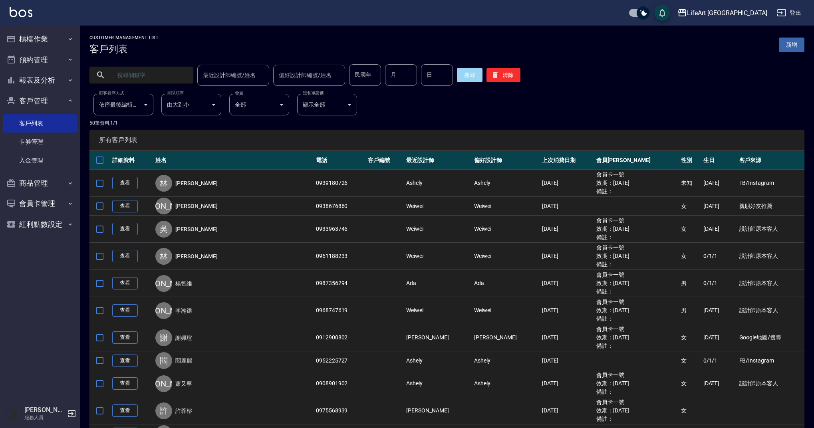
click at [150, 78] on input "text" at bounding box center [149, 75] width 75 height 22
type input "宜"
click at [467, 79] on button "搜尋" at bounding box center [470, 75] width 26 height 14
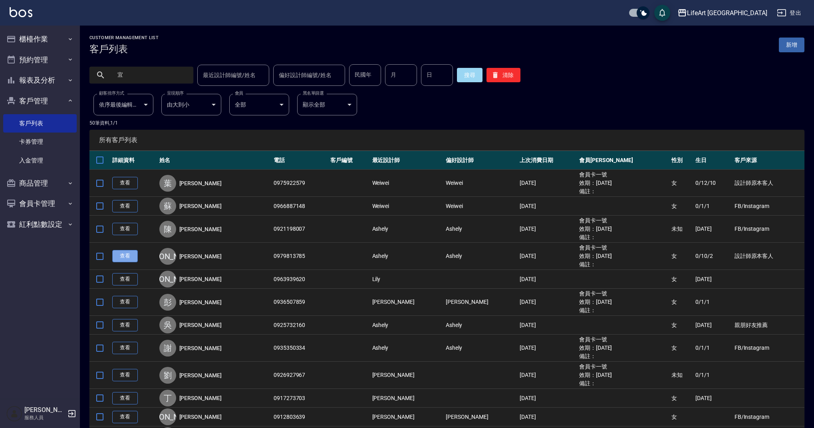
click at [123, 258] on link "查看" at bounding box center [125, 256] width 26 height 12
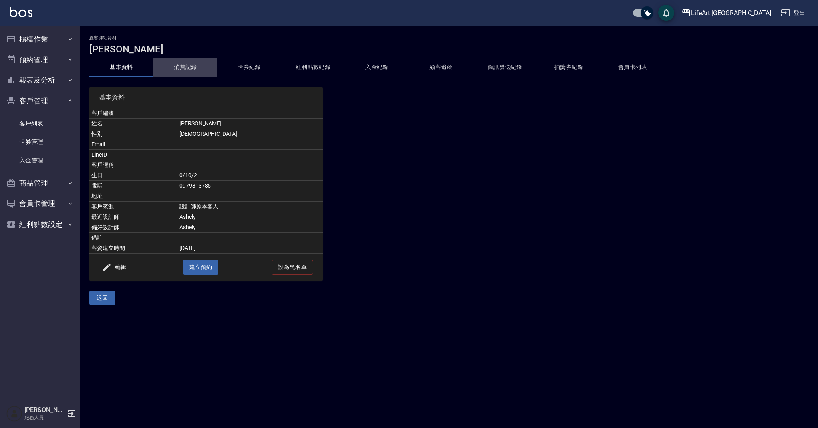
click at [195, 68] on button "消費記錄" at bounding box center [185, 67] width 64 height 19
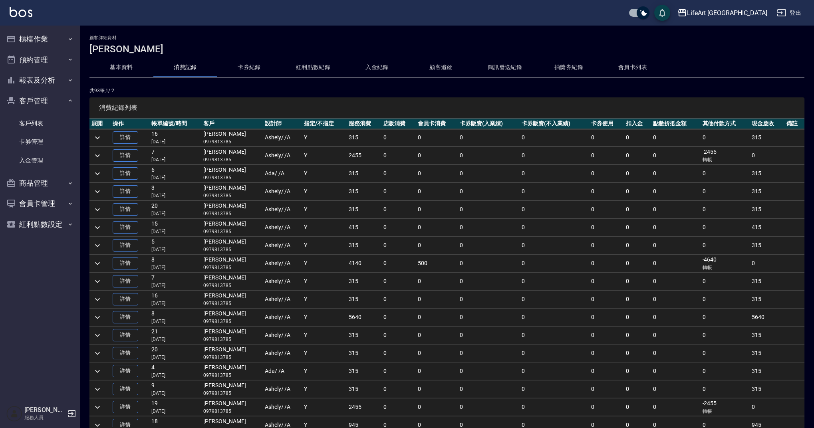
click at [320, 65] on button "紅利點數紀錄" at bounding box center [313, 67] width 64 height 19
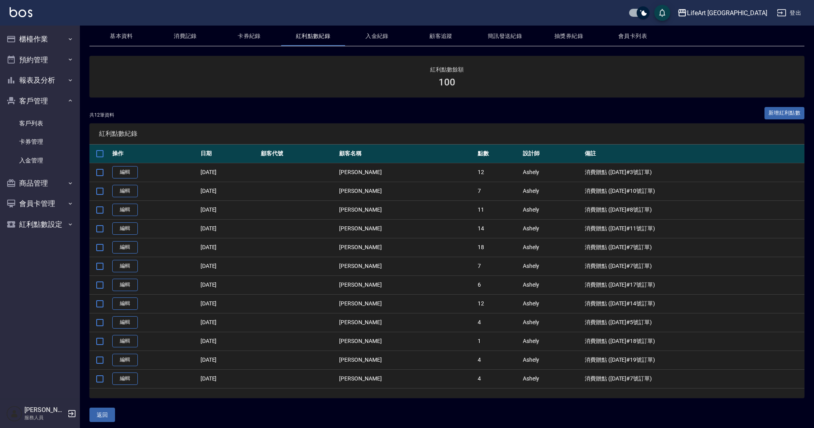
scroll to position [34, 0]
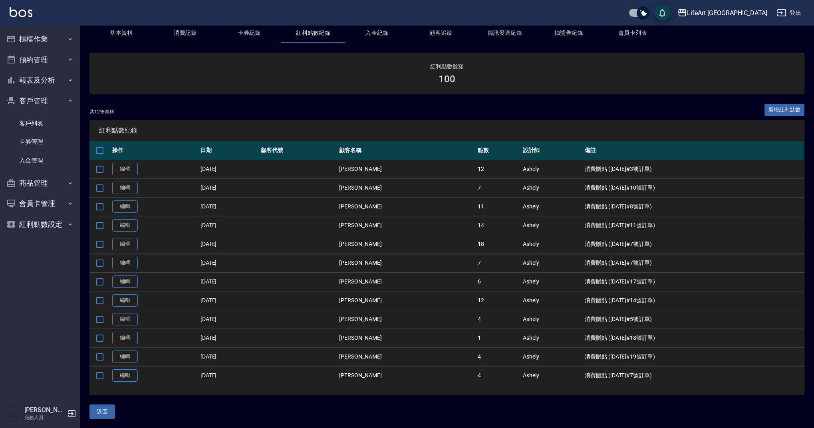
click at [187, 29] on button "消費記錄" at bounding box center [185, 33] width 64 height 19
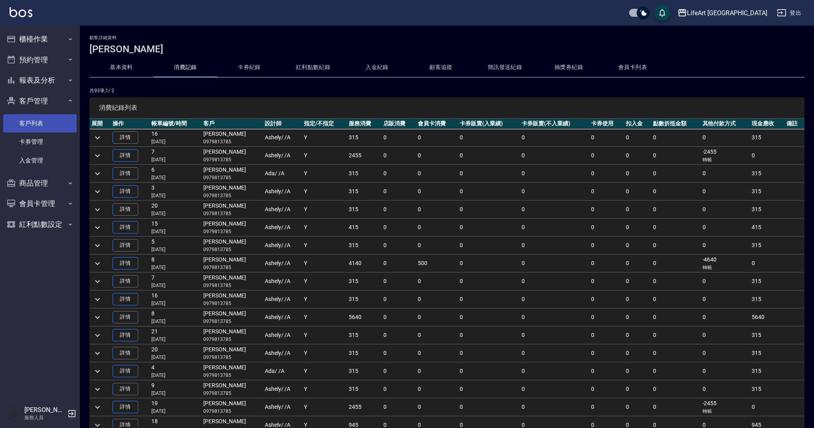
click at [60, 122] on link "客戶列表" at bounding box center [39, 123] width 73 height 18
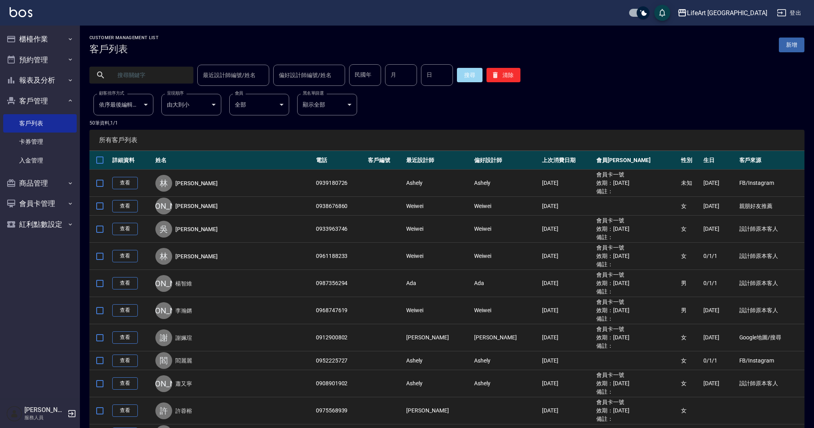
click at [144, 83] on input "text" at bounding box center [149, 75] width 75 height 22
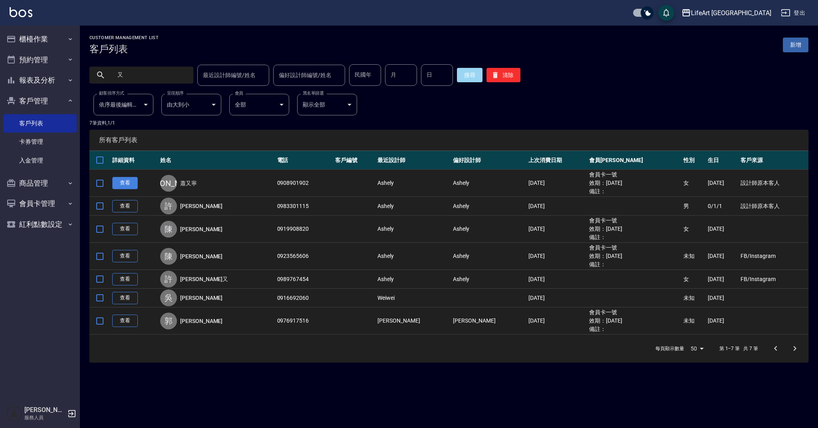
type input "又"
click at [134, 184] on link "查看" at bounding box center [125, 183] width 26 height 12
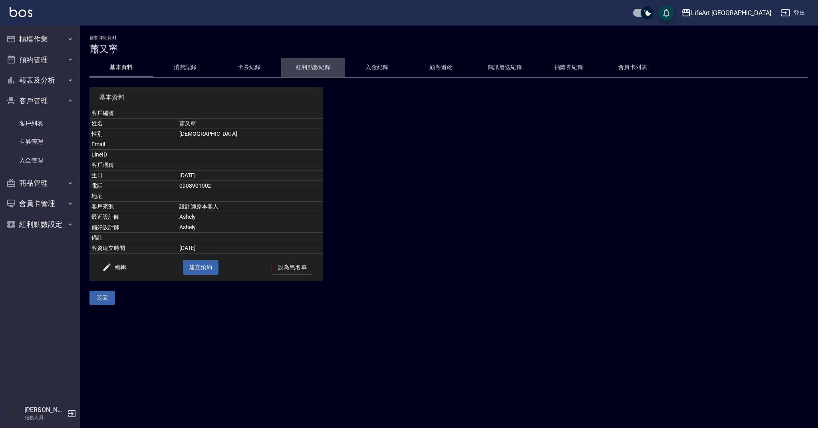
click at [310, 69] on button "紅利點數紀錄" at bounding box center [313, 67] width 64 height 19
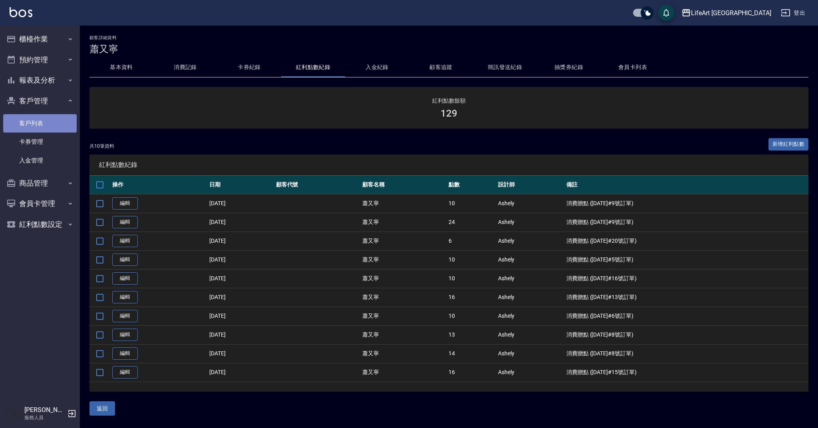
click at [53, 123] on link "客戶列表" at bounding box center [39, 123] width 73 height 18
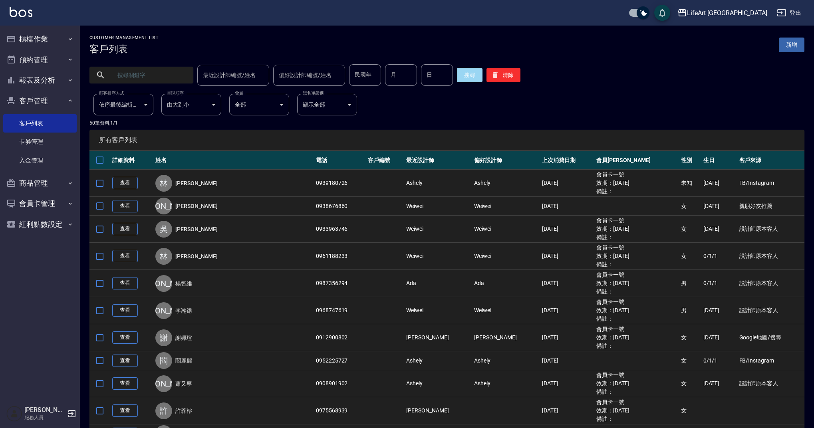
click at [167, 75] on input "text" at bounding box center [149, 75] width 75 height 22
type input "f"
type input "淺"
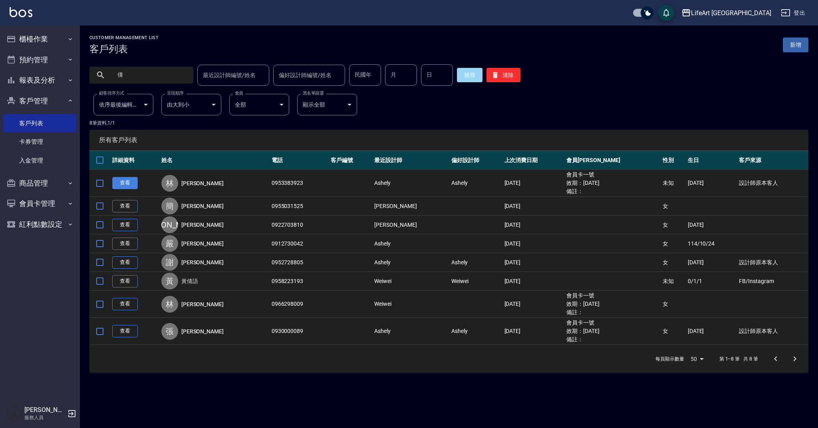
type input "倩"
click at [126, 182] on link "查看" at bounding box center [125, 183] width 26 height 12
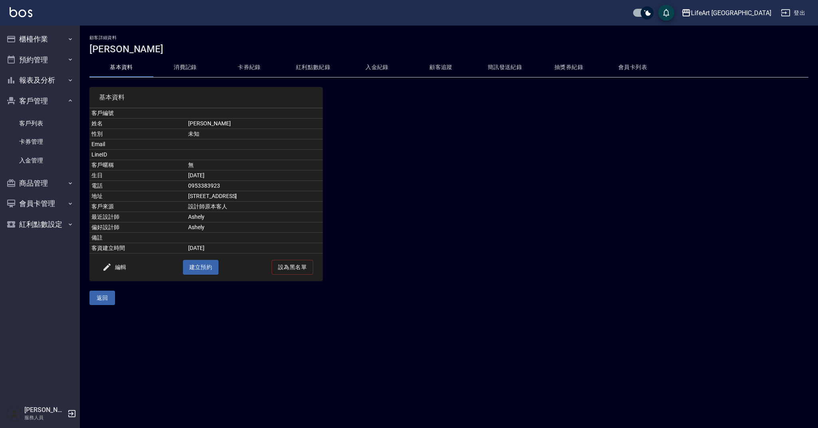
click at [321, 67] on button "紅利點數紀錄" at bounding box center [313, 67] width 64 height 19
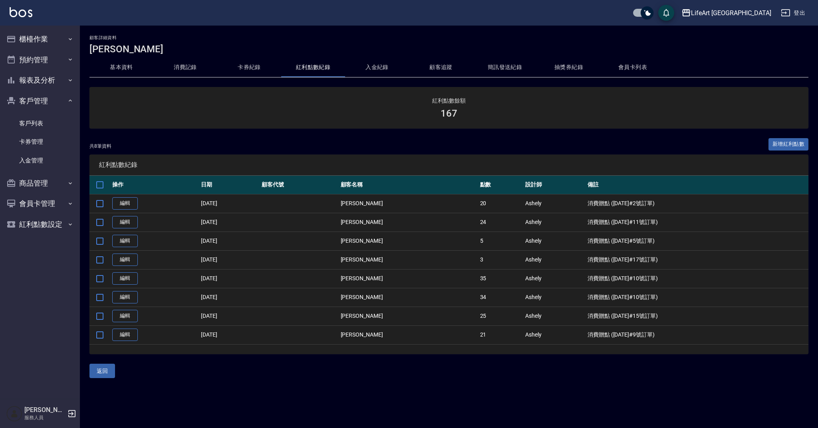
click at [112, 64] on button "基本資料" at bounding box center [121, 67] width 64 height 19
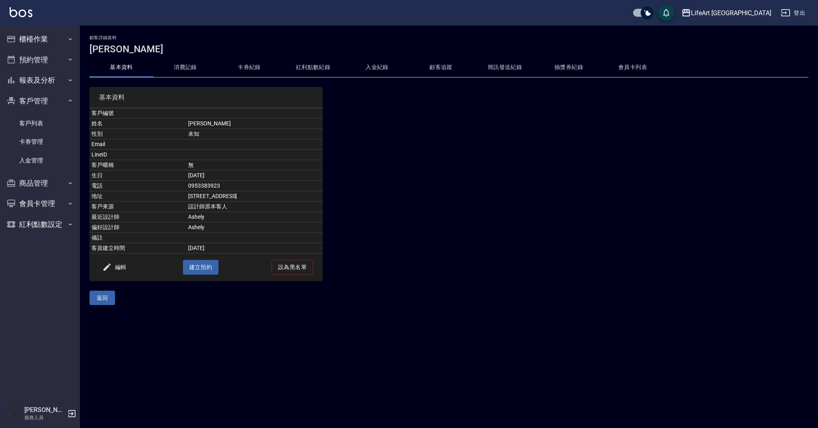
click at [191, 65] on button "消費記錄" at bounding box center [185, 67] width 64 height 19
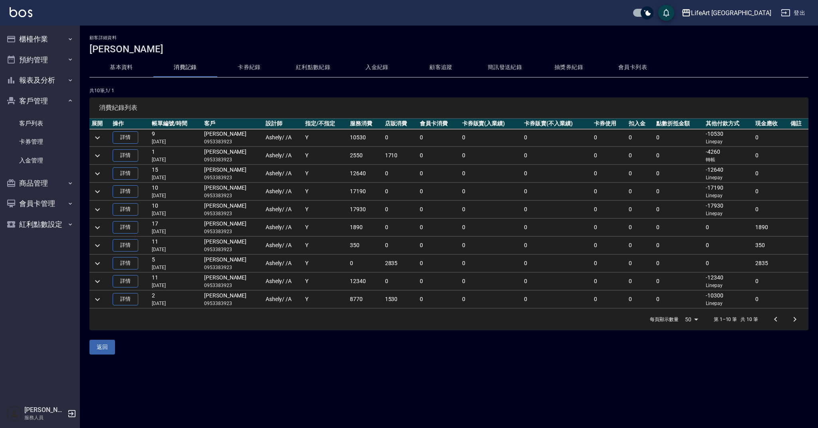
click at [101, 300] on icon "expand row" at bounding box center [98, 300] width 10 height 10
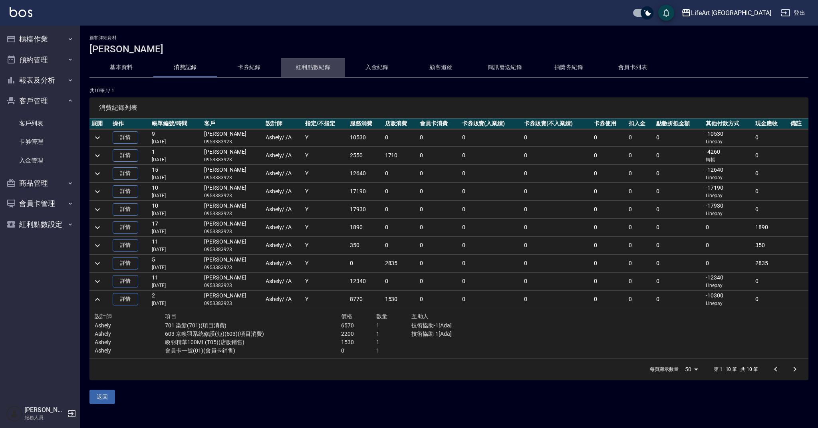
click at [298, 70] on button "紅利點數紀錄" at bounding box center [313, 67] width 64 height 19
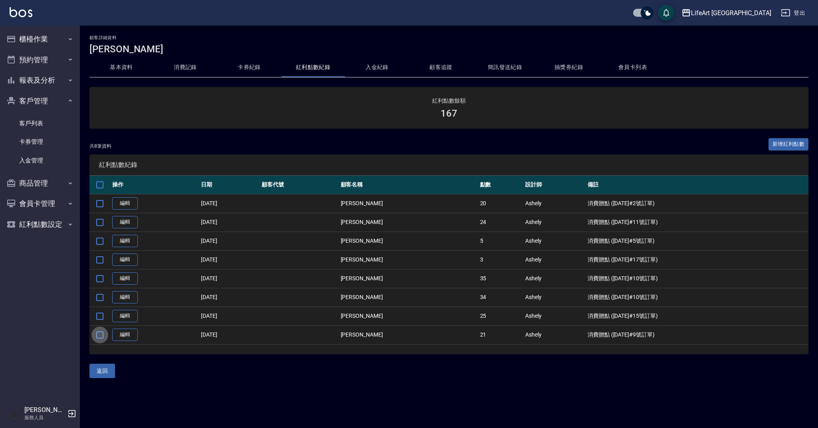
click at [101, 336] on input "checkbox" at bounding box center [99, 335] width 17 height 17
checkbox input "true"
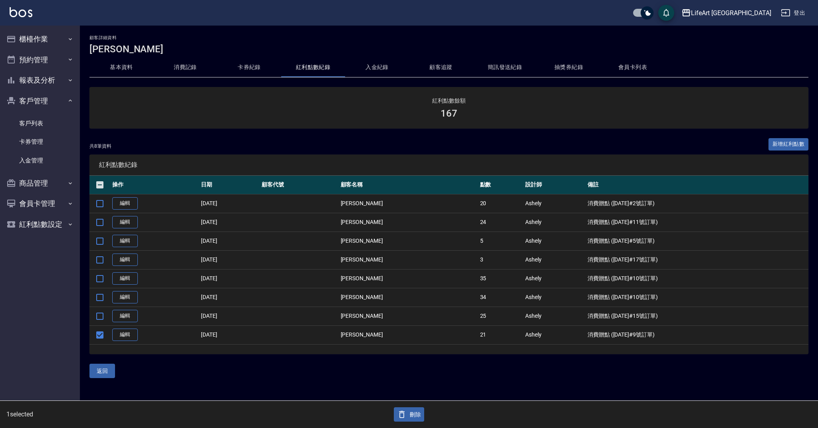
click at [412, 416] on button "刪除" at bounding box center [409, 414] width 31 height 15
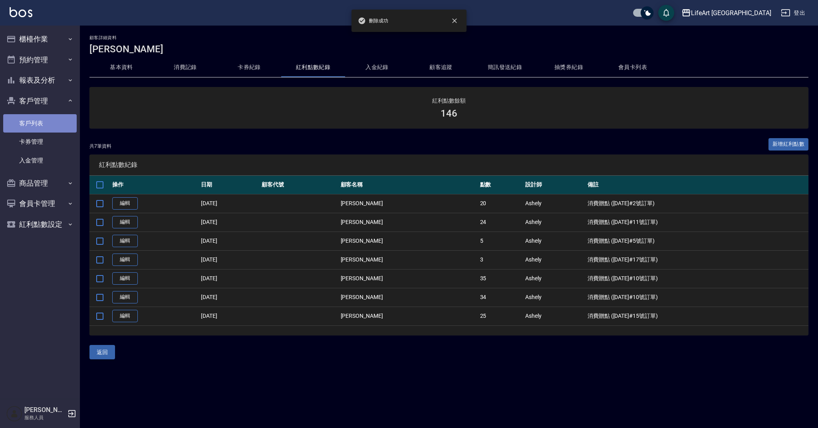
click at [37, 125] on link "客戶列表" at bounding box center [39, 123] width 73 height 18
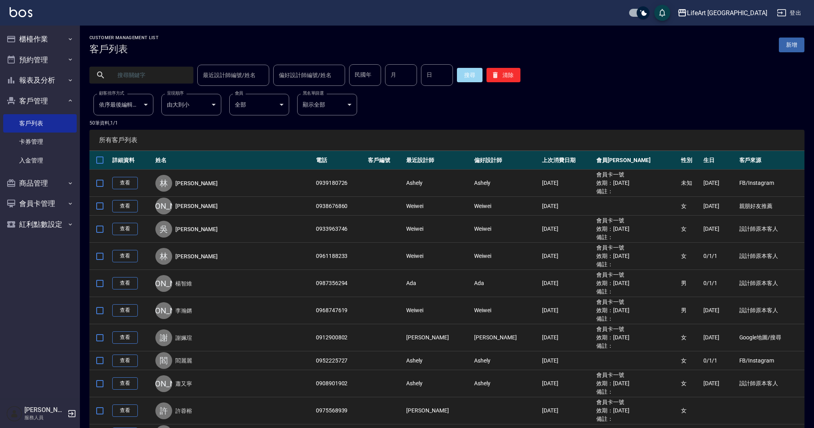
click at [159, 77] on input "text" at bounding box center [149, 75] width 75 height 22
type input "c"
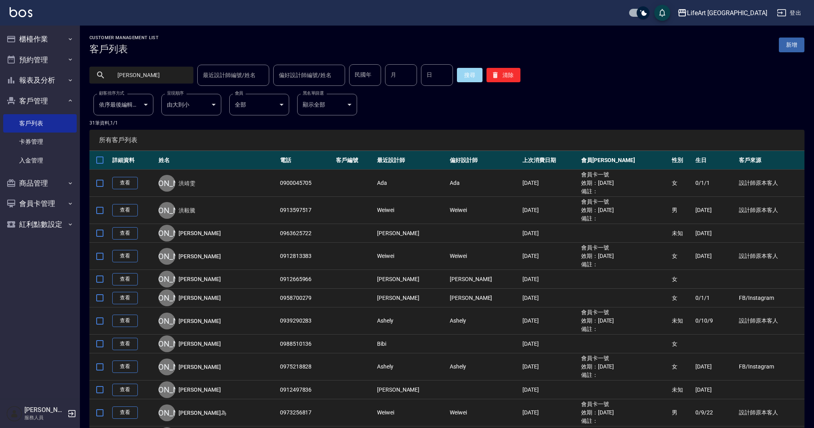
click at [141, 77] on input "[PERSON_NAME]" at bounding box center [149, 75] width 75 height 22
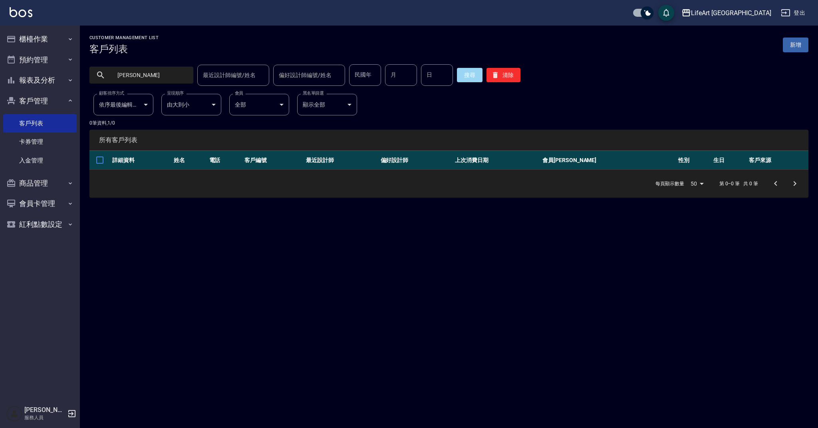
click at [153, 76] on input "[PERSON_NAME]" at bounding box center [149, 75] width 75 height 22
type input "0938552957"
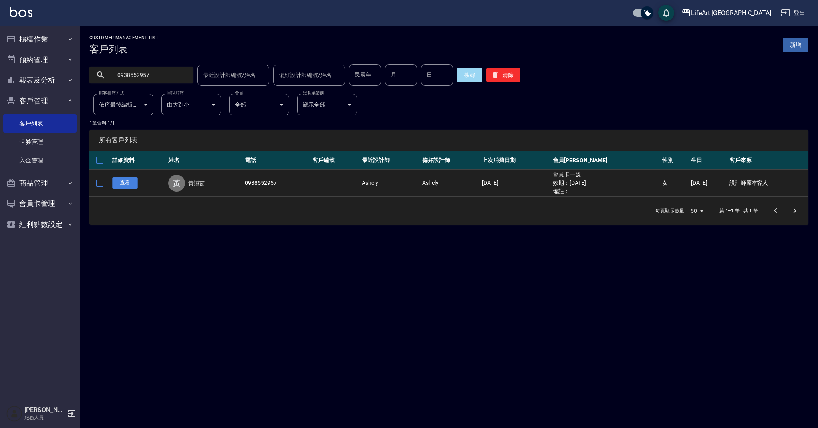
click at [127, 184] on link "查看" at bounding box center [125, 183] width 26 height 12
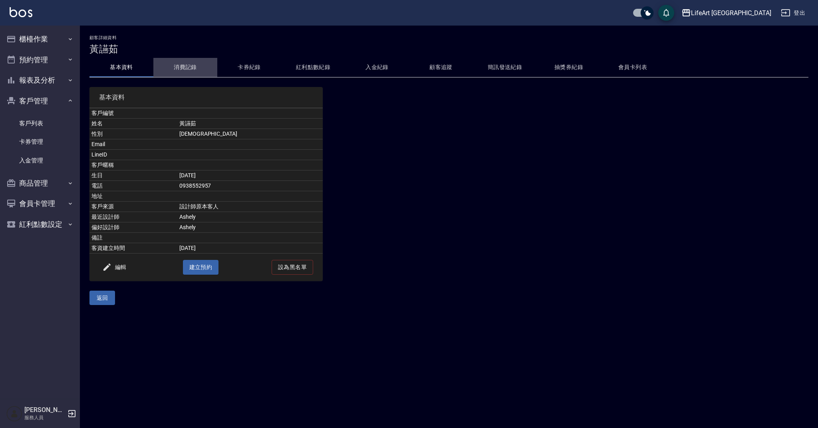
click at [183, 67] on button "消費記錄" at bounding box center [185, 67] width 64 height 19
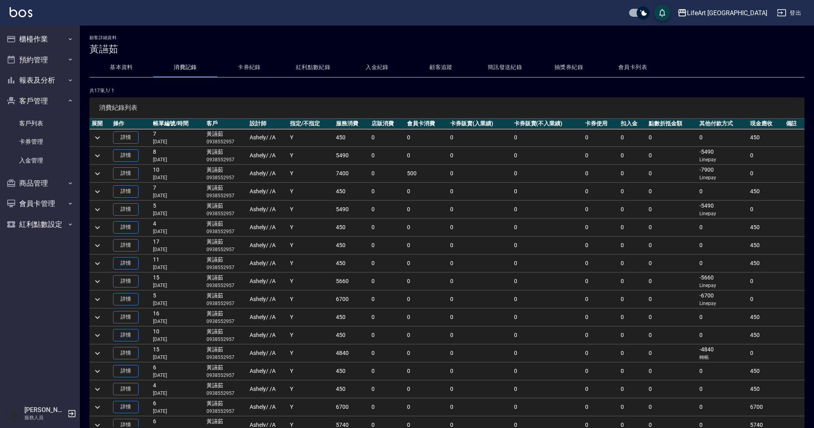
click at [304, 70] on button "紅利點數紀錄" at bounding box center [313, 67] width 64 height 19
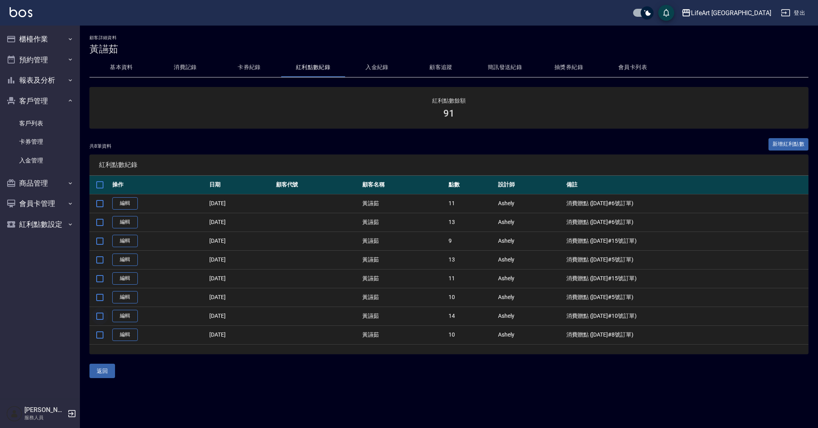
click at [101, 318] on input "checkbox" at bounding box center [99, 316] width 17 height 17
checkbox input "true"
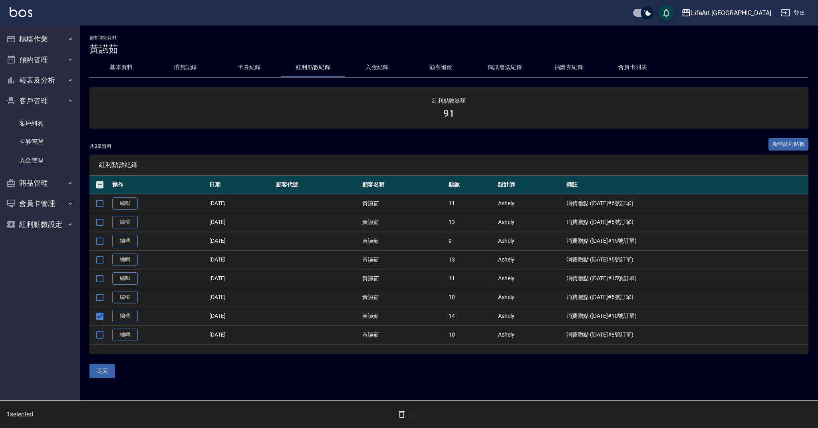
click at [101, 336] on input "checkbox" at bounding box center [99, 335] width 17 height 17
checkbox input "true"
click at [404, 419] on icon "button" at bounding box center [402, 415] width 10 height 10
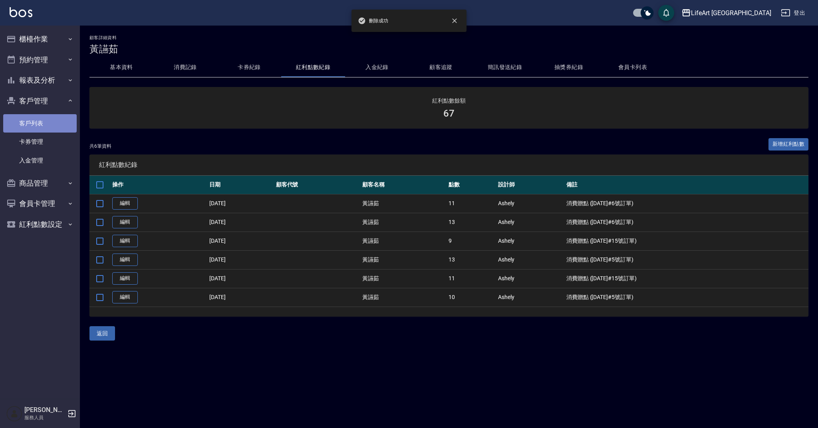
click at [39, 124] on link "客戶列表" at bounding box center [39, 123] width 73 height 18
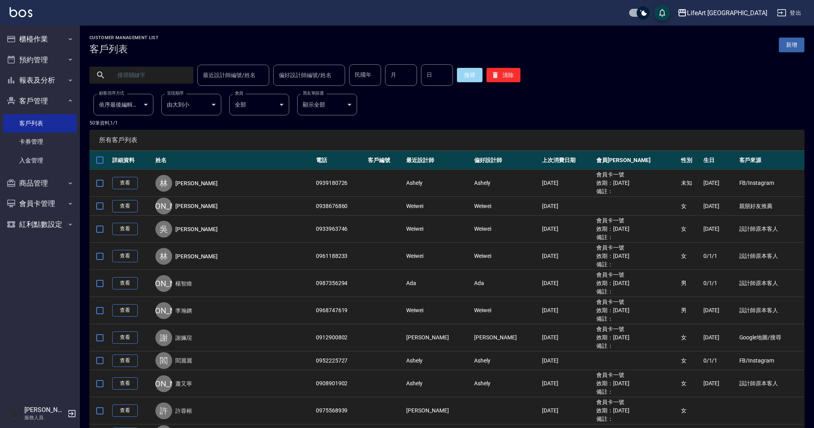
click at [158, 76] on input "text" at bounding box center [149, 75] width 75 height 22
type input "v"
type input "ㄋ"
type input "0920266525"
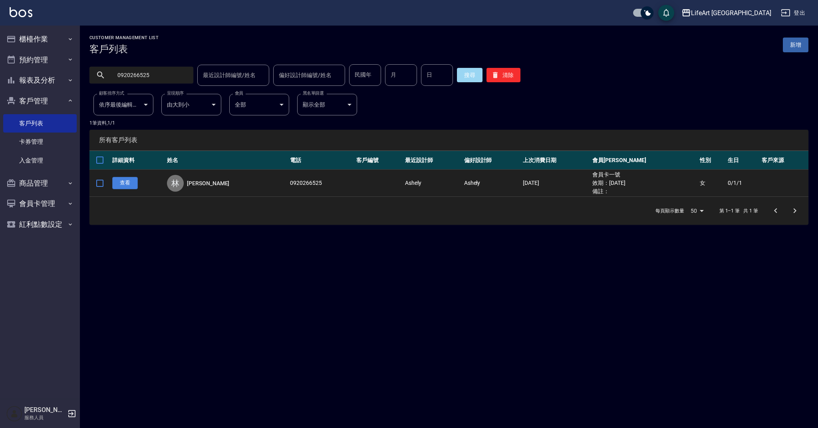
click at [127, 184] on link "查看" at bounding box center [125, 183] width 26 height 12
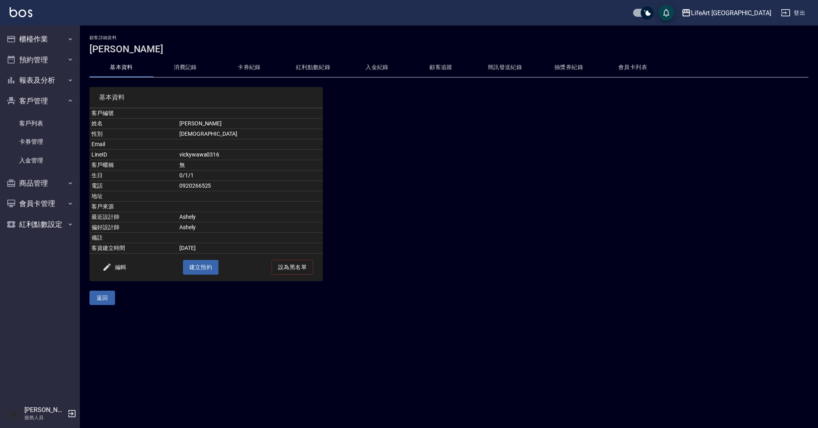
click at [323, 69] on button "紅利點數紀錄" at bounding box center [313, 67] width 64 height 19
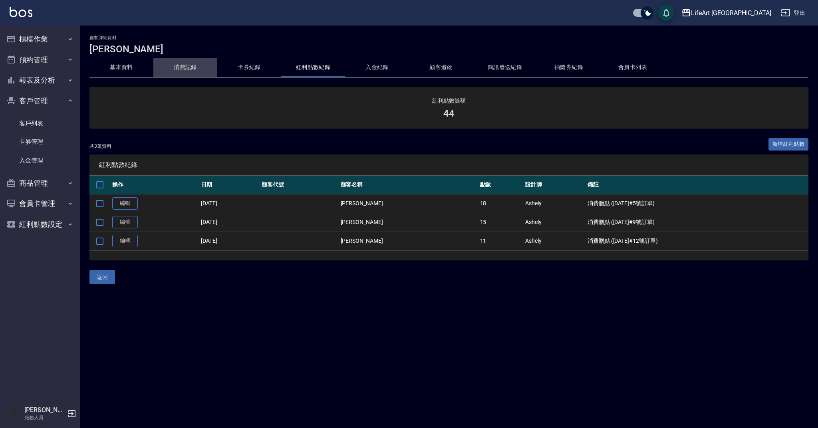
click at [193, 72] on button "消費記錄" at bounding box center [185, 67] width 64 height 19
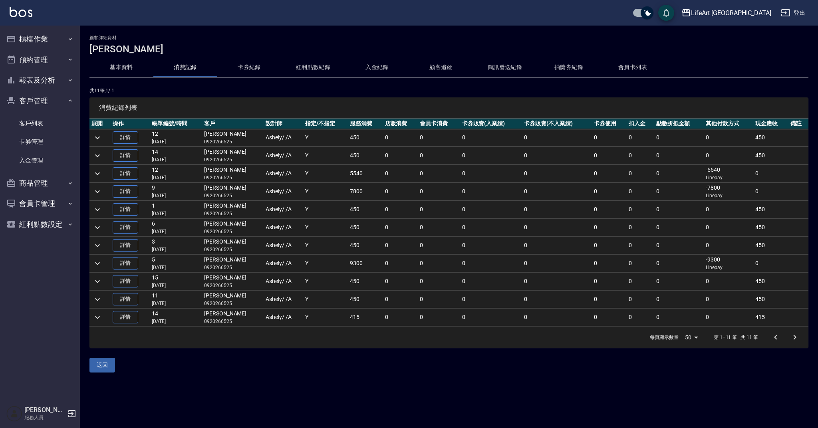
click at [323, 60] on button "紅利點數紀錄" at bounding box center [313, 67] width 64 height 19
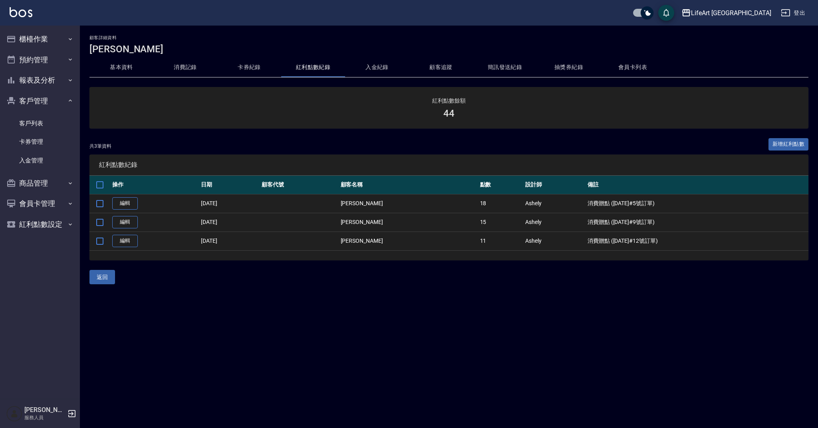
click at [125, 69] on button "基本資料" at bounding box center [121, 67] width 64 height 19
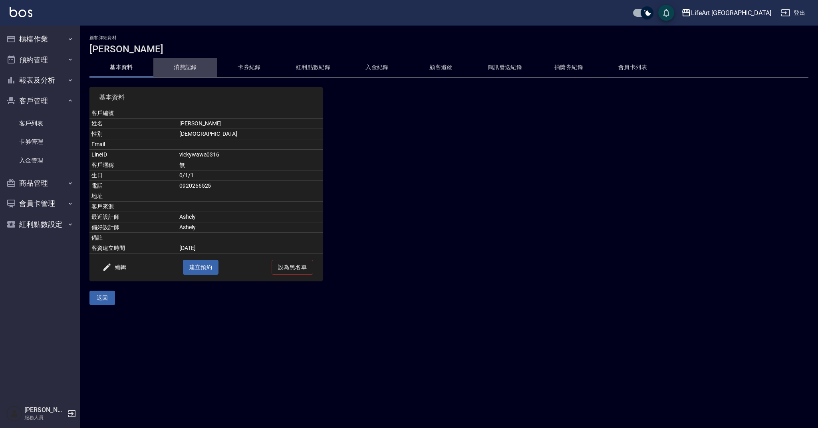
click at [187, 69] on button "消費記錄" at bounding box center [185, 67] width 64 height 19
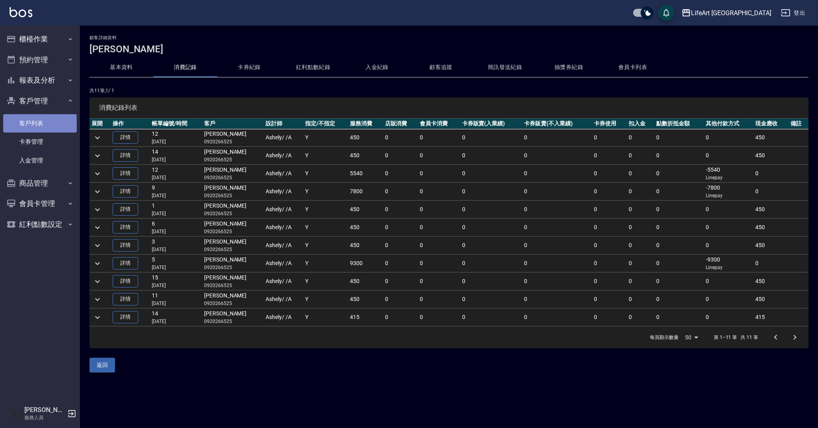
click at [42, 126] on link "客戶列表" at bounding box center [39, 123] width 73 height 18
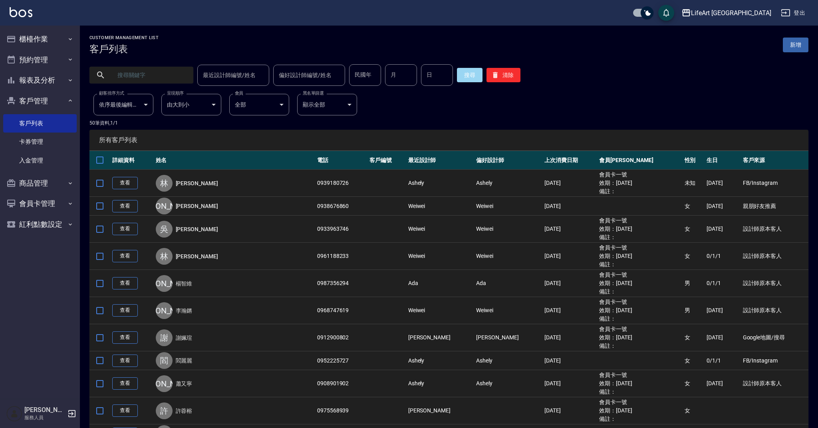
click at [146, 82] on input "text" at bounding box center [149, 75] width 75 height 22
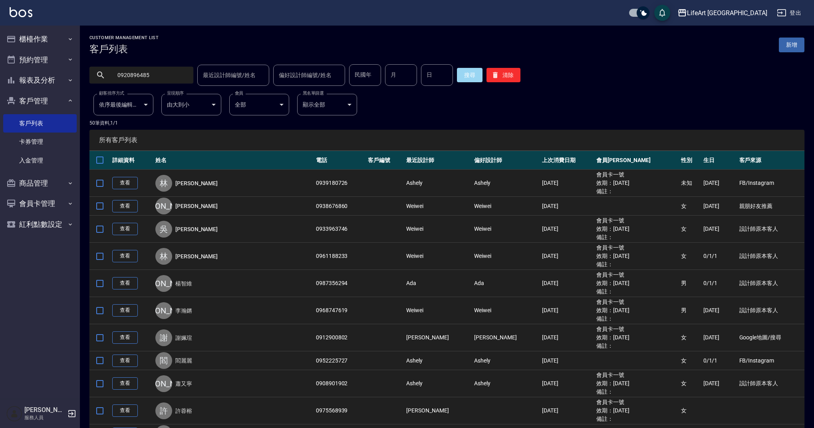
type input "0920896485"
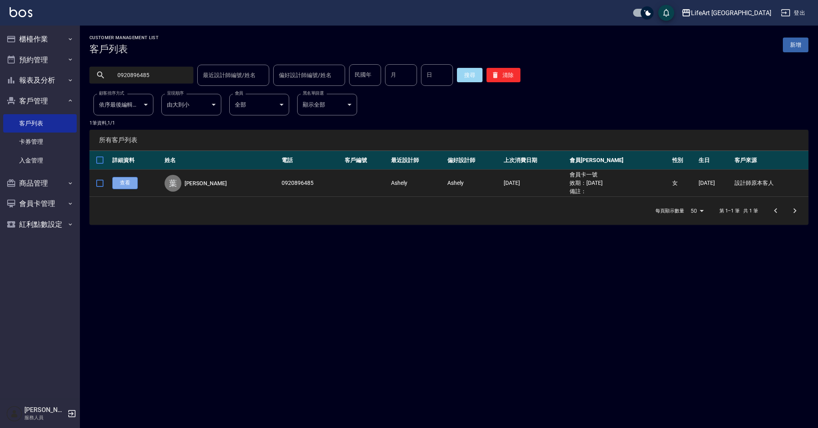
click at [123, 185] on link "查看" at bounding box center [125, 183] width 26 height 12
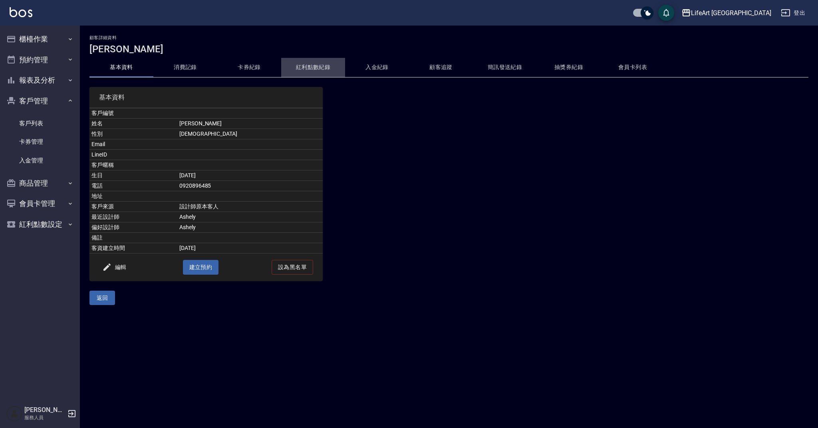
click at [305, 67] on button "紅利點數紀錄" at bounding box center [313, 67] width 64 height 19
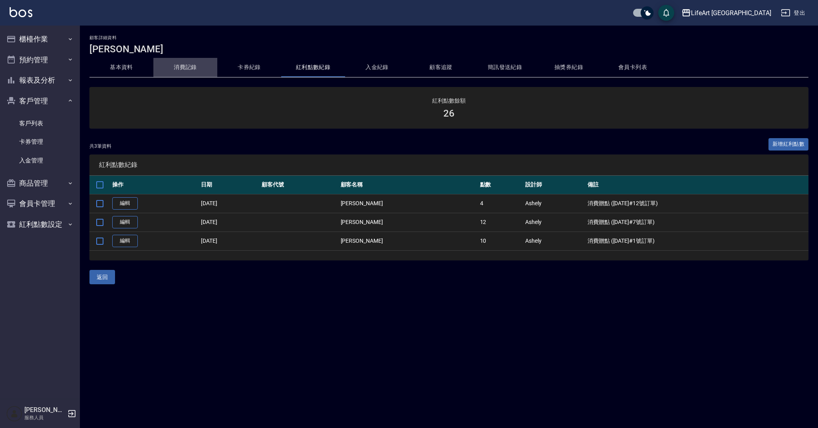
click at [192, 70] on button "消費記錄" at bounding box center [185, 67] width 64 height 19
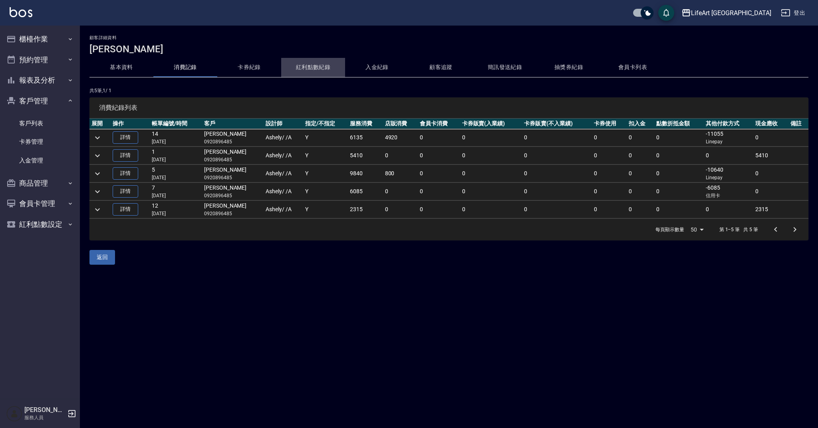
click at [318, 69] on button "紅利點數紀錄" at bounding box center [313, 67] width 64 height 19
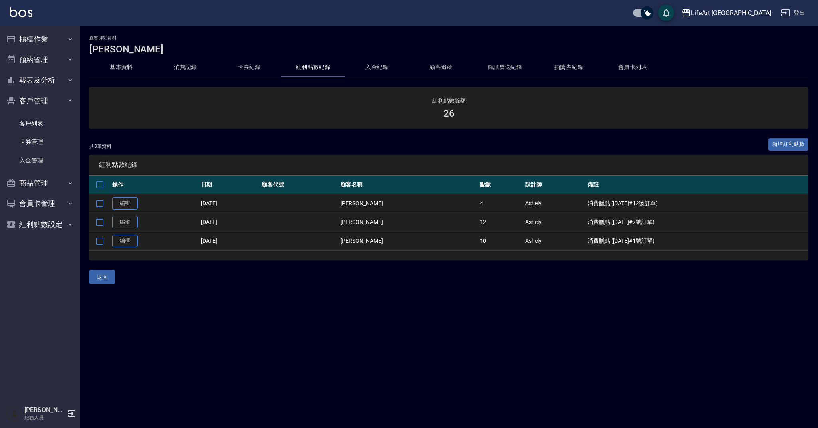
click at [193, 74] on button "消費記錄" at bounding box center [185, 67] width 64 height 19
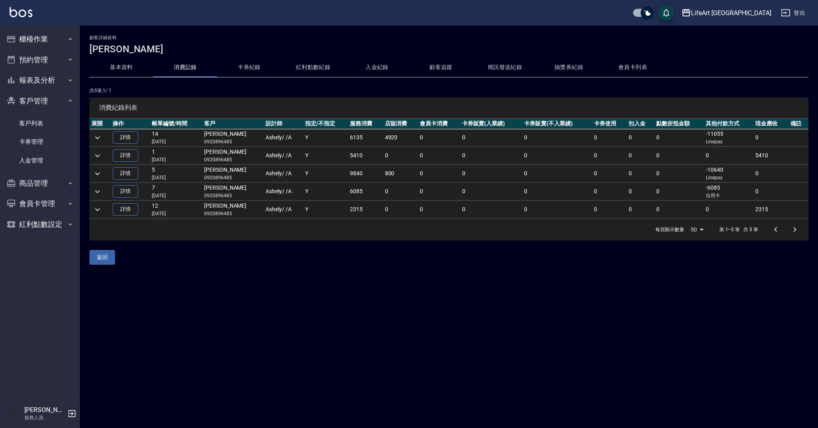
click at [319, 66] on button "紅利點數紀錄" at bounding box center [313, 67] width 64 height 19
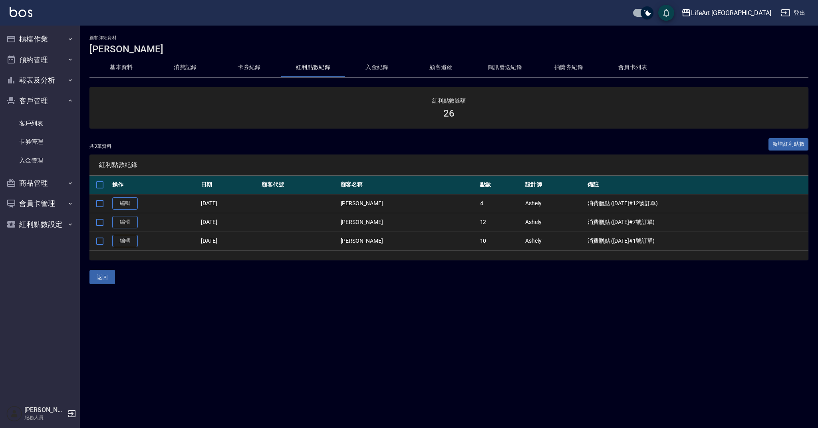
click at [181, 67] on button "消費記錄" at bounding box center [185, 67] width 64 height 19
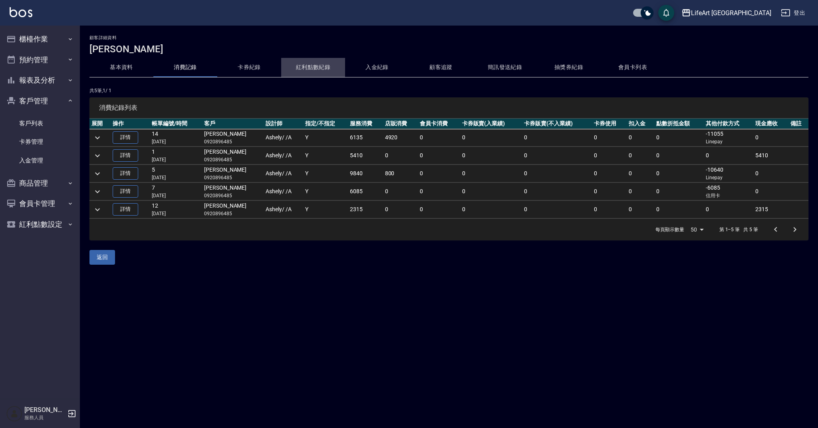
click at [310, 67] on button "紅利點數紀錄" at bounding box center [313, 67] width 64 height 19
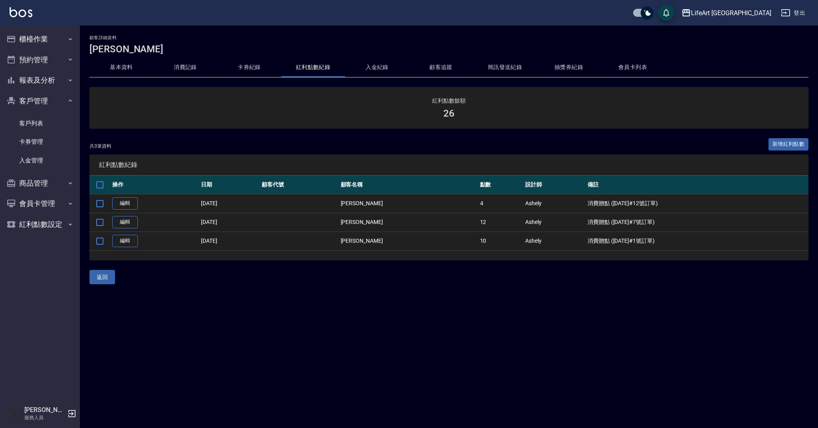
click at [193, 68] on button "消費記錄" at bounding box center [185, 67] width 64 height 19
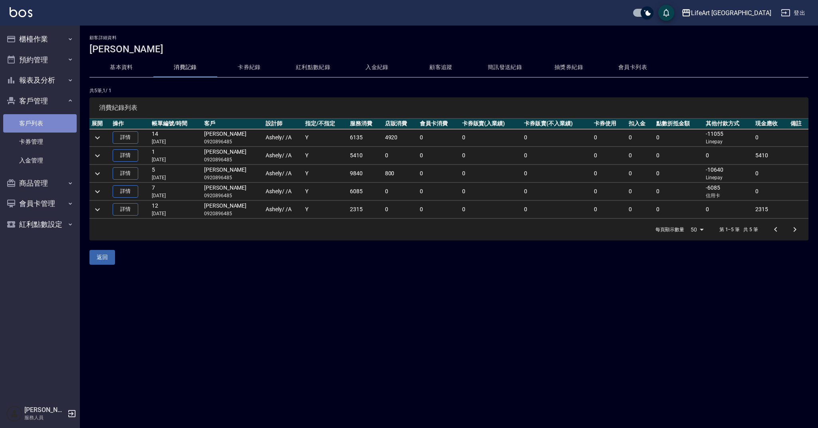
click at [54, 125] on link "客戶列表" at bounding box center [39, 123] width 73 height 18
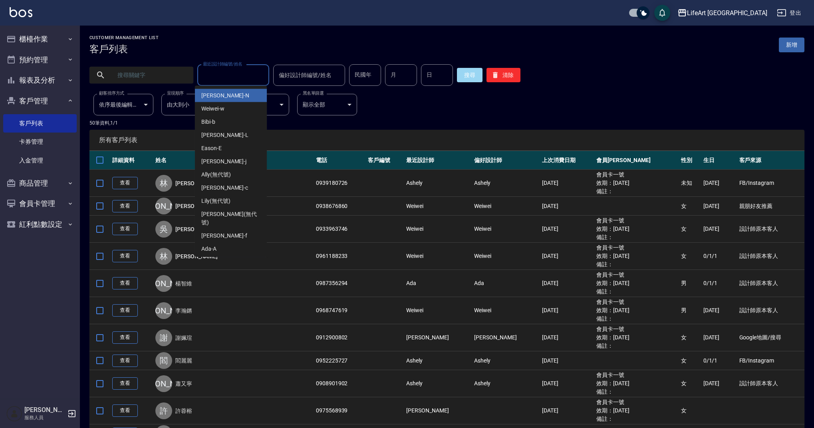
click at [230, 74] on div "最近設計師編號/姓名 最近設計師編號/姓名" at bounding box center [233, 75] width 72 height 21
click at [225, 256] on div "Ashely -A" at bounding box center [231, 262] width 72 height 13
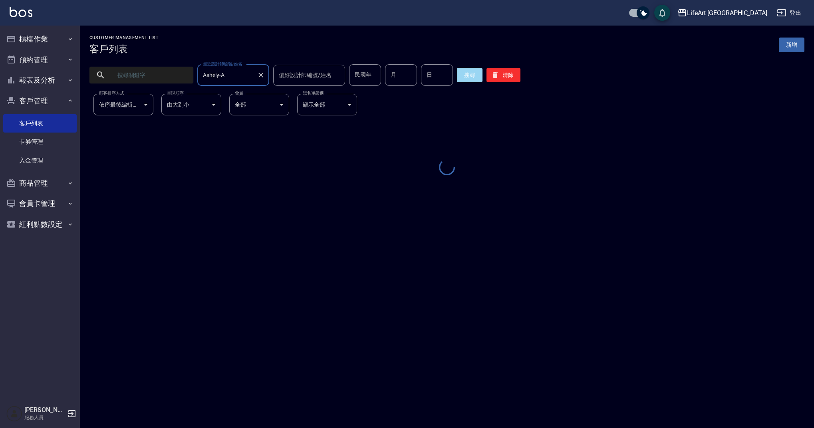
type input "Ashely-A"
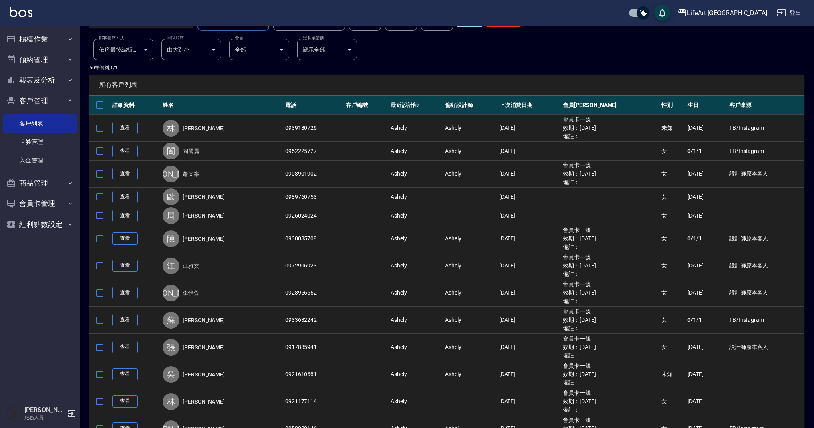
scroll to position [71, 0]
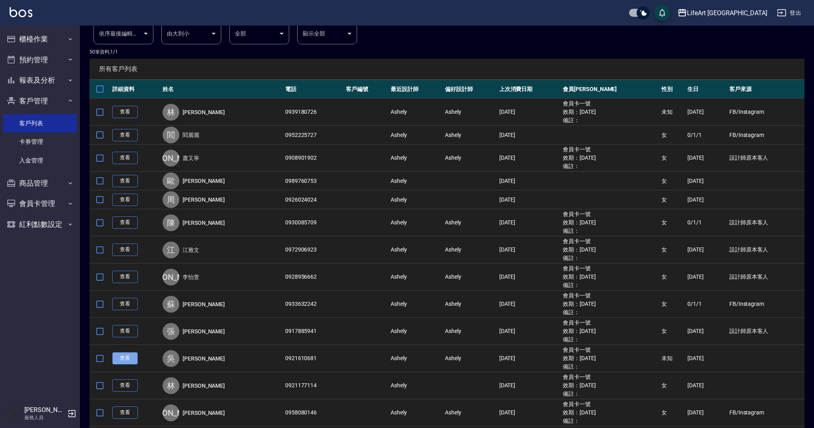
click at [131, 357] on link "查看" at bounding box center [125, 358] width 26 height 12
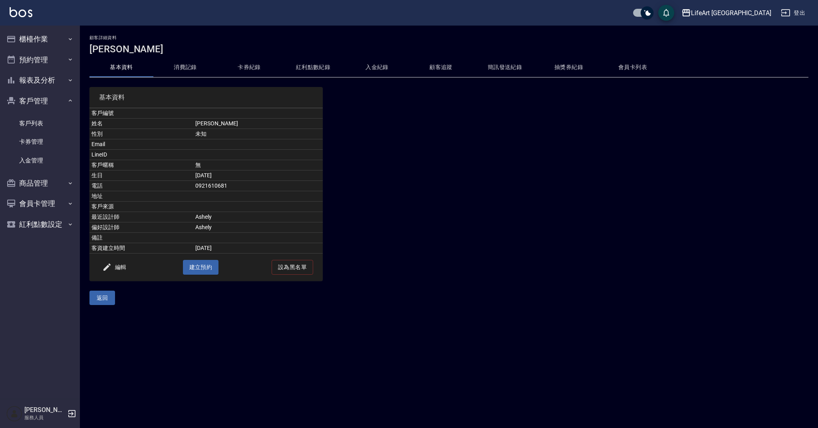
click at [314, 68] on button "紅利點數紀錄" at bounding box center [313, 67] width 64 height 19
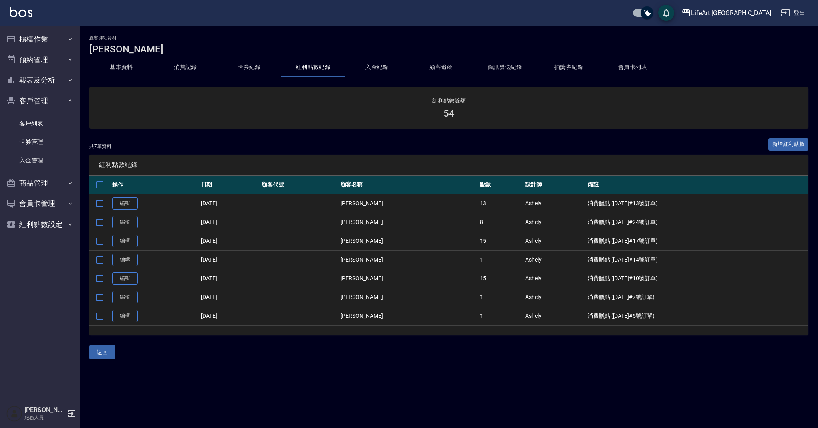
click at [133, 67] on button "基本資料" at bounding box center [121, 67] width 64 height 19
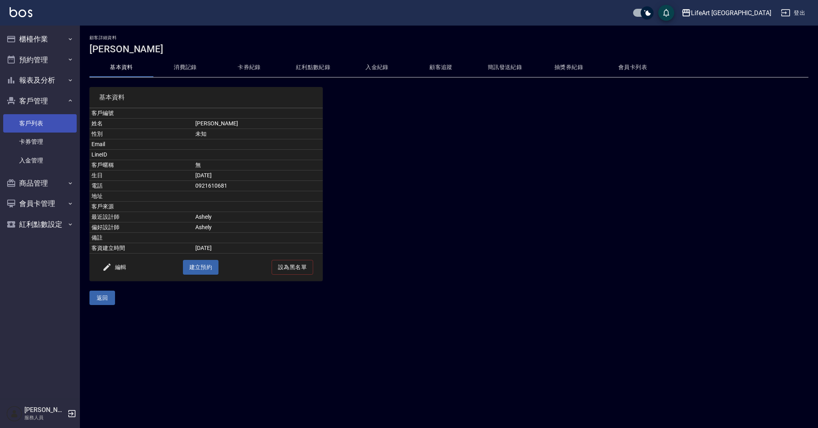
click at [54, 121] on link "客戶列表" at bounding box center [39, 123] width 73 height 18
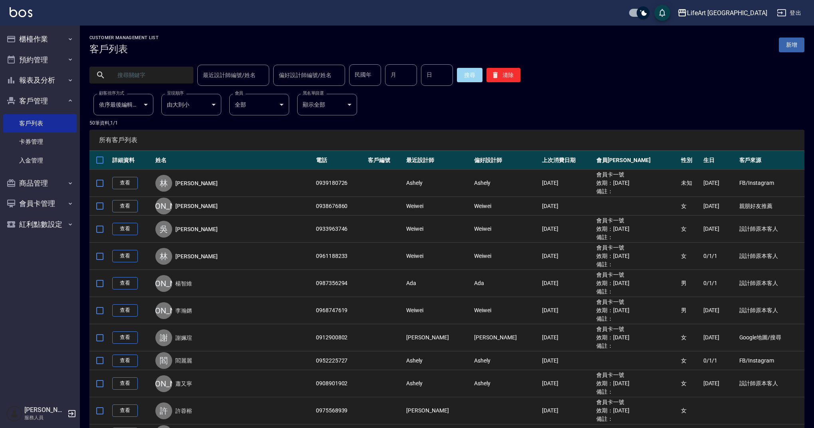
click at [240, 76] on input "最近設計師編號/姓名" at bounding box center [233, 75] width 65 height 14
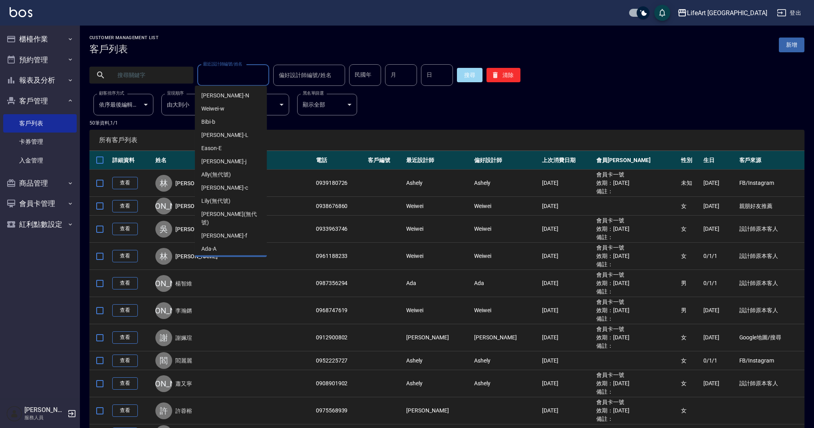
click at [230, 256] on div "Ashely -A" at bounding box center [231, 262] width 72 height 13
type input "Ashely-A"
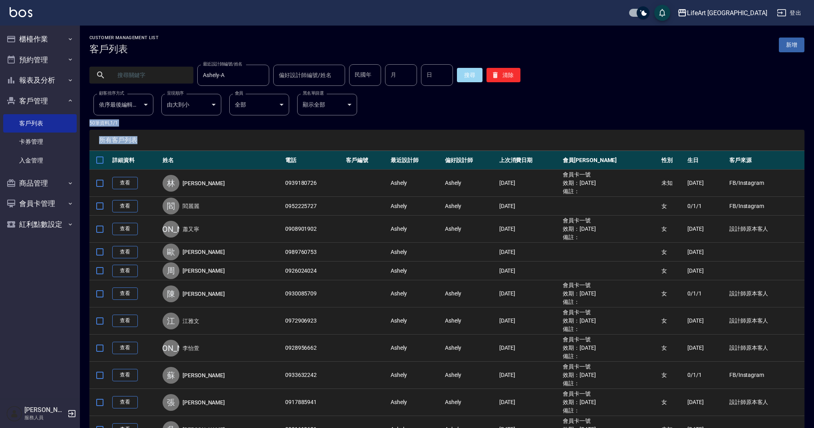
drag, startPoint x: 812, startPoint y: 98, endPoint x: 818, endPoint y: 139, distance: 41.9
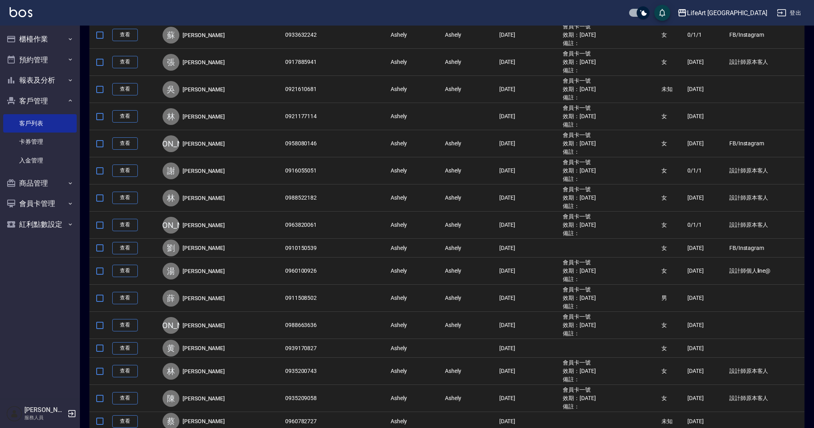
scroll to position [342, 0]
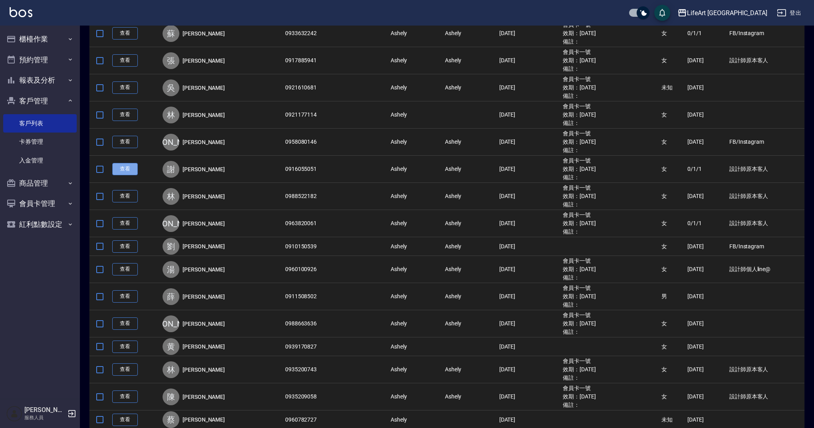
click at [130, 172] on link "查看" at bounding box center [125, 169] width 26 height 12
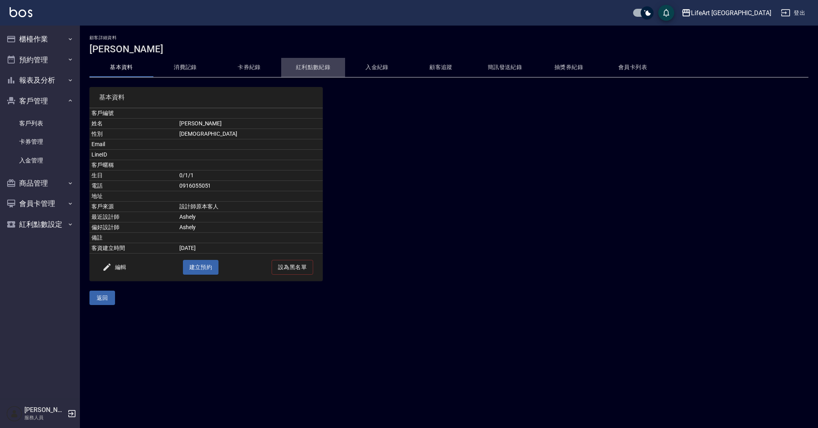
click at [317, 67] on button "紅利點數紀錄" at bounding box center [313, 67] width 64 height 19
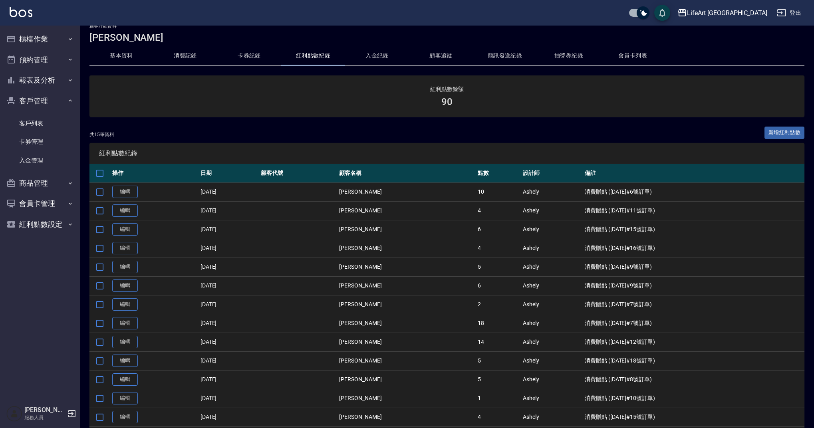
scroll to position [1, 0]
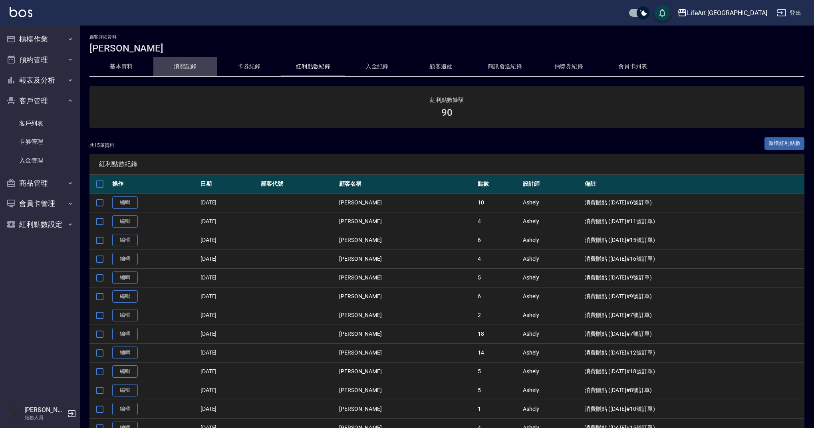
click at [198, 65] on button "消費記錄" at bounding box center [185, 66] width 64 height 19
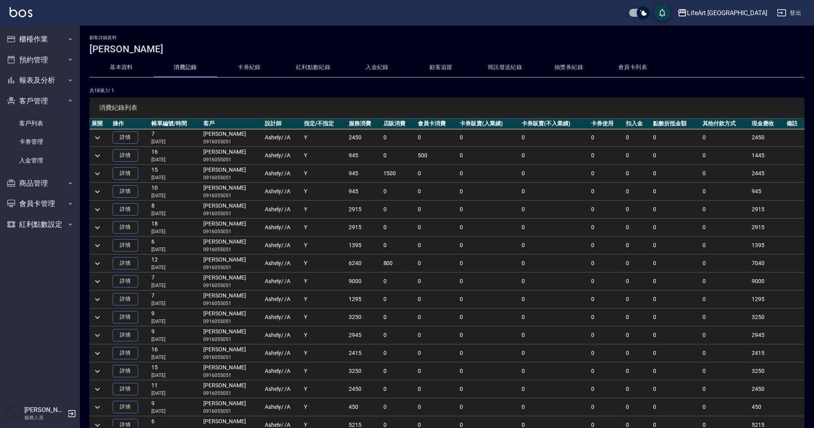
click at [246, 67] on button "卡券紀錄" at bounding box center [249, 67] width 64 height 19
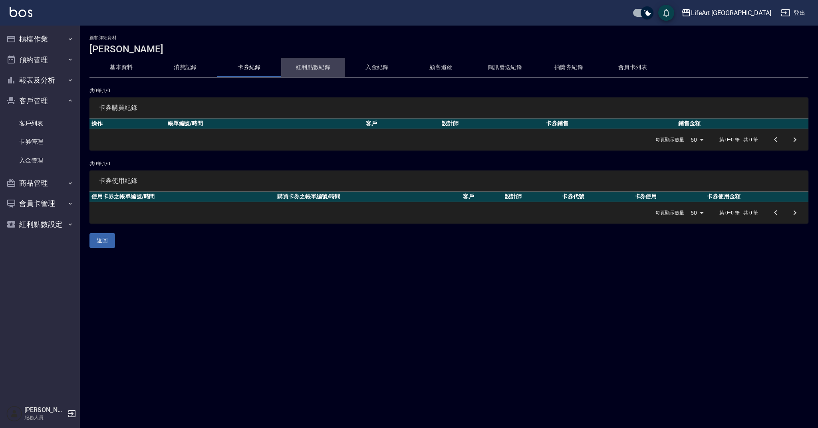
click at [320, 69] on button "紅利點數紀錄" at bounding box center [313, 67] width 64 height 19
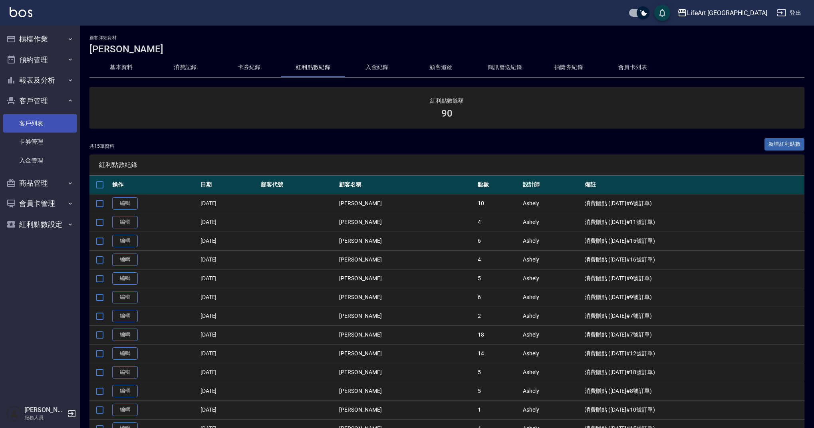
click at [65, 118] on link "客戶列表" at bounding box center [39, 123] width 73 height 18
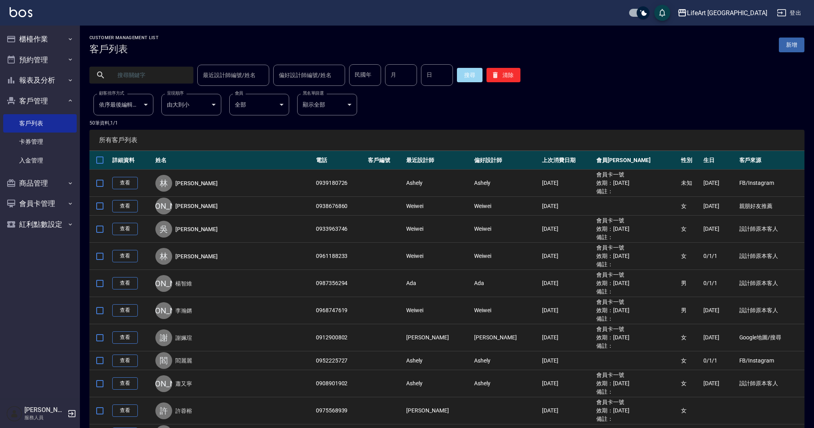
click at [163, 76] on input "text" at bounding box center [149, 75] width 75 height 22
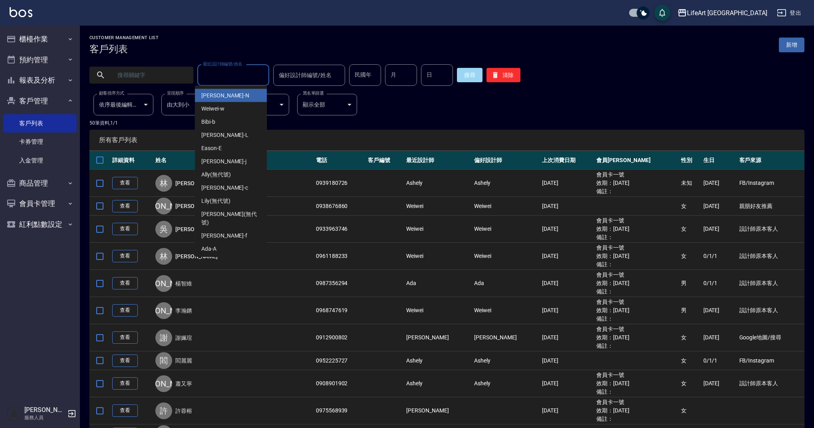
click at [218, 76] on input "最近設計師編號/姓名" at bounding box center [233, 75] width 65 height 14
click at [226, 258] on div "[PERSON_NAME]" at bounding box center [233, 256] width 157 height 17
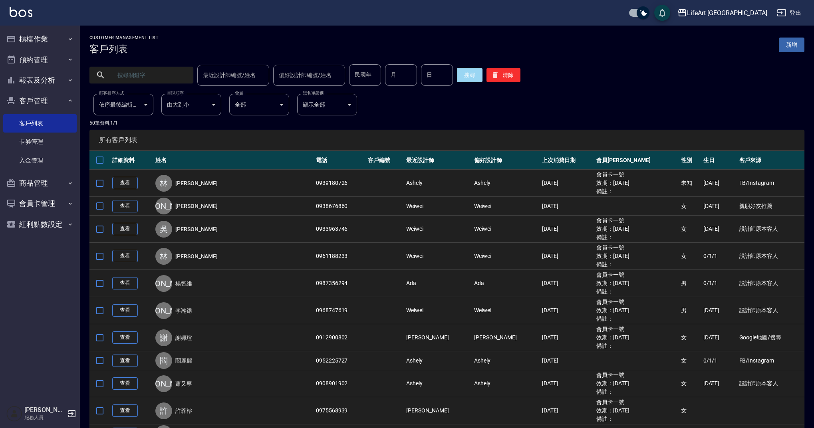
click at [227, 78] on input "最近設計師編號/姓名" at bounding box center [233, 75] width 65 height 14
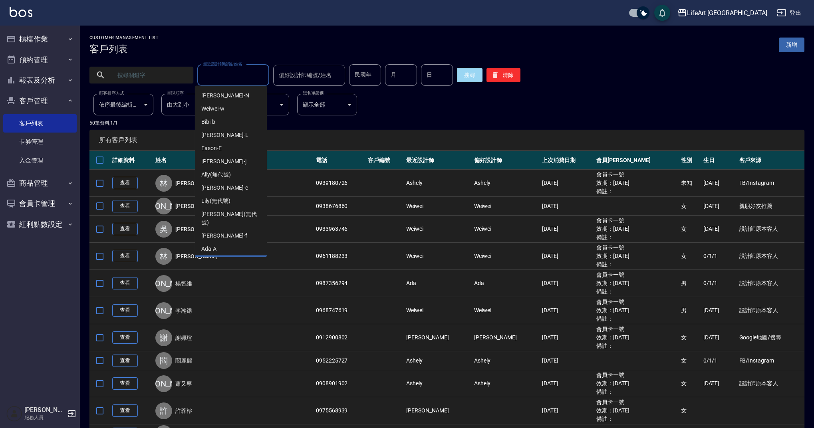
click at [249, 256] on div "Ashely -A" at bounding box center [231, 262] width 72 height 13
type input "Ashely-A"
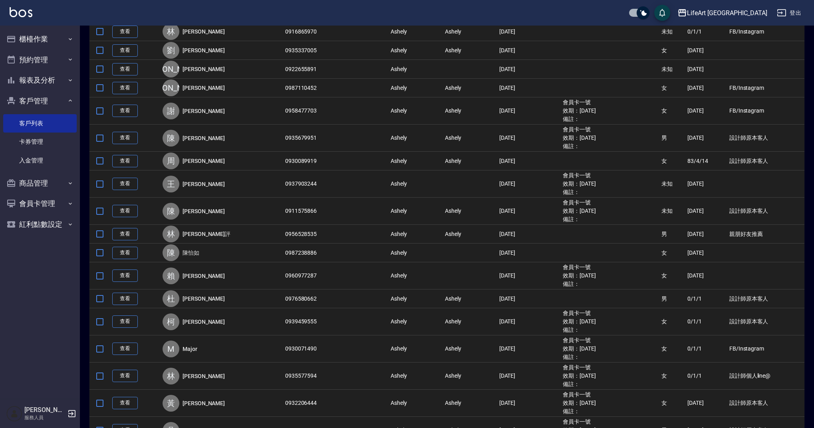
scroll to position [915, 0]
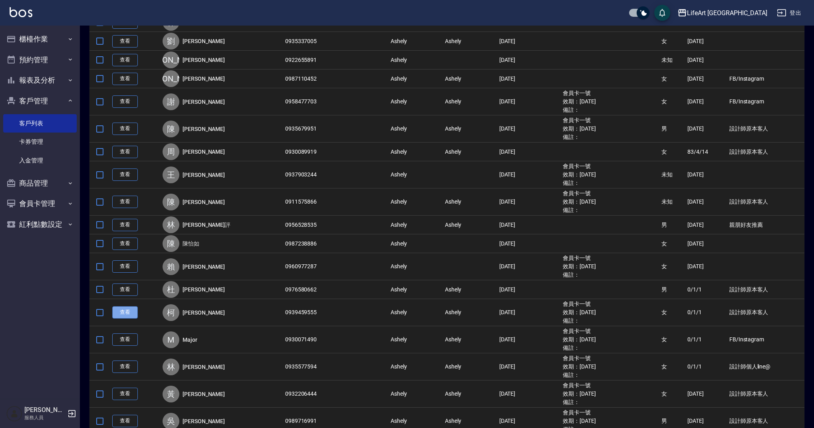
click at [119, 317] on link "查看" at bounding box center [125, 312] width 26 height 12
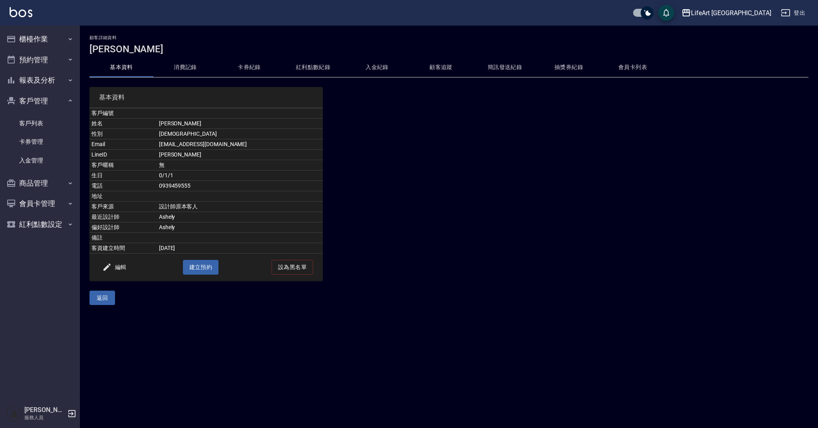
click at [320, 68] on button "紅利點數紀錄" at bounding box center [313, 67] width 64 height 19
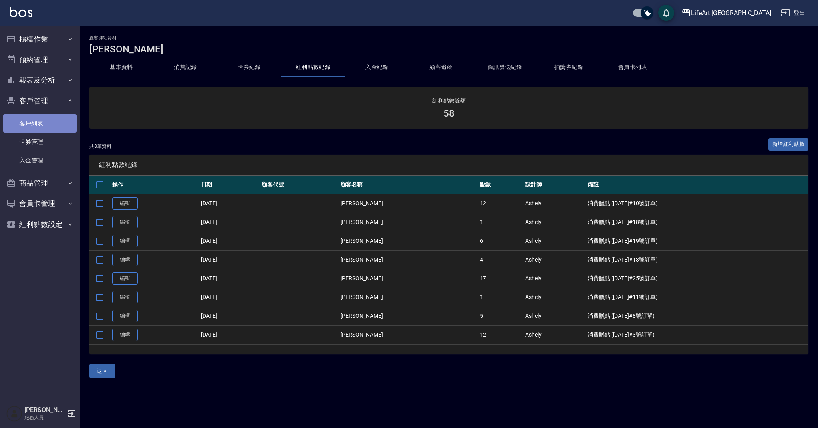
click at [50, 127] on link "客戶列表" at bounding box center [39, 123] width 73 height 18
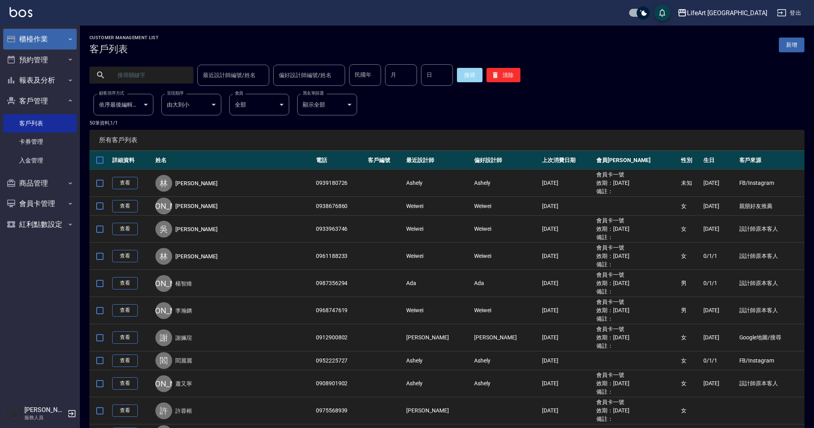
click at [69, 38] on icon "button" at bounding box center [70, 39] width 3 height 2
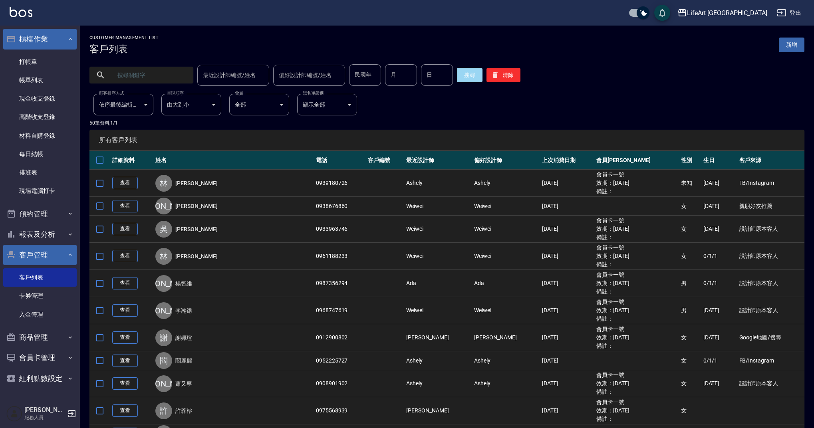
click at [48, 255] on button "客戶管理" at bounding box center [39, 255] width 73 height 21
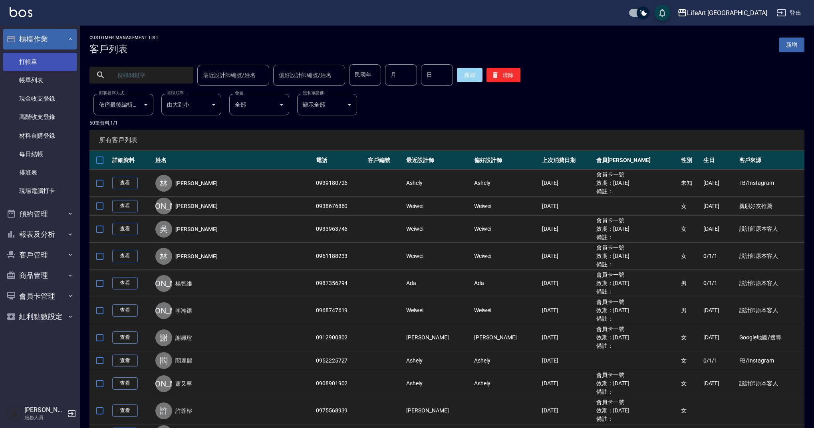
click at [54, 69] on link "打帳單" at bounding box center [39, 62] width 73 height 18
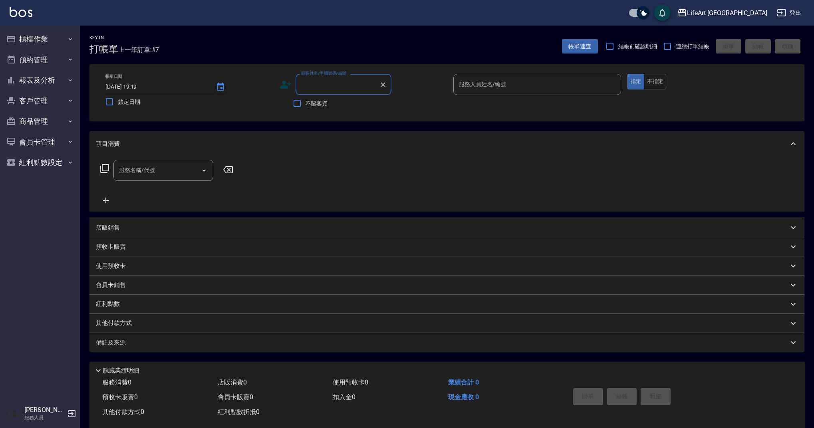
click at [218, 91] on icon "Choose date, selected date is 2025-08-13" at bounding box center [221, 87] width 10 height 10
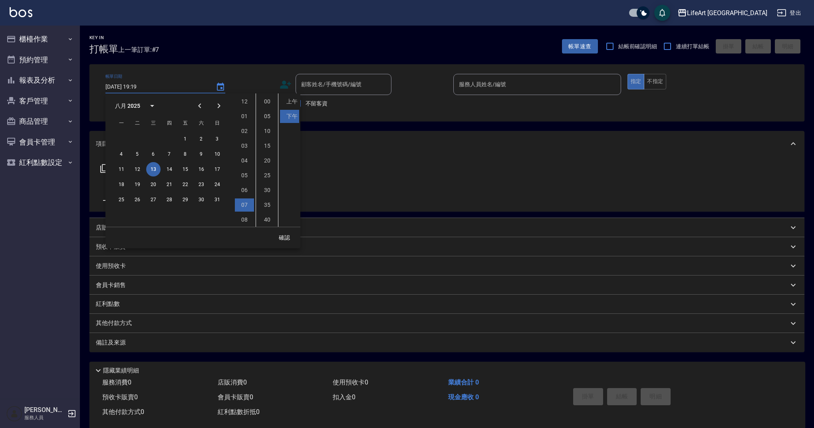
scroll to position [45, 0]
click at [170, 168] on button "14" at bounding box center [169, 169] width 14 height 14
type input "[DATE] 19:19"
click at [287, 240] on button "確認" at bounding box center [285, 237] width 26 height 15
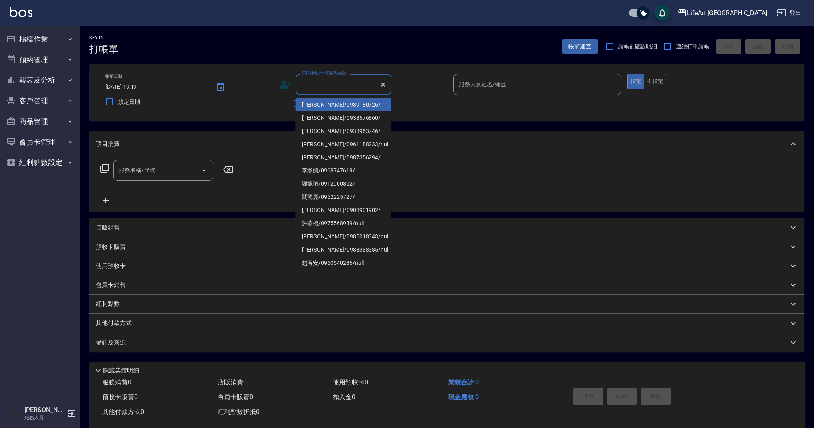
click at [325, 87] on input "顧客姓名/手機號碼/編號" at bounding box center [337, 84] width 77 height 14
click at [322, 103] on li "范睿昀/0918281933/null" at bounding box center [344, 104] width 96 height 13
type input "范睿昀/0918281933/null"
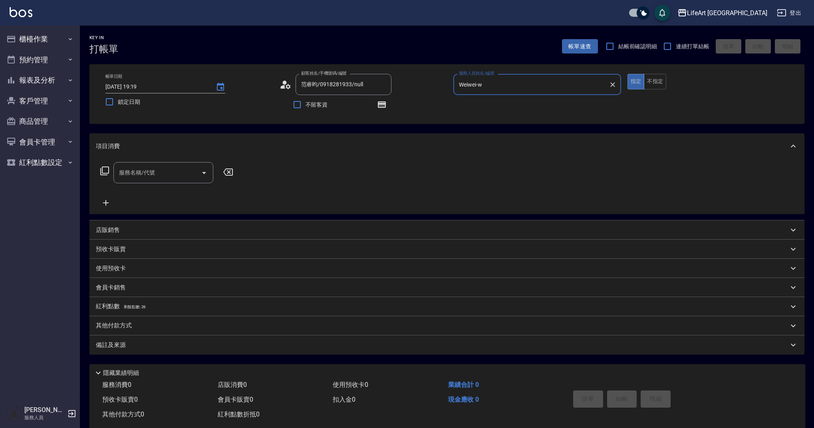
type input "Weiwei-w"
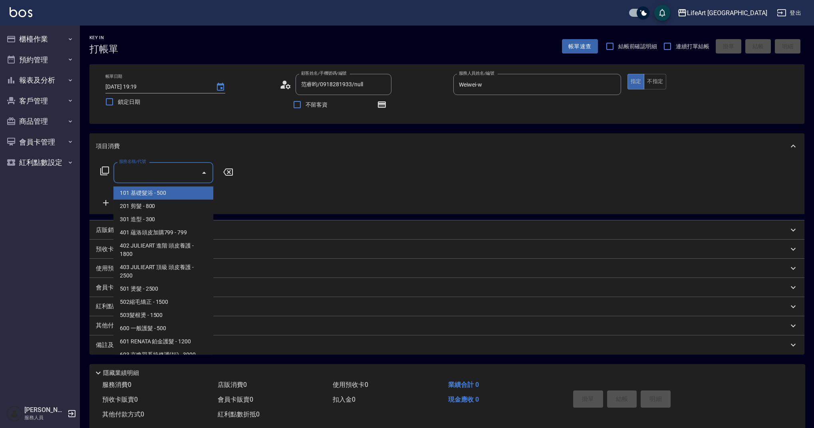
drag, startPoint x: 135, startPoint y: 180, endPoint x: 147, endPoint y: 205, distance: 28.1
click at [135, 179] on input "服務名稱/代號" at bounding box center [157, 173] width 81 height 14
click at [140, 195] on span "101 基礎髮浴 - 500" at bounding box center [163, 193] width 100 height 13
type input "101 基礎髮浴 (101)"
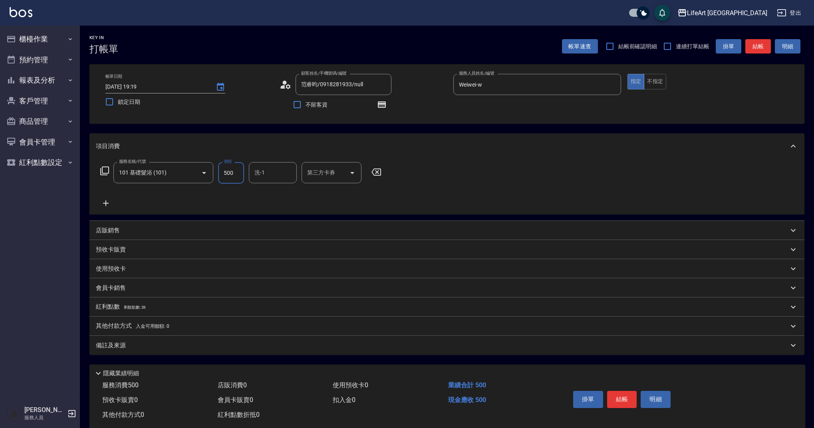
drag, startPoint x: 238, startPoint y: 173, endPoint x: 215, endPoint y: 174, distance: 22.8
click at [215, 174] on div "服務名稱/代號 101 基礎髮浴 (101) 服務名稱/代號 價格 500 價格 洗-1 洗-1 第三方卡券 第三方卡券" at bounding box center [241, 173] width 290 height 22
type input "315"
click at [262, 179] on input "洗-1" at bounding box center [272, 173] width 41 height 14
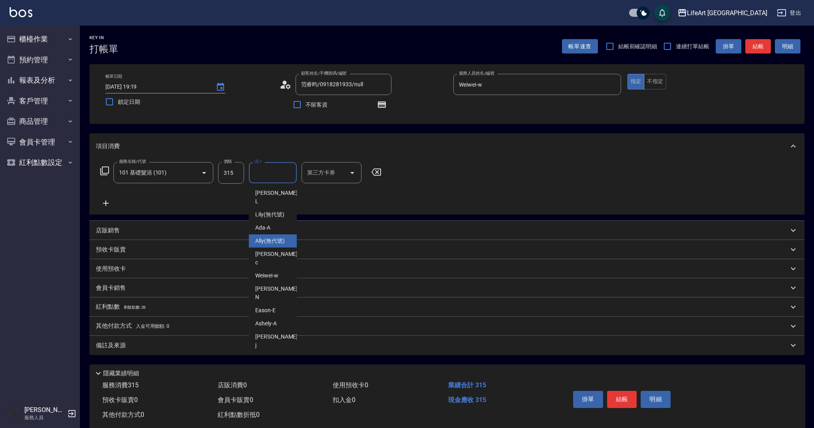
click at [267, 237] on span "Ally (無代號)" at bounding box center [270, 241] width 30 height 8
type input "Ally(無代號)"
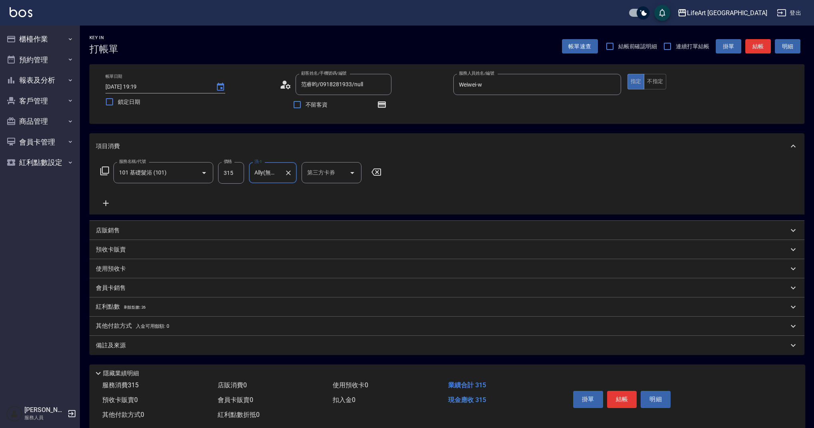
click at [155, 348] on div "備註及來源" at bounding box center [442, 345] width 693 height 8
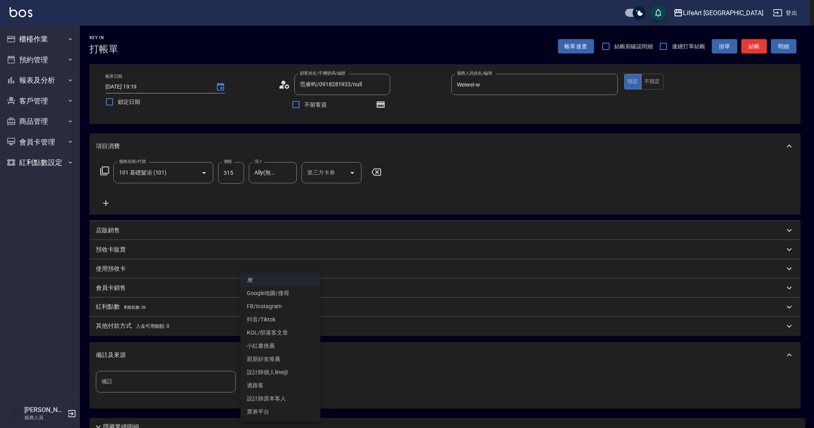
drag, startPoint x: 276, startPoint y: 373, endPoint x: 277, endPoint y: 379, distance: 6.2
click at [276, 373] on body "LifeArt 蘆洲 登出 櫃檯作業 打帳單 帳單列表 現金收支登錄 高階收支登錄 材料自購登錄 每日結帳 排班表 現場電腦打卡 預約管理 預約管理 單日預約…" at bounding box center [407, 247] width 814 height 495
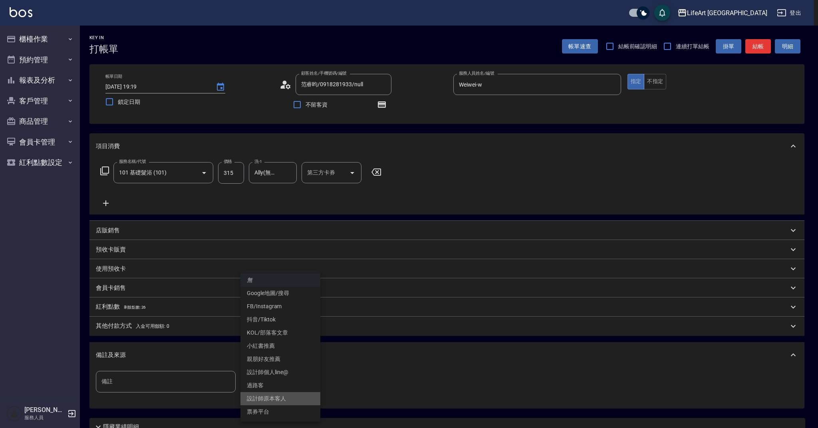
click at [275, 401] on li "設計師原本客人" at bounding box center [280, 398] width 80 height 13
type input "設計師原本客人"
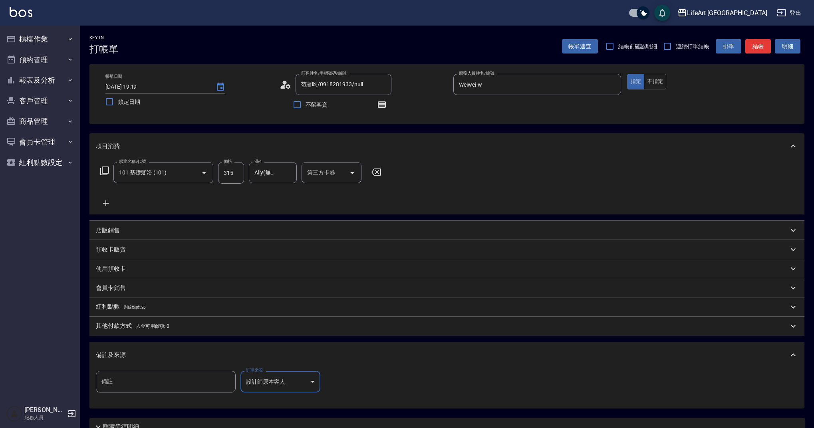
scroll to position [71, 0]
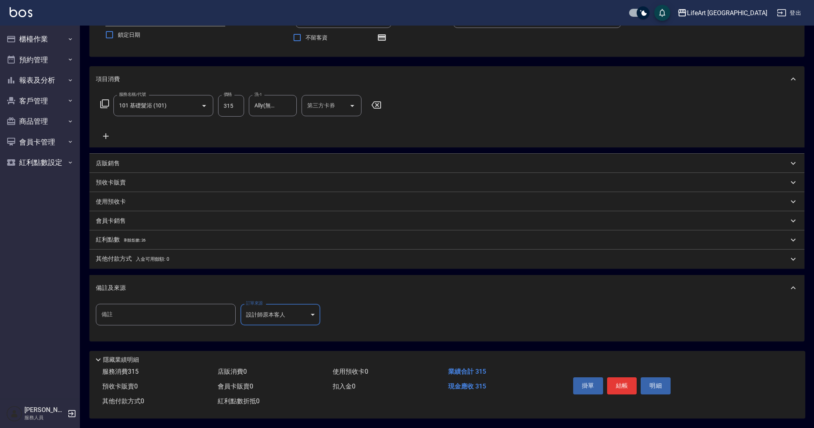
drag, startPoint x: 614, startPoint y: 388, endPoint x: 619, endPoint y: 383, distance: 7.6
click at [614, 388] on button "結帳" at bounding box center [622, 385] width 30 height 17
